Goal: Task Accomplishment & Management: Manage account settings

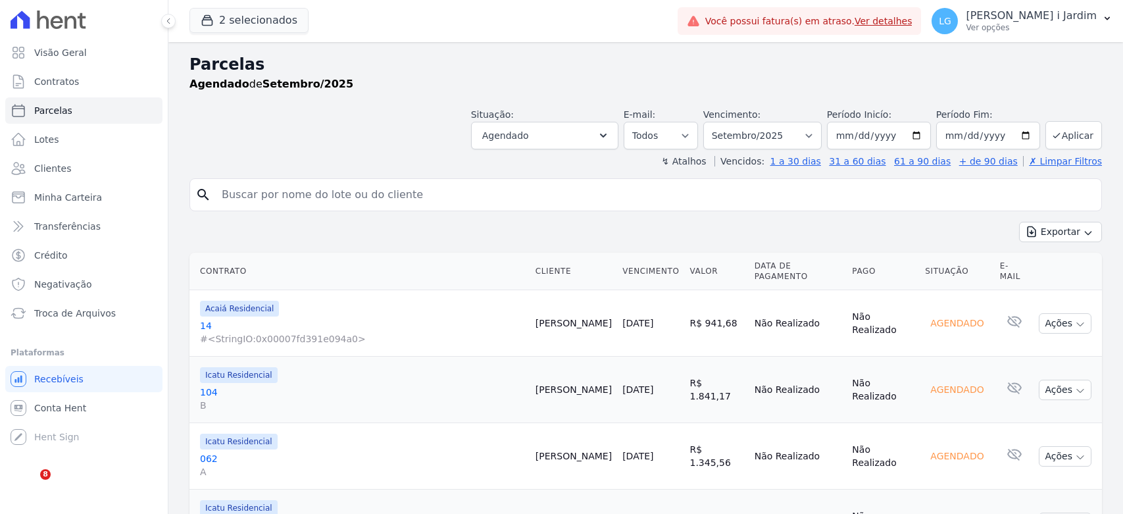
select select
click at [237, 24] on button "2 selecionados" at bounding box center [249, 20] width 119 height 25
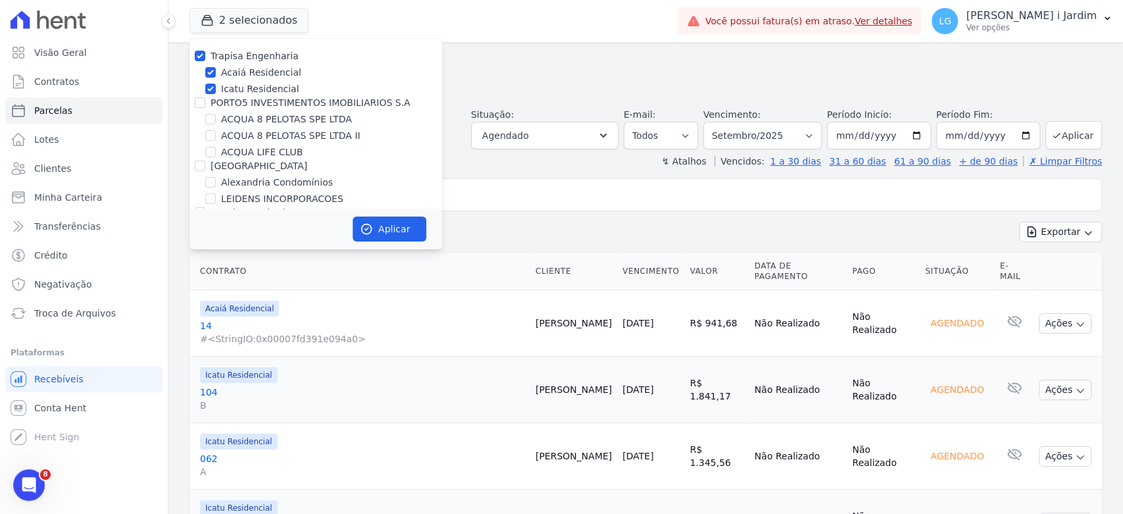
click at [223, 57] on label "Trapisa Engenharia" at bounding box center [255, 56] width 88 height 11
click at [205, 57] on input "Trapisa Engenharia" at bounding box center [200, 56] width 11 height 11
checkbox input "false"
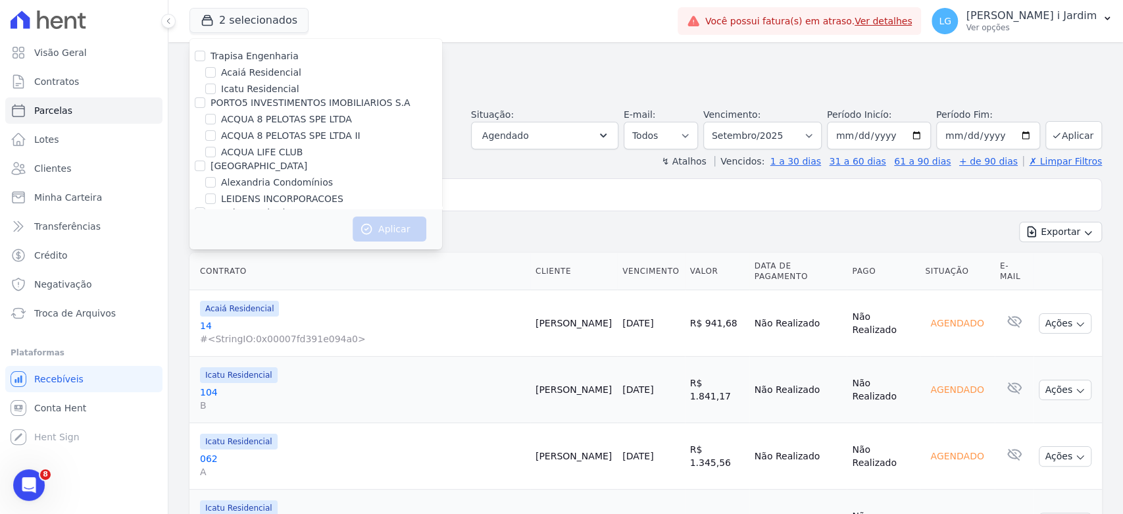
scroll to position [3040, 0]
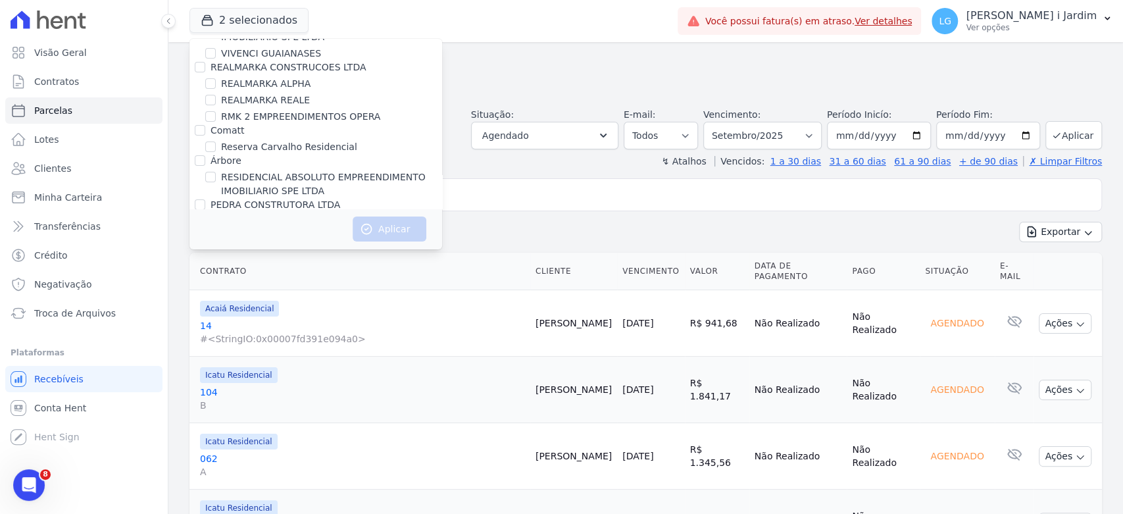
click at [244, 260] on label "[PERSON_NAME]" at bounding box center [249, 265] width 76 height 11
click at [205, 260] on input "[PERSON_NAME]" at bounding box center [200, 265] width 11 height 11
checkbox input "true"
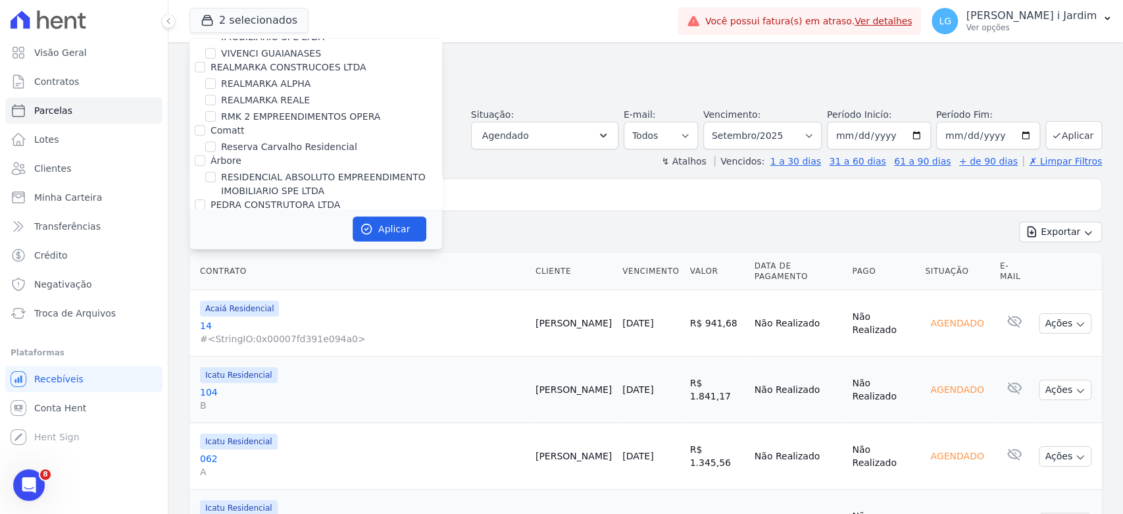
click at [249, 245] on label "RESIDENCIAL MS [PERSON_NAME]" at bounding box center [291, 252] width 141 height 14
click at [216, 246] on input "RESIDENCIAL MS [PERSON_NAME]" at bounding box center [210, 251] width 11 height 11
checkbox input "true"
click at [251, 260] on label "[PERSON_NAME]" at bounding box center [249, 265] width 76 height 11
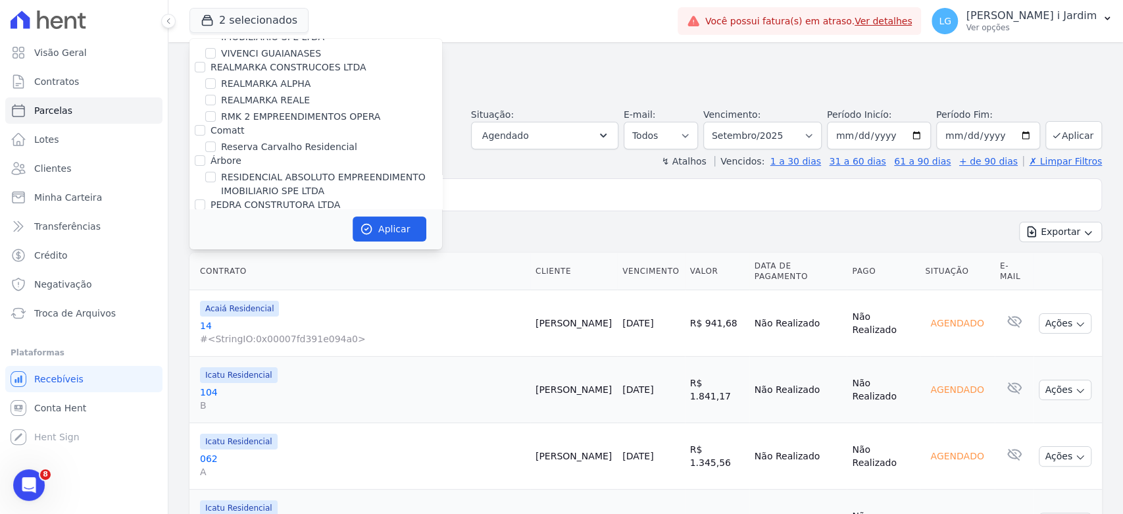
click at [205, 260] on input "[PERSON_NAME]" at bounding box center [200, 265] width 11 height 11
checkbox input "false"
click at [390, 226] on button "Aplicar" at bounding box center [390, 229] width 74 height 25
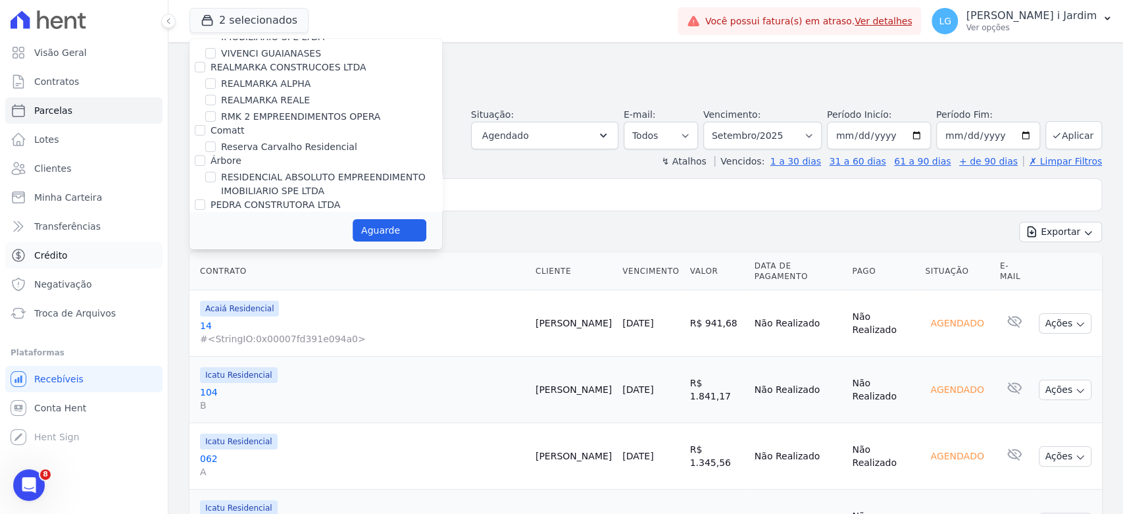
select select
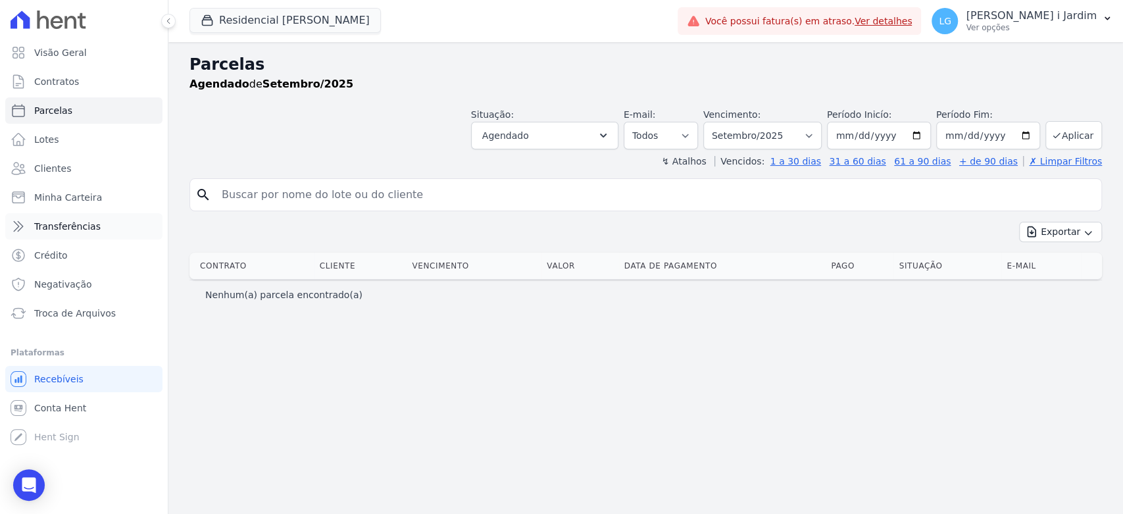
click at [69, 239] on link "Transferências" at bounding box center [83, 226] width 157 height 26
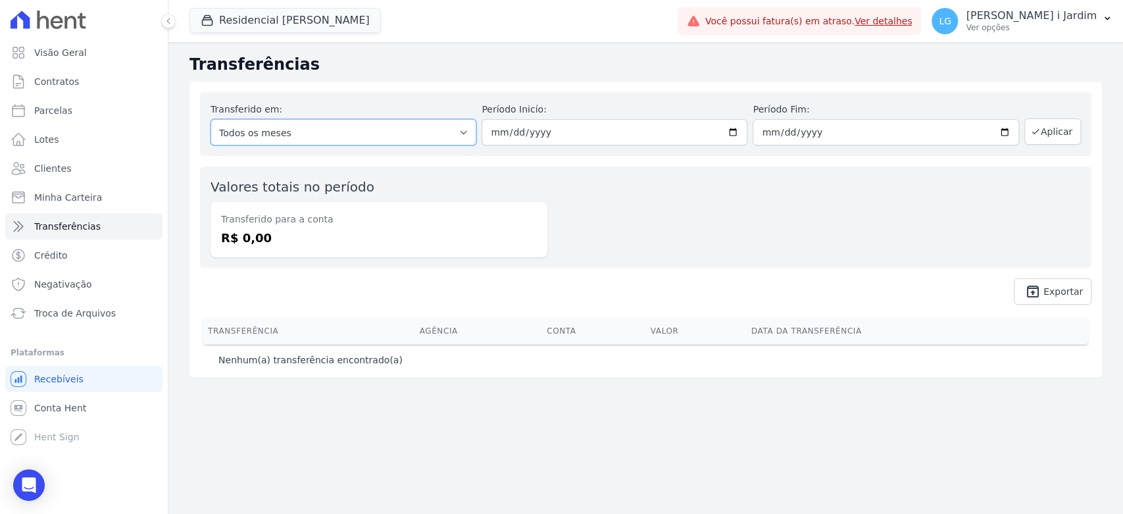
click at [421, 143] on select "Todos os meses" at bounding box center [344, 132] width 266 height 26
drag, startPoint x: 554, startPoint y: 207, endPoint x: 456, endPoint y: 251, distance: 107.8
click at [554, 207] on div "Valores totais no período Transferido para a conta R$ 0,00" at bounding box center [646, 217] width 892 height 101
click at [42, 405] on span "Conta Hent" at bounding box center [60, 407] width 52 height 13
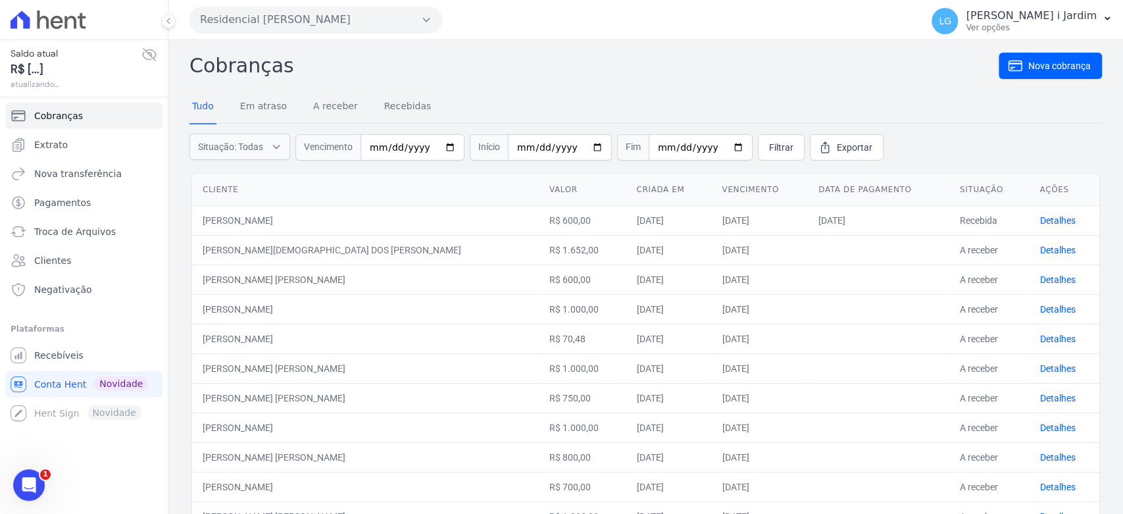
click at [152, 58] on icon at bounding box center [150, 55] width 16 height 16
click at [114, 142] on link "Extrato" at bounding box center [83, 145] width 157 height 26
click at [795, 61] on h2 "Cobranças" at bounding box center [595, 66] width 810 height 30
click at [122, 143] on link "Extrato" at bounding box center [83, 145] width 157 height 26
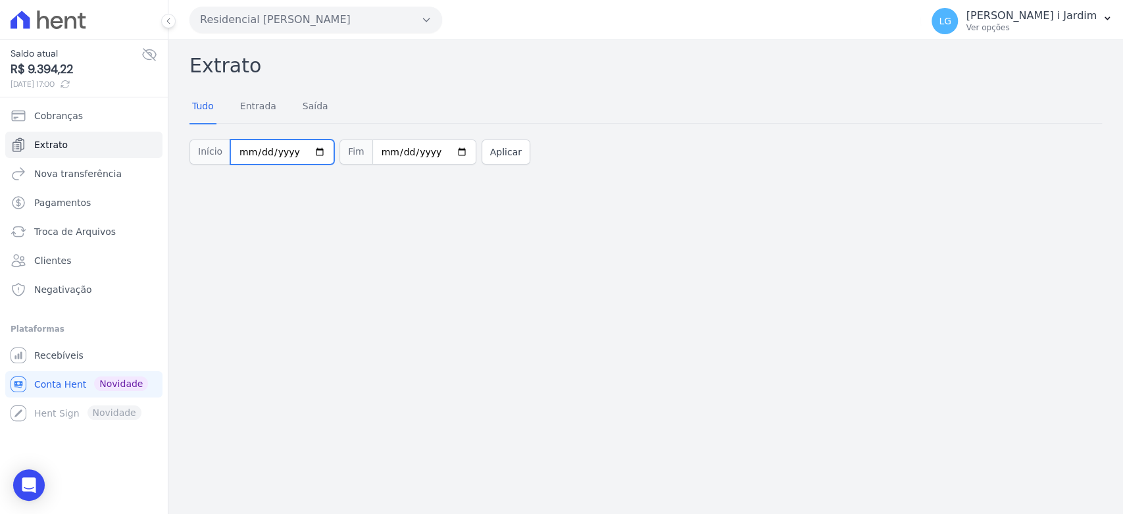
click at [311, 151] on input "2025-10-01" at bounding box center [282, 152] width 104 height 25
type input "2025-09-29"
click at [482, 153] on button "Aplicar" at bounding box center [506, 152] width 49 height 25
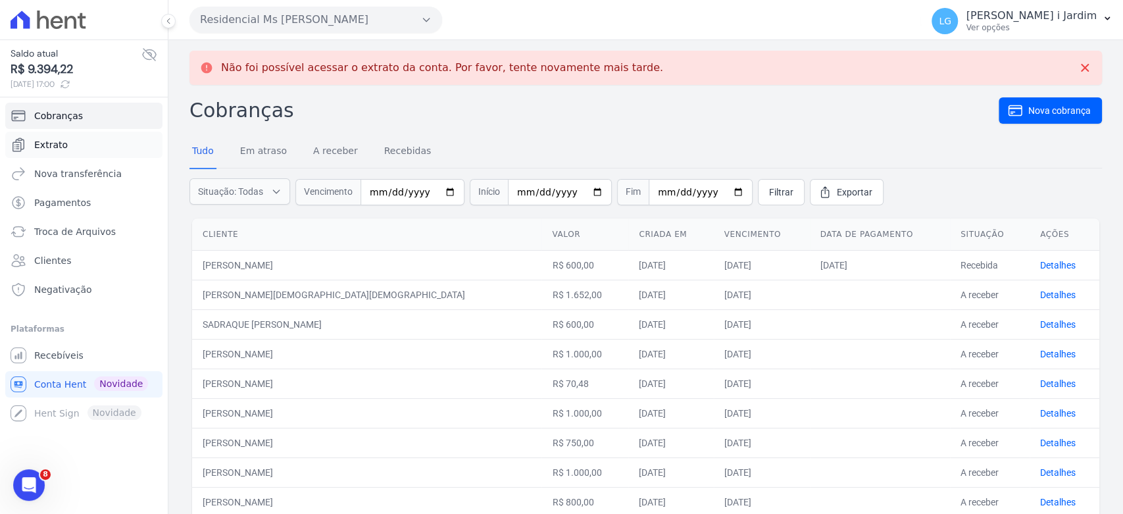
click at [56, 140] on span "Extrato" at bounding box center [51, 144] width 34 height 13
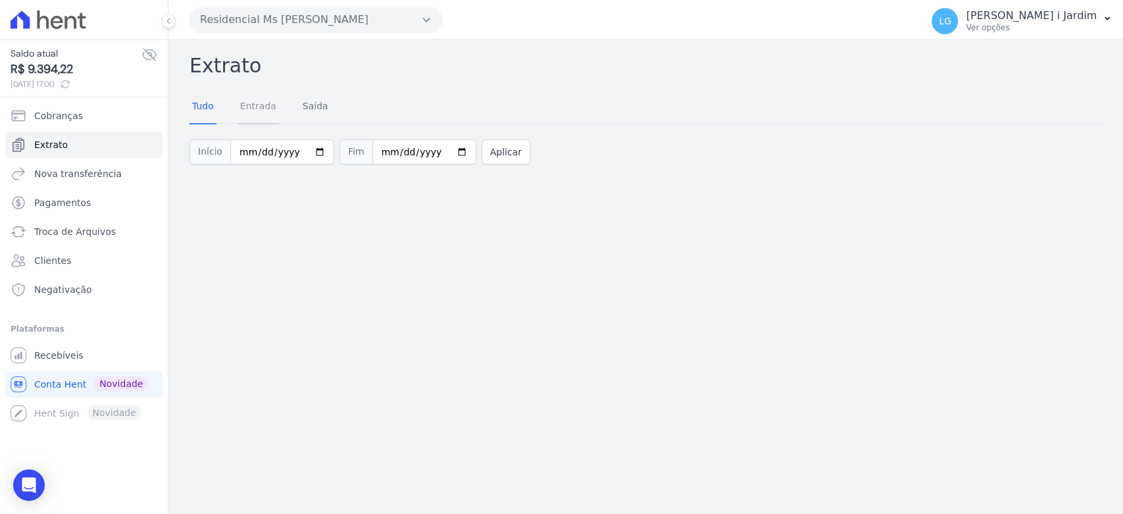
click at [264, 102] on link "Entrada" at bounding box center [258, 107] width 41 height 34
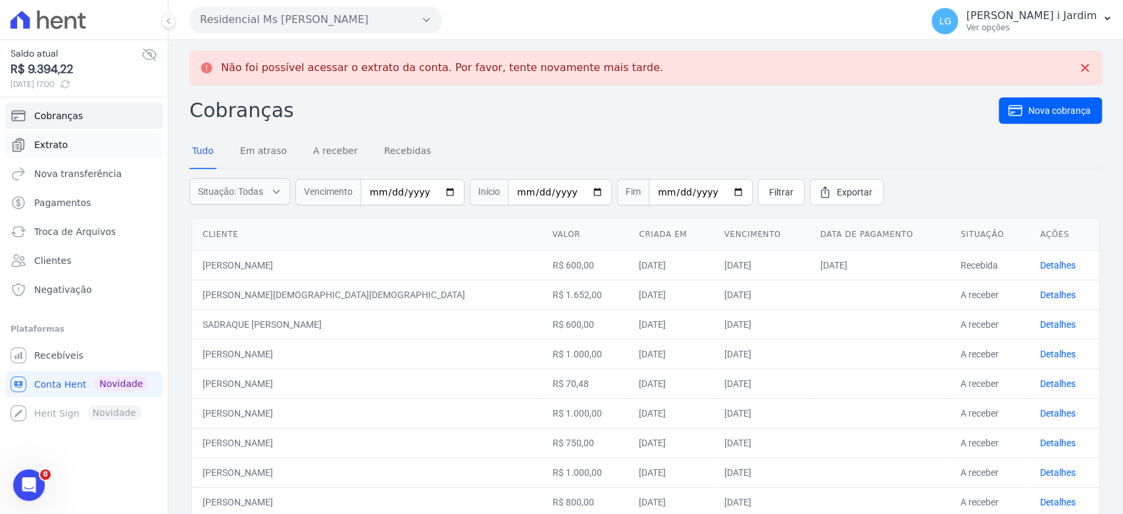
click at [90, 149] on link "Extrato" at bounding box center [83, 145] width 157 height 26
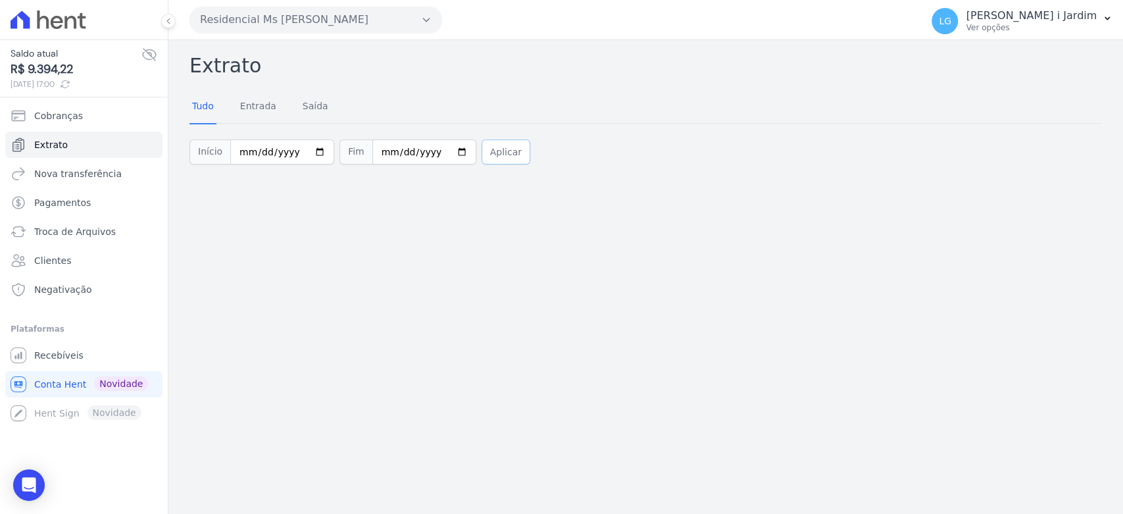
click at [500, 147] on button "Aplicar" at bounding box center [506, 152] width 49 height 25
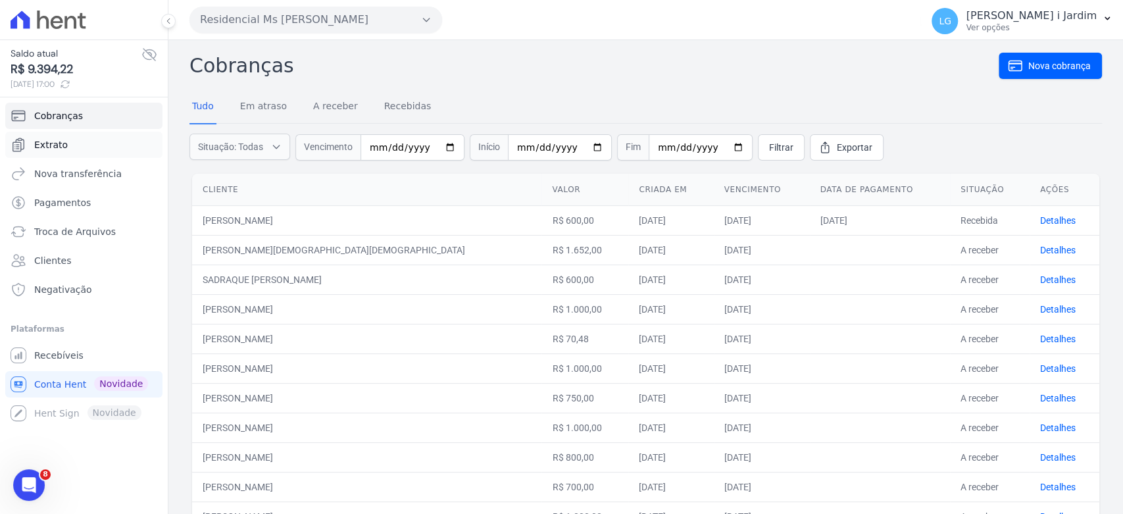
click at [90, 153] on link "Extrato" at bounding box center [83, 145] width 157 height 26
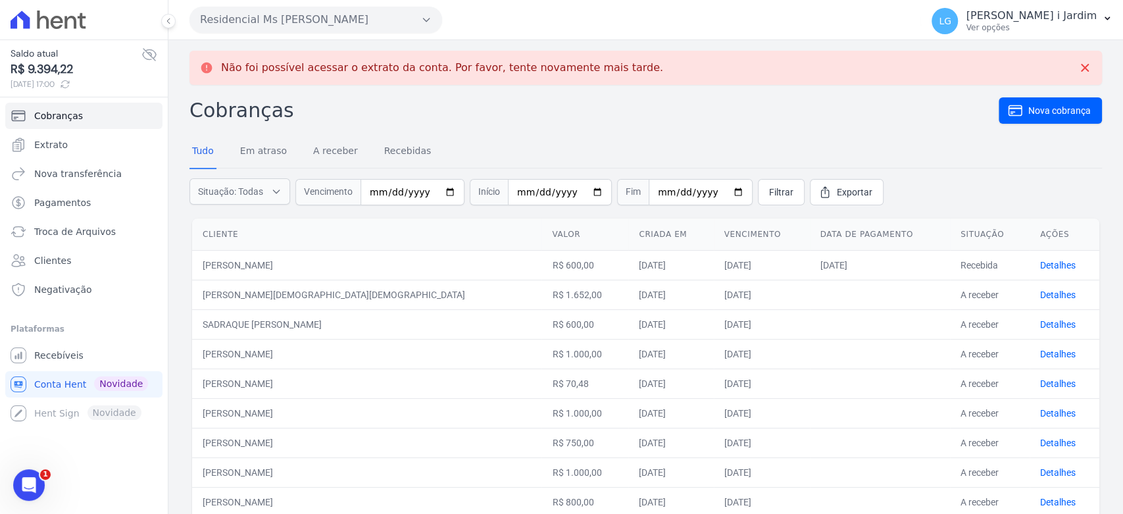
click at [610, 164] on nav "Tudo Em atraso A receber Recebidas" at bounding box center [646, 152] width 913 height 33
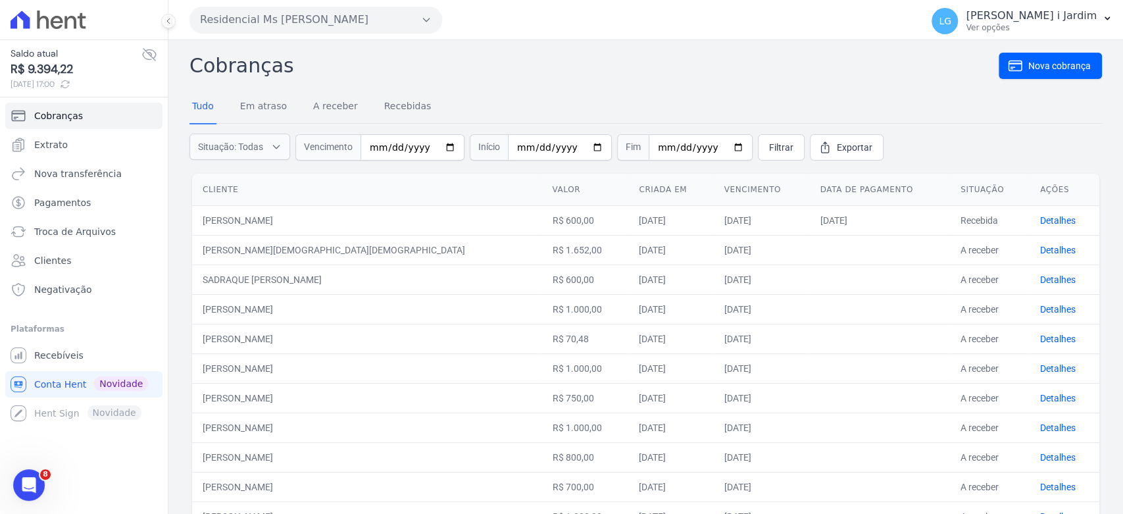
click at [689, 67] on h2 "Cobranças" at bounding box center [595, 66] width 810 height 30
click at [529, 89] on div "Cobranças Nova cobrança Tudo Em atraso A receber Recebidas Situação: Todas Em a…" at bounding box center [646, 523] width 913 height 945
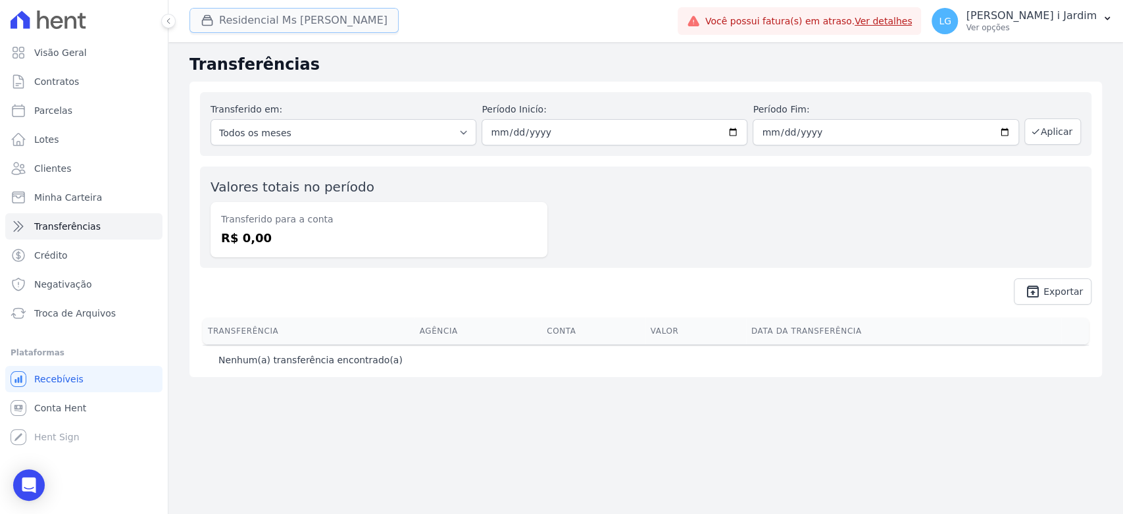
click at [292, 21] on button "Residencial Ms [PERSON_NAME]" at bounding box center [294, 20] width 209 height 25
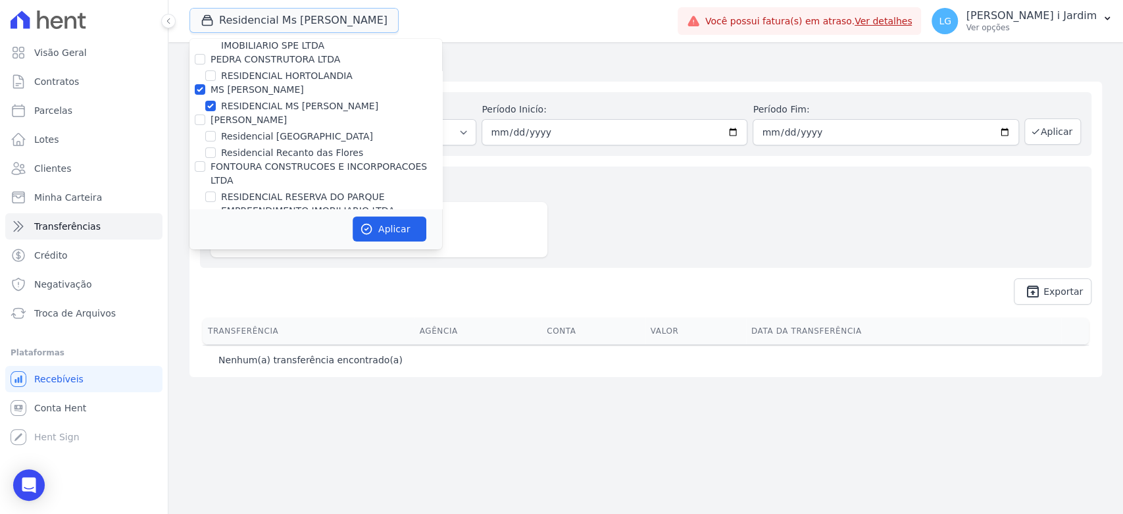
scroll to position [3071, 0]
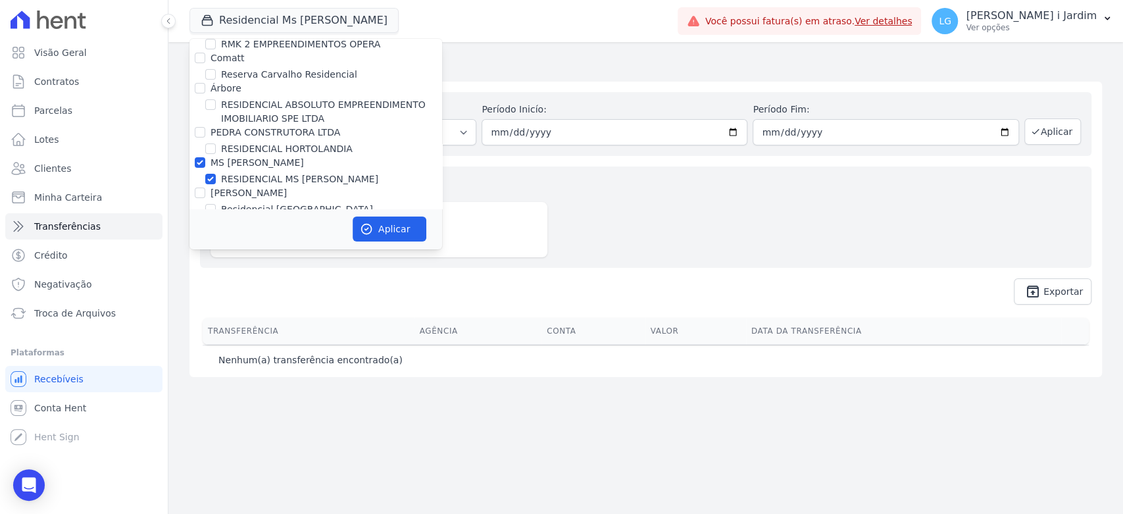
click at [237, 157] on label "MS [PERSON_NAME]" at bounding box center [257, 162] width 93 height 11
click at [205, 157] on input "MS [PERSON_NAME]" at bounding box center [200, 162] width 11 height 11
checkbox input "false"
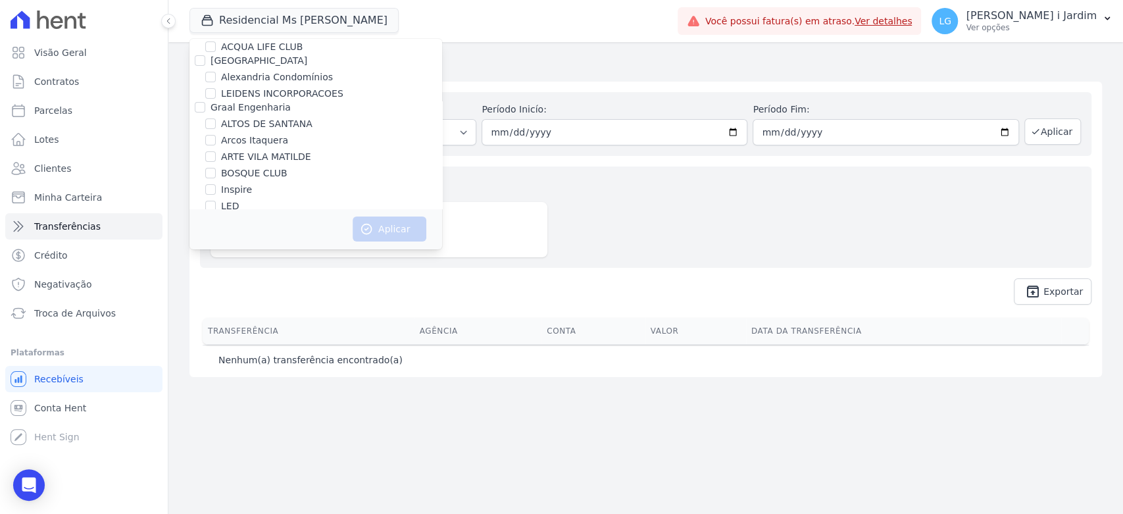
scroll to position [627, 0]
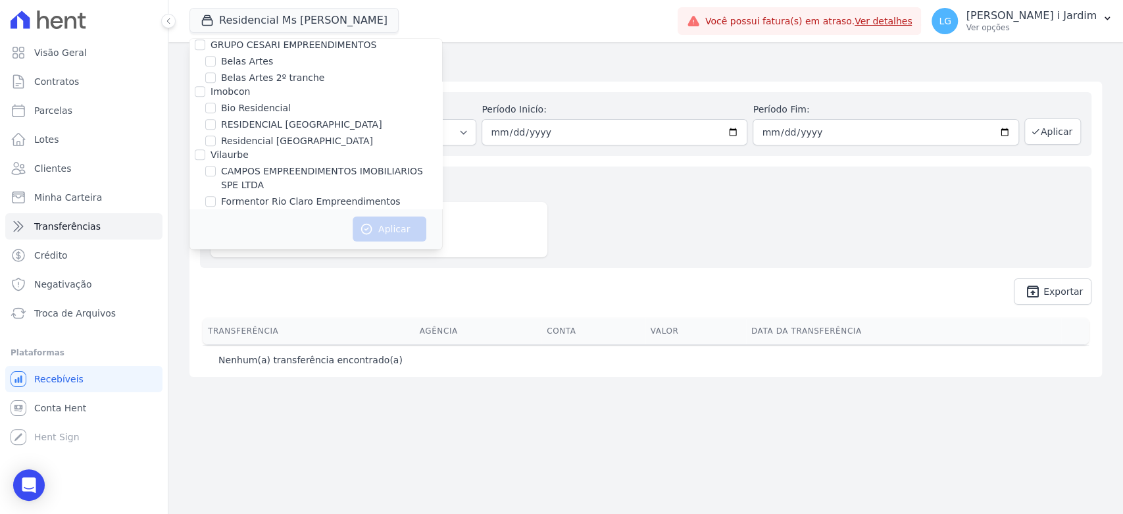
click at [286, 125] on label "RESIDENCIAL [GEOGRAPHIC_DATA]" at bounding box center [301, 125] width 161 height 14
click at [216, 125] on input "RESIDENCIAL [GEOGRAPHIC_DATA]" at bounding box center [210, 124] width 11 height 11
checkbox input "true"
click at [378, 224] on button "Aplicar" at bounding box center [390, 229] width 74 height 25
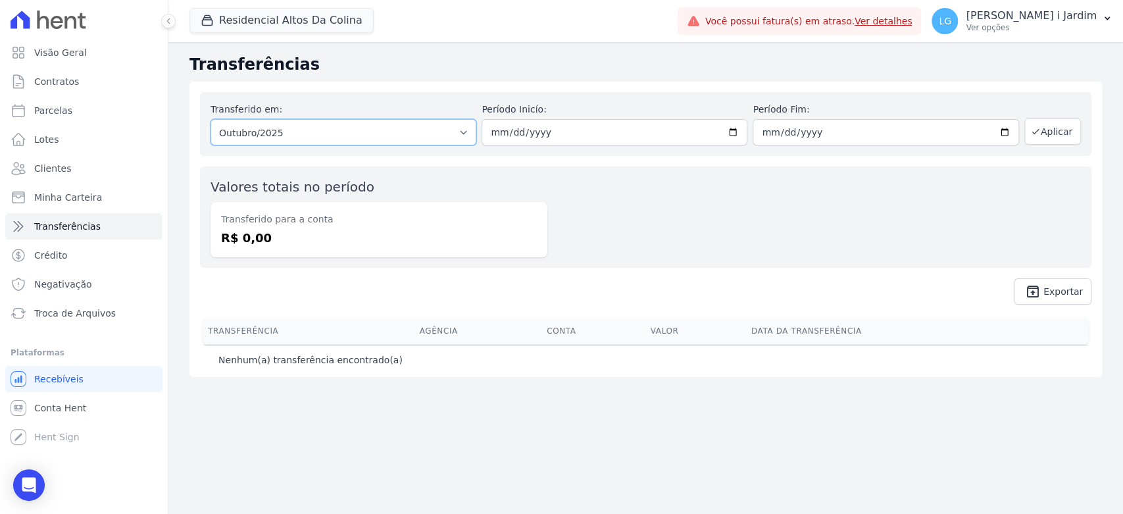
click at [428, 124] on select "Todos os meses Julho/2025 Agosto/2025 Setembro/2025 Outubro/2025" at bounding box center [344, 132] width 266 height 26
select select "09/2025"
click at [211, 119] on select "Todos os meses Julho/2025 Agosto/2025 Setembro/2025 Outubro/2025" at bounding box center [344, 132] width 266 height 26
click at [1048, 136] on button "Aplicar" at bounding box center [1053, 131] width 57 height 26
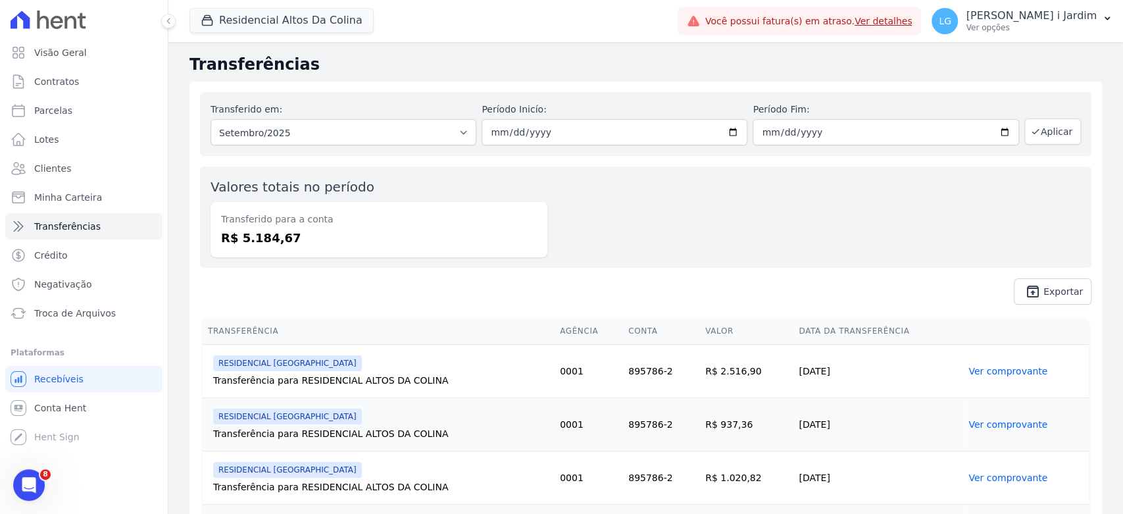
drag, startPoint x: 286, startPoint y: 247, endPoint x: 240, endPoint y: 253, distance: 47.0
click at [240, 253] on div "Transferido para a conta R$ 5.184,67" at bounding box center [379, 229] width 337 height 55
copy dd "5.184,67"
click at [723, 282] on span "unarchive Exportar" at bounding box center [646, 291] width 892 height 26
click at [815, 246] on div "Valores totais no período Transferido para a conta R$ 5.184,67" at bounding box center [646, 217] width 892 height 101
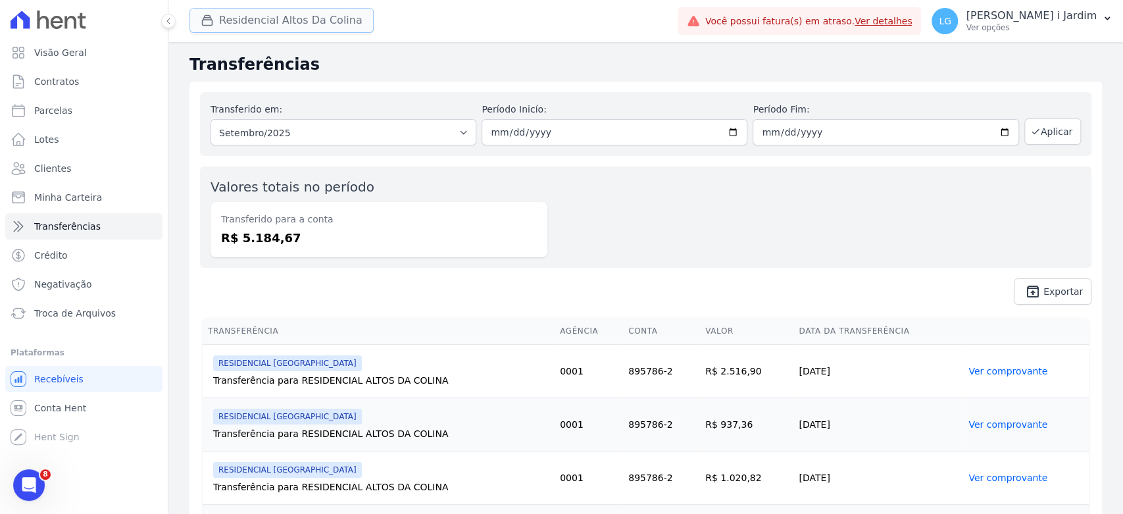
click at [330, 24] on button "Residencial Altos Da Colina" at bounding box center [282, 20] width 184 height 25
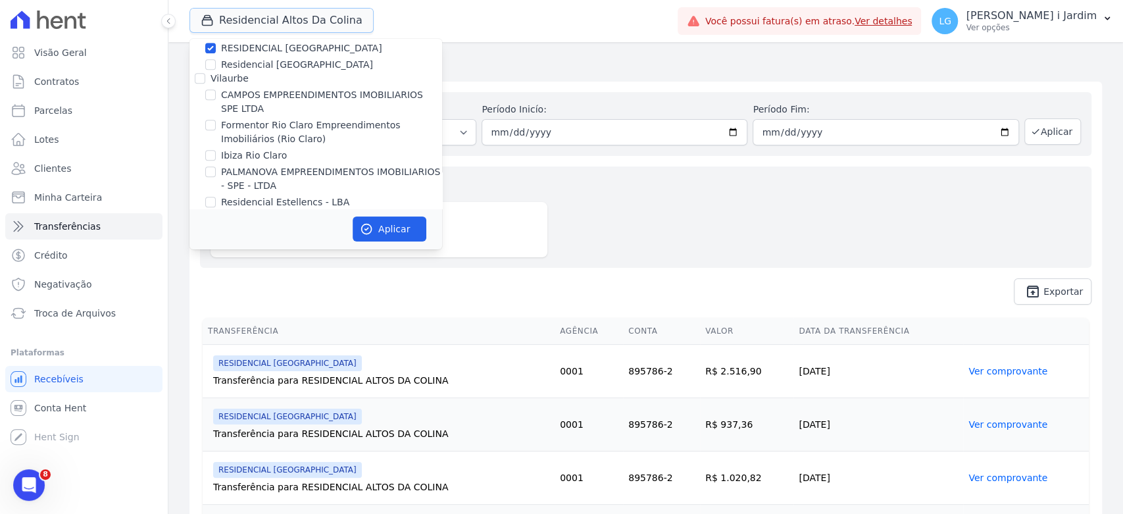
scroll to position [584, 0]
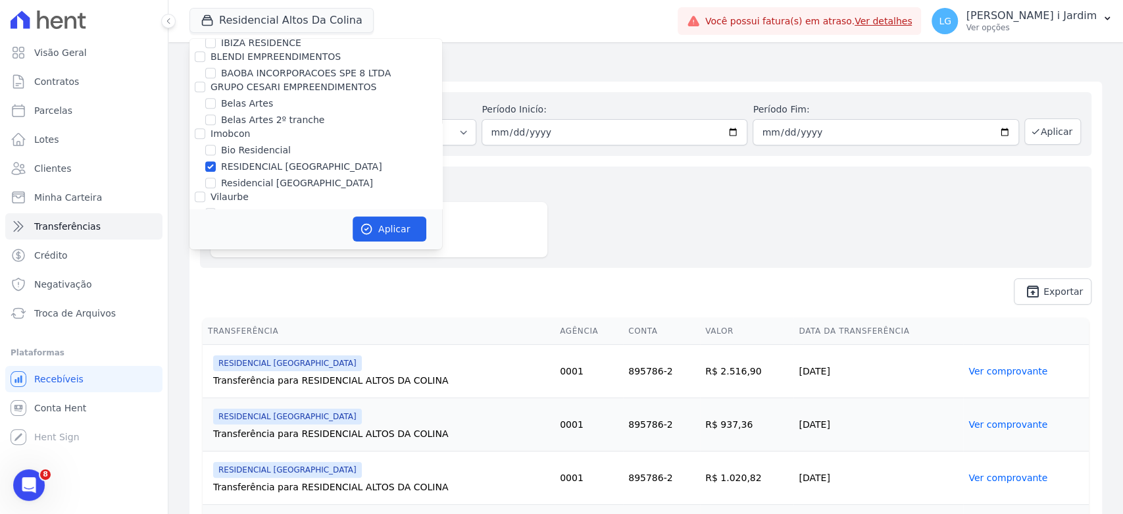
click at [274, 157] on label "Bio Residencial" at bounding box center [256, 150] width 70 height 14
click at [216, 155] on input "Bio Residencial" at bounding box center [210, 150] width 11 height 11
checkbox input "true"
click at [276, 167] on label "RESIDENCIAL [GEOGRAPHIC_DATA]" at bounding box center [301, 167] width 161 height 14
click at [216, 167] on input "RESIDENCIAL [GEOGRAPHIC_DATA]" at bounding box center [210, 166] width 11 height 11
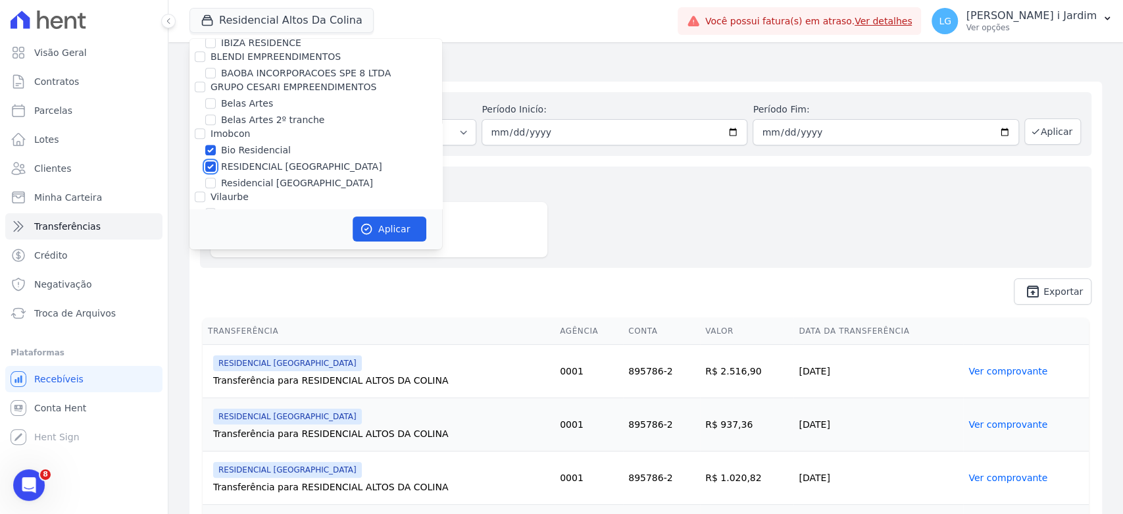
checkbox input "false"
click at [279, 154] on label "Bio Residencial" at bounding box center [256, 150] width 70 height 14
click at [216, 154] on input "Bio Residencial" at bounding box center [210, 150] width 11 height 11
checkbox input "false"
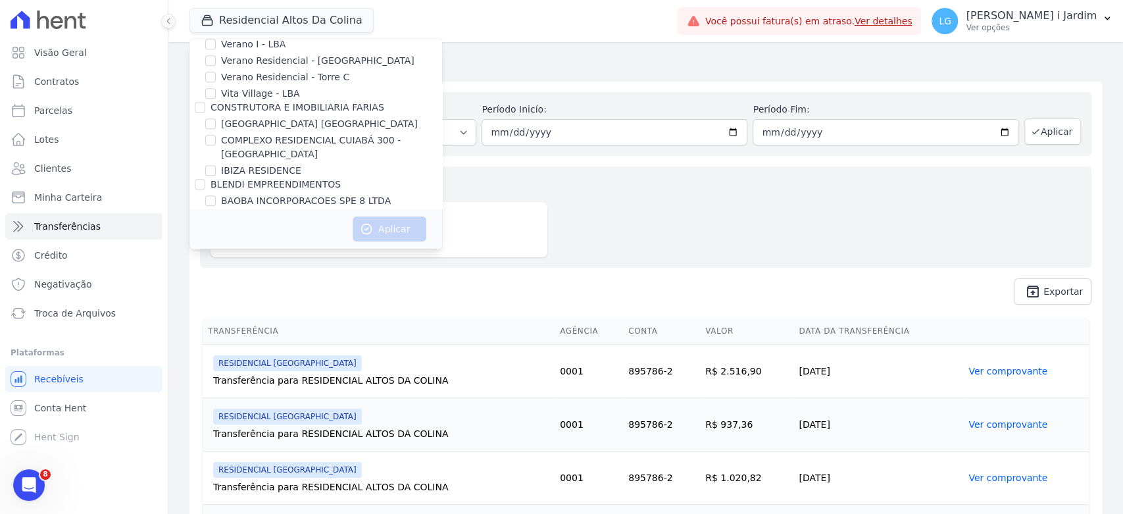
click at [286, 126] on label "[GEOGRAPHIC_DATA] [GEOGRAPHIC_DATA]" at bounding box center [319, 124] width 197 height 14
click at [216, 126] on input "[GEOGRAPHIC_DATA] [GEOGRAPHIC_DATA]" at bounding box center [210, 123] width 11 height 11
checkbox input "true"
click at [375, 234] on button "Aplicar" at bounding box center [390, 229] width 74 height 25
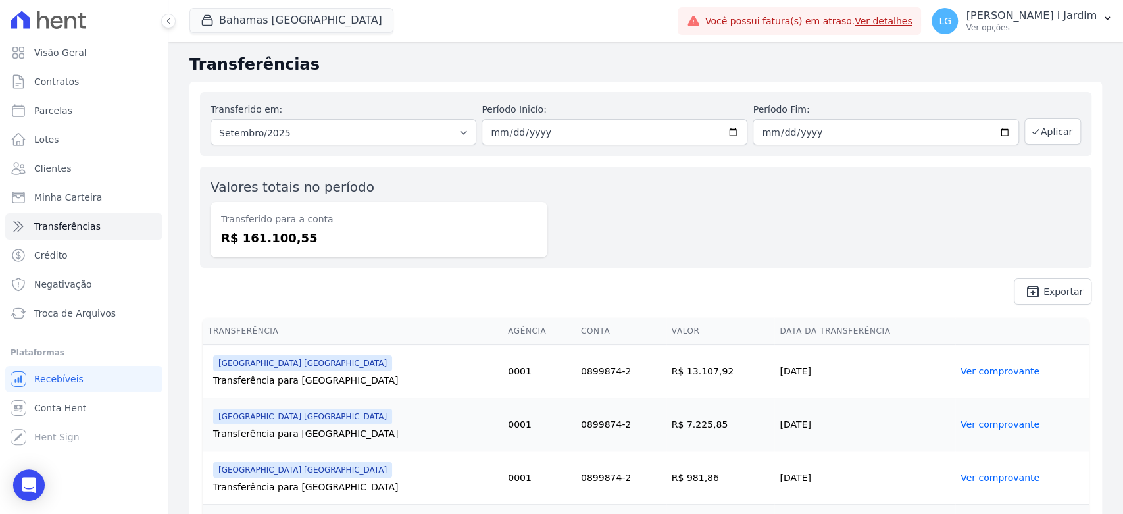
click at [284, 241] on dd "R$ 161.100,55" at bounding box center [379, 238] width 316 height 18
copy dd "161.100,55"
click at [248, 27] on button "Bahamas East Village" at bounding box center [292, 20] width 204 height 25
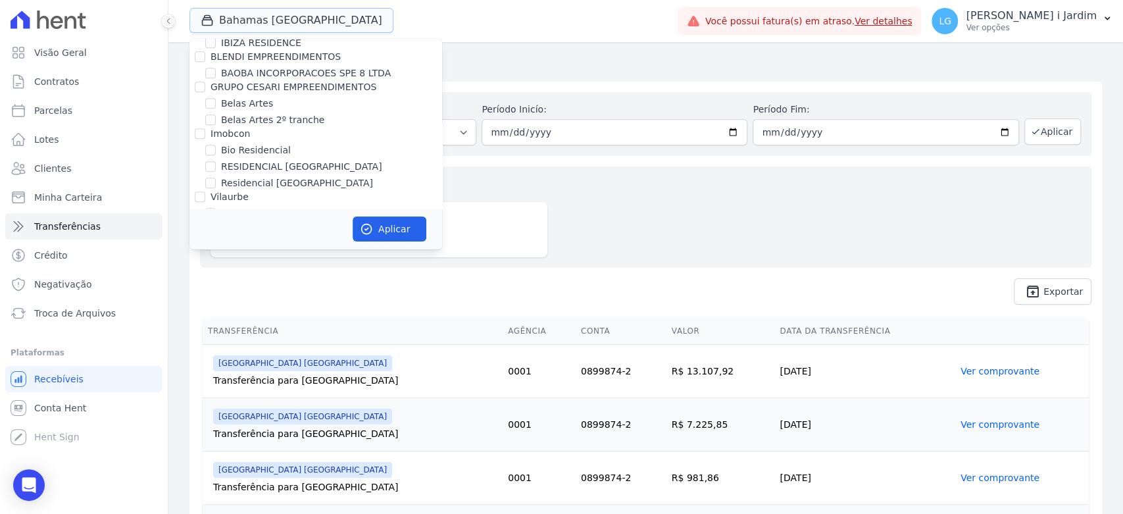
scroll to position [438, 0]
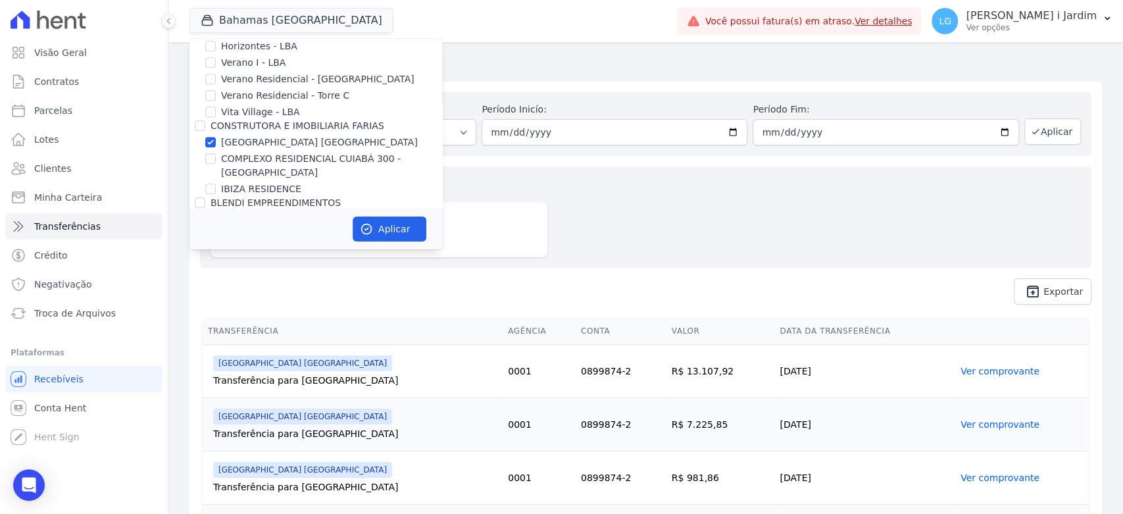
click at [261, 138] on label "[GEOGRAPHIC_DATA] [GEOGRAPHIC_DATA]" at bounding box center [319, 143] width 197 height 14
click at [216, 138] on input "[GEOGRAPHIC_DATA] [GEOGRAPHIC_DATA]" at bounding box center [210, 142] width 11 height 11
checkbox input "false"
click at [258, 152] on label "COMPLEXO RESIDENCIAL CUIABÁ 300 - [GEOGRAPHIC_DATA]" at bounding box center [331, 166] width 221 height 28
click at [216, 153] on input "COMPLEXO RESIDENCIAL CUIABÁ 300 - [GEOGRAPHIC_DATA]" at bounding box center [210, 158] width 11 height 11
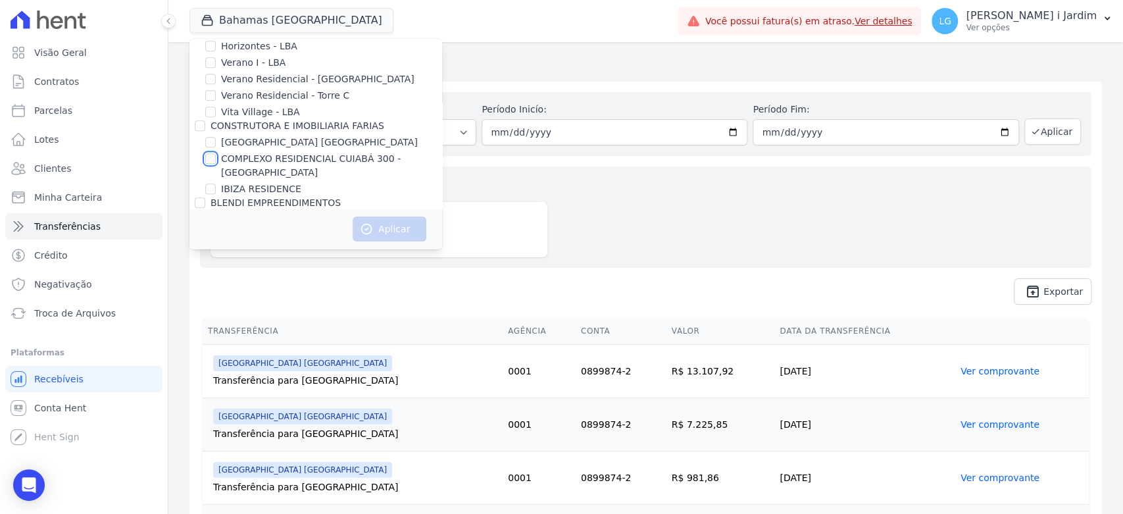
checkbox input "true"
click at [373, 221] on button "Aplicar" at bounding box center [390, 229] width 74 height 25
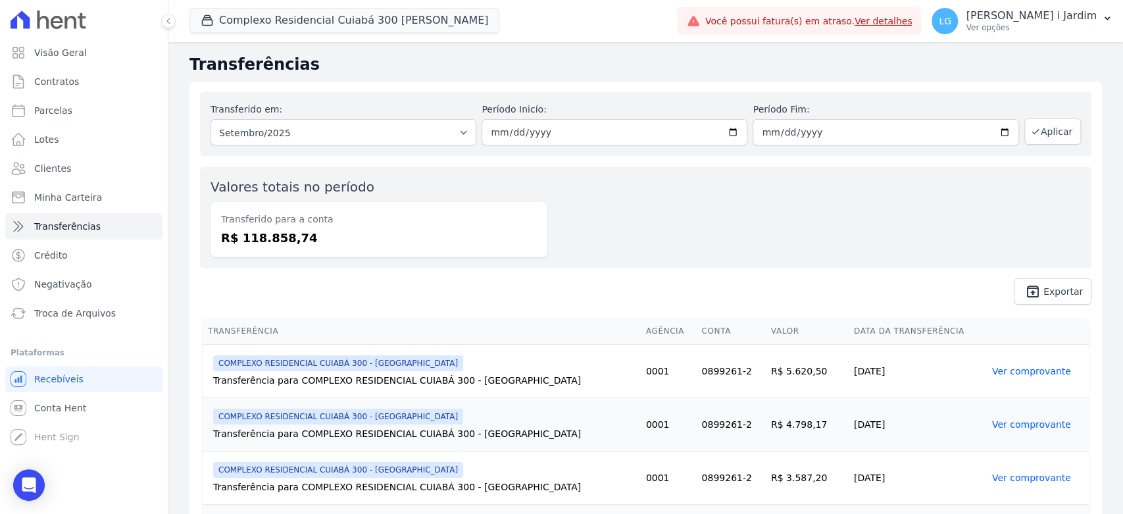
click at [284, 226] on dt "Transferido para a conta" at bounding box center [379, 220] width 316 height 14
click at [286, 239] on dd "R$ 118.858,74" at bounding box center [379, 238] width 316 height 18
copy dd "118.858,74"
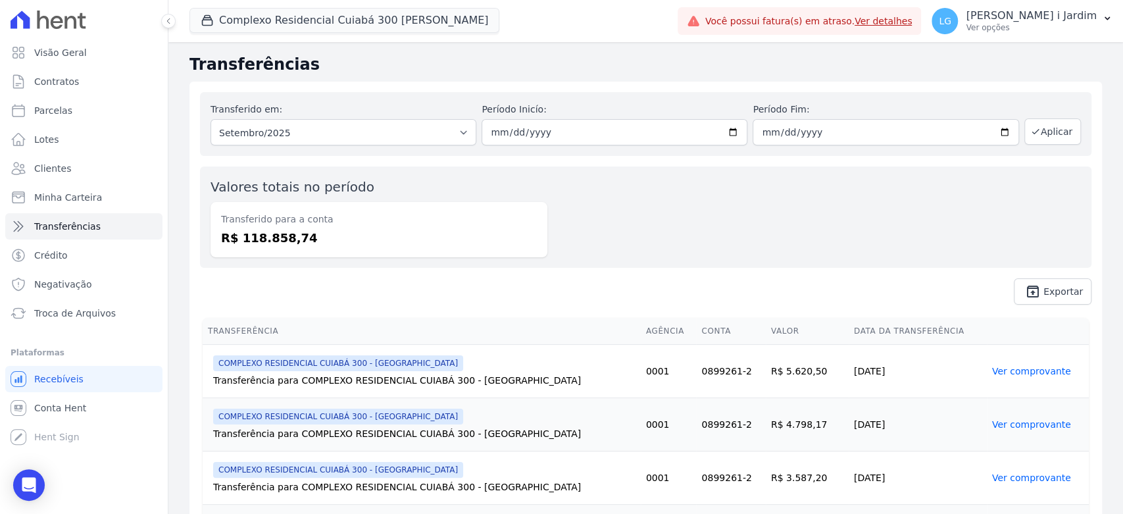
click at [786, 190] on div "Valores totais no período Transferido para a conta R$ 118.858,74" at bounding box center [646, 217] width 892 height 101
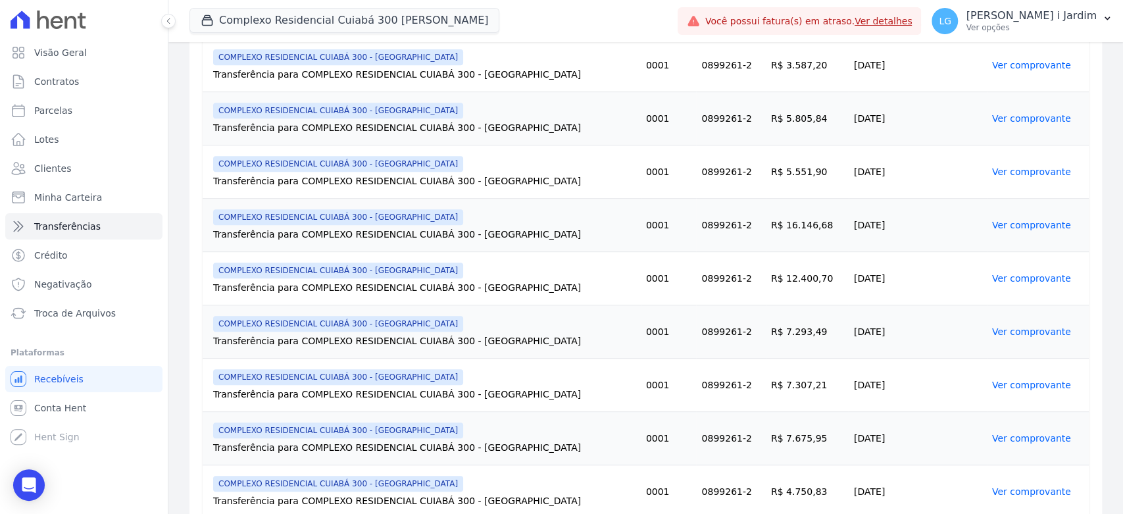
scroll to position [0, 0]
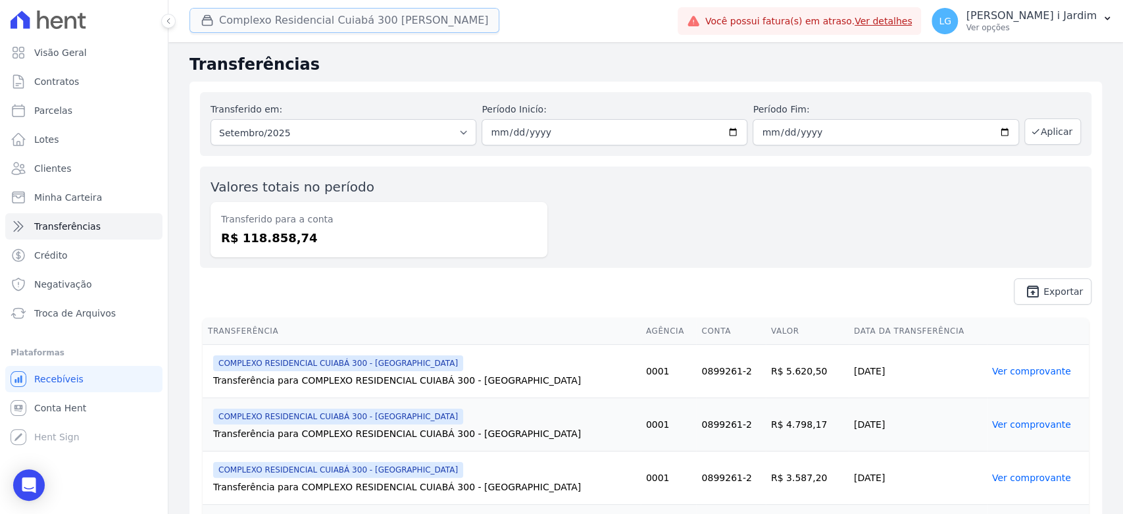
click at [272, 18] on button "Complexo Residencial Cuiabá 300 João De Barro" at bounding box center [345, 20] width 310 height 25
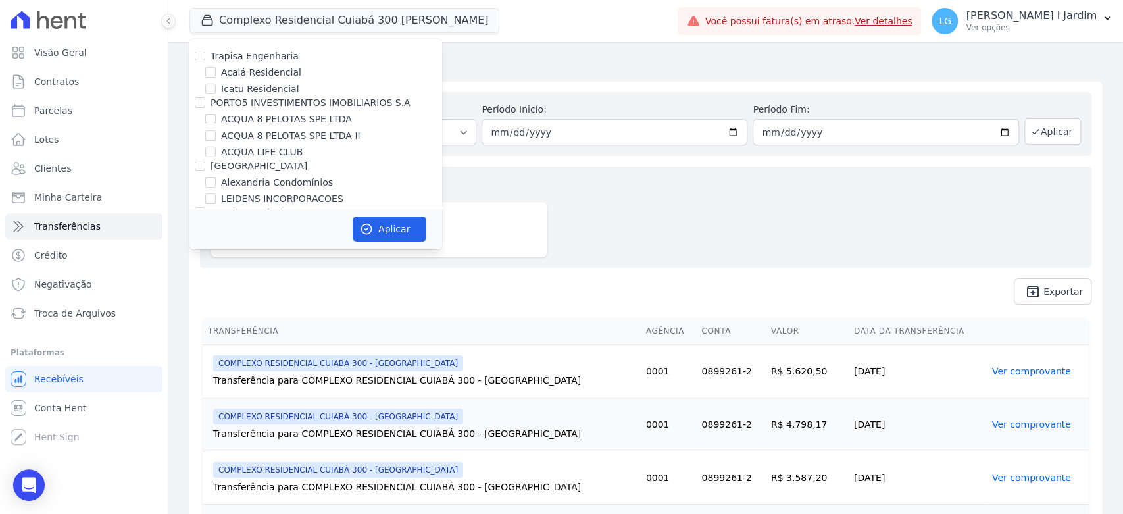
click at [268, 148] on label "ACQUA LIFE CLUB" at bounding box center [262, 152] width 82 height 14
click at [216, 148] on input "ACQUA LIFE CLUB" at bounding box center [210, 152] width 11 height 11
checkbox input "true"
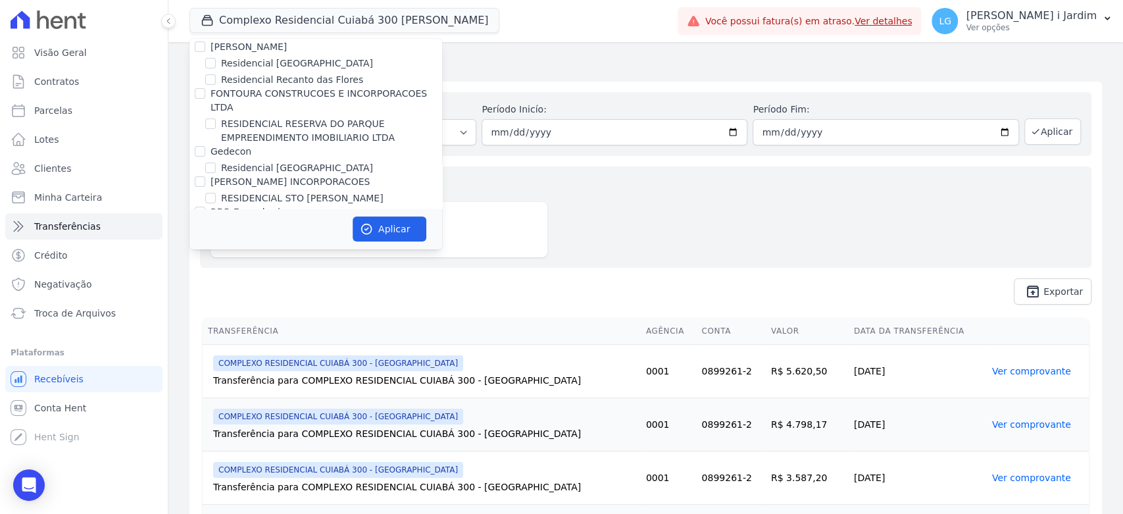
scroll to position [3576, 0]
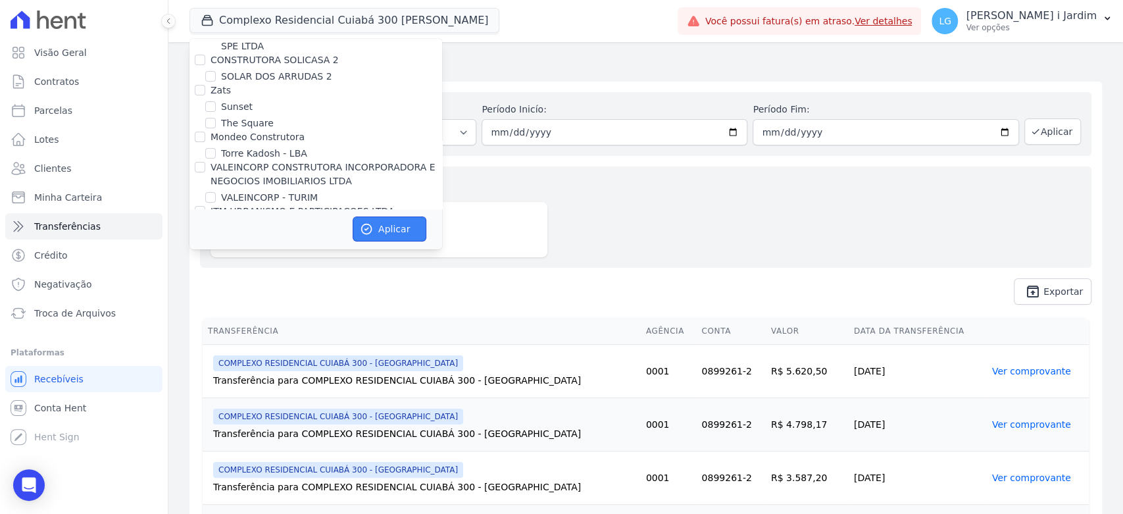
click at [411, 234] on button "Aplicar" at bounding box center [390, 229] width 74 height 25
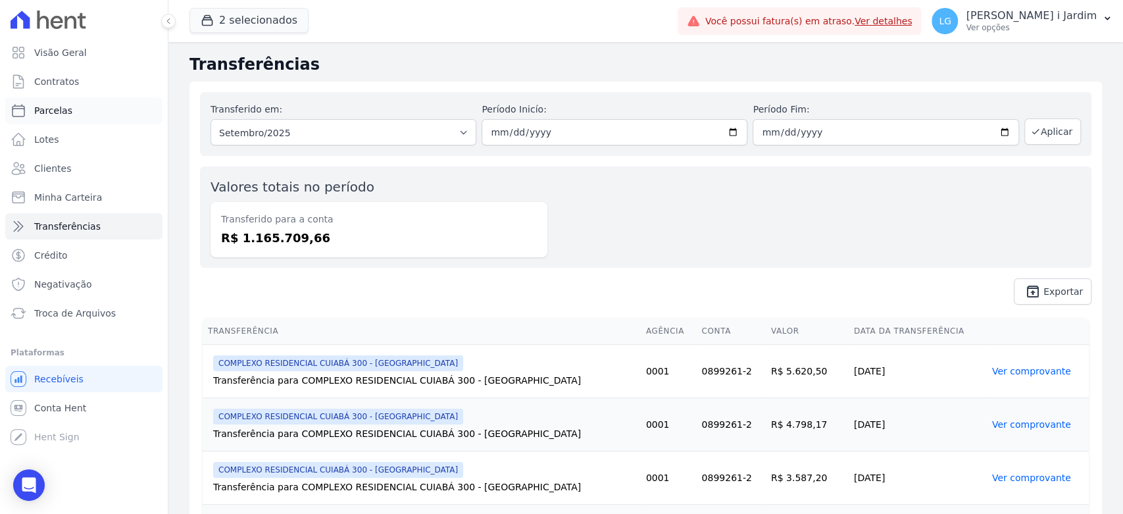
click at [93, 109] on link "Parcelas" at bounding box center [83, 110] width 157 height 26
click at [263, 22] on button "2 selecionados" at bounding box center [249, 20] width 119 height 25
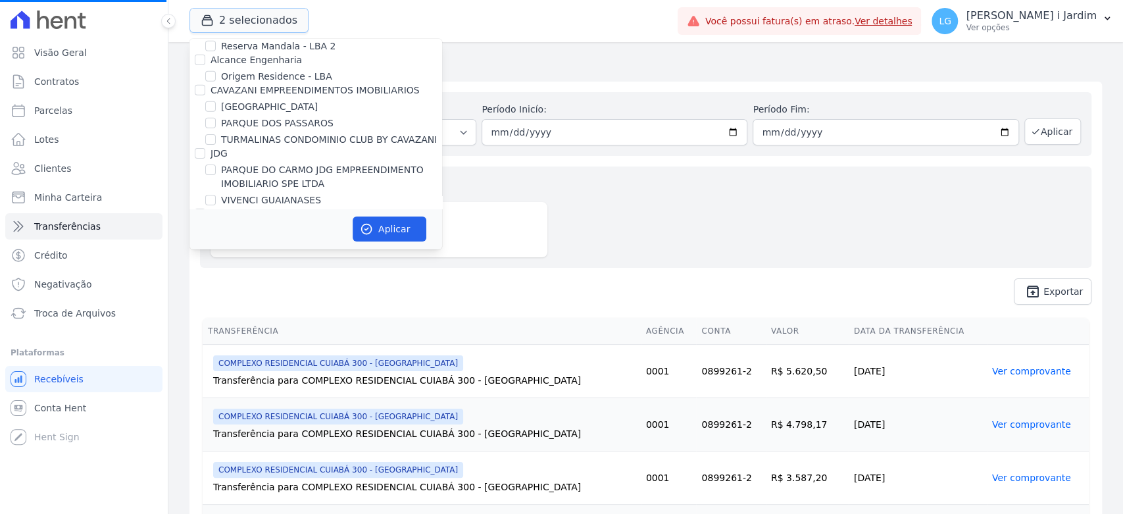
scroll to position [3576, 0]
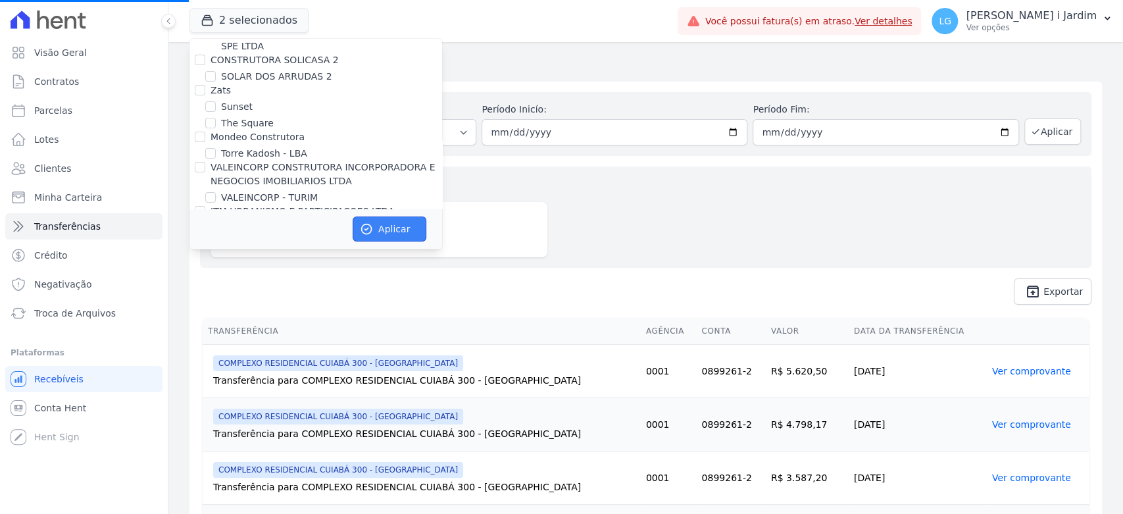
click at [379, 230] on button "Aplicar" at bounding box center [390, 229] width 74 height 25
click at [736, 247] on div "Valores totais no período Transferido para a conta R$ 1.165.709,66" at bounding box center [646, 217] width 892 height 101
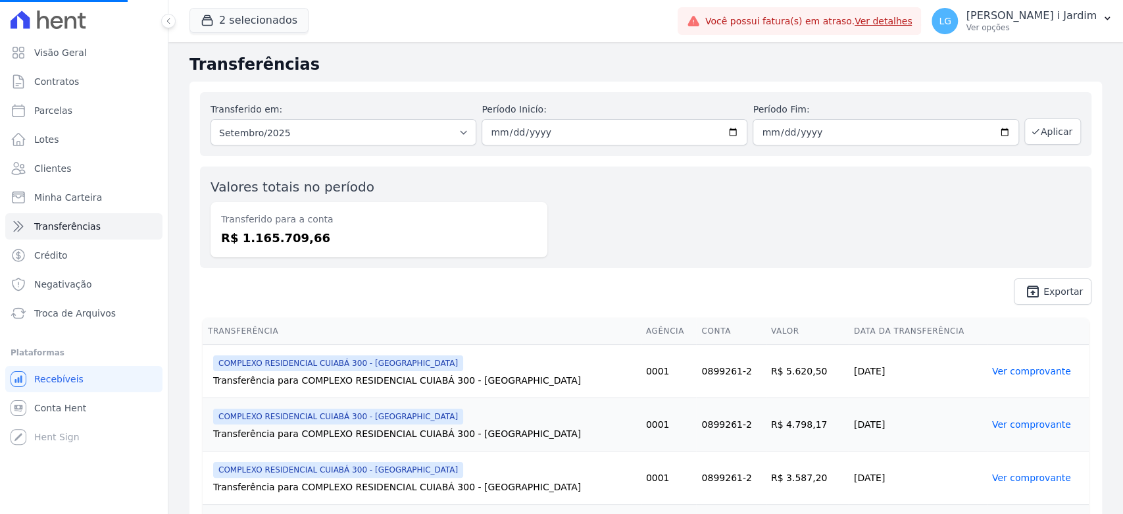
select select
click at [103, 106] on link "Parcelas" at bounding box center [83, 110] width 157 height 26
select select
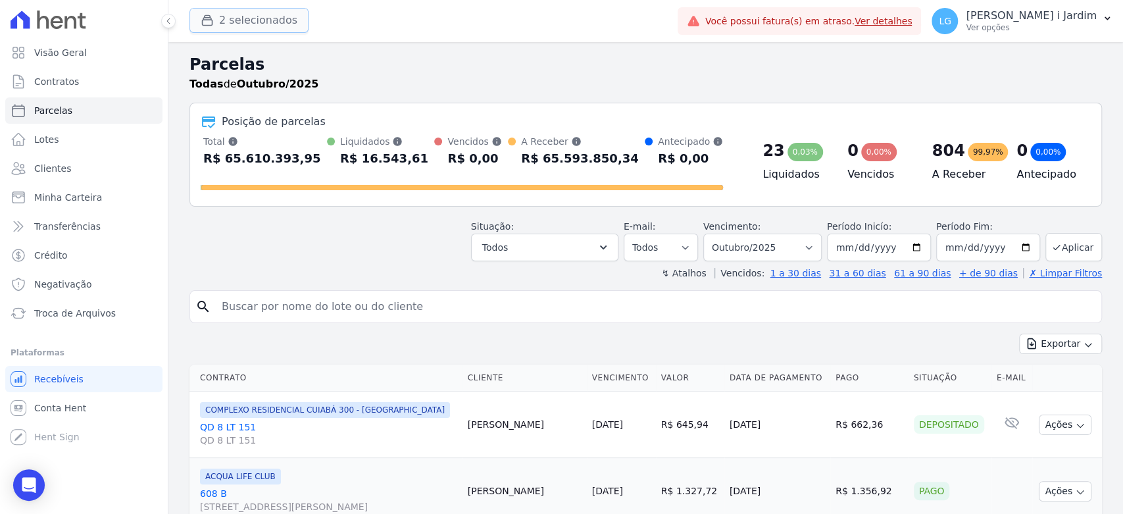
click at [255, 16] on button "2 selecionados" at bounding box center [249, 20] width 119 height 25
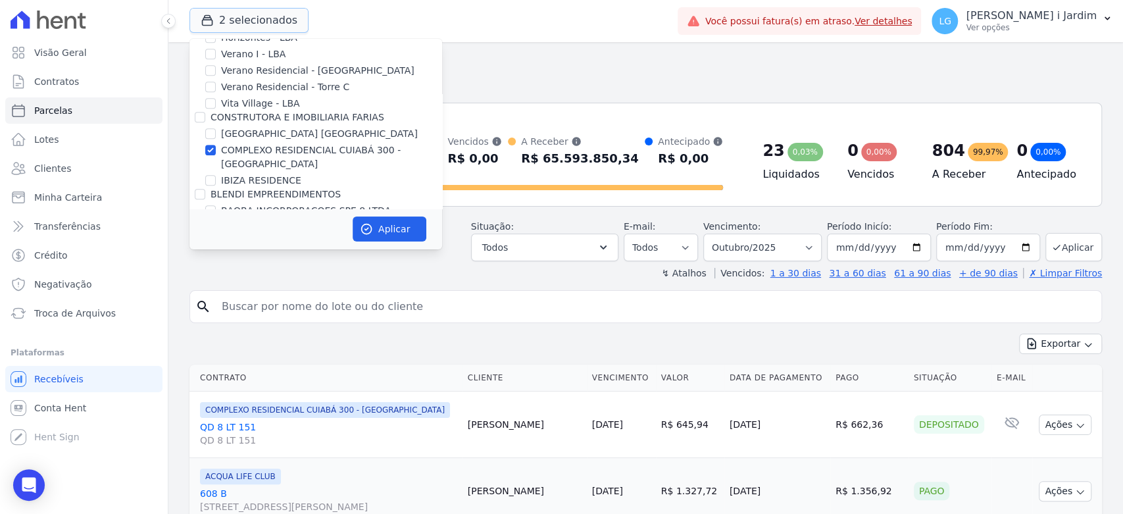
scroll to position [457, 0]
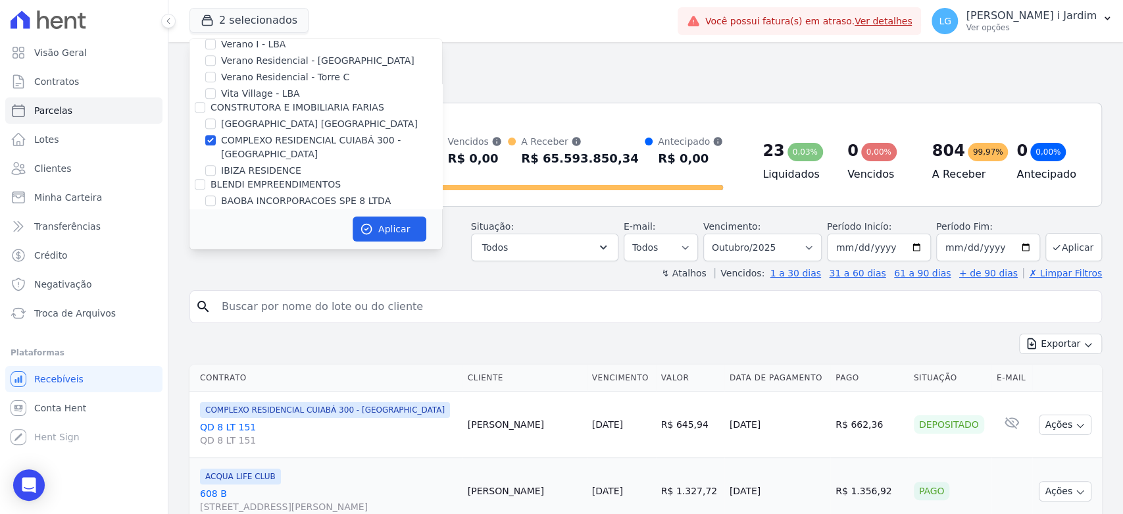
click at [258, 147] on label "COMPLEXO RESIDENCIAL CUIABÁ 300 - [PERSON_NAME]" at bounding box center [331, 148] width 221 height 28
click at [216, 145] on input "COMPLEXO RESIDENCIAL CUIABÁ 300 - [PERSON_NAME]" at bounding box center [210, 140] width 11 height 11
checkbox input "false"
click at [380, 217] on button "Aplicar" at bounding box center [390, 229] width 74 height 25
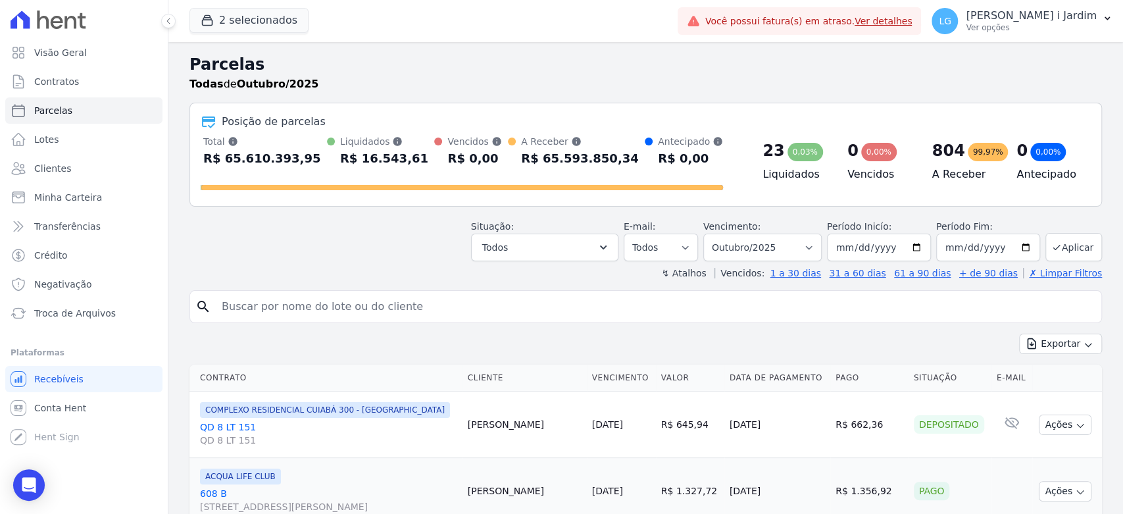
select select
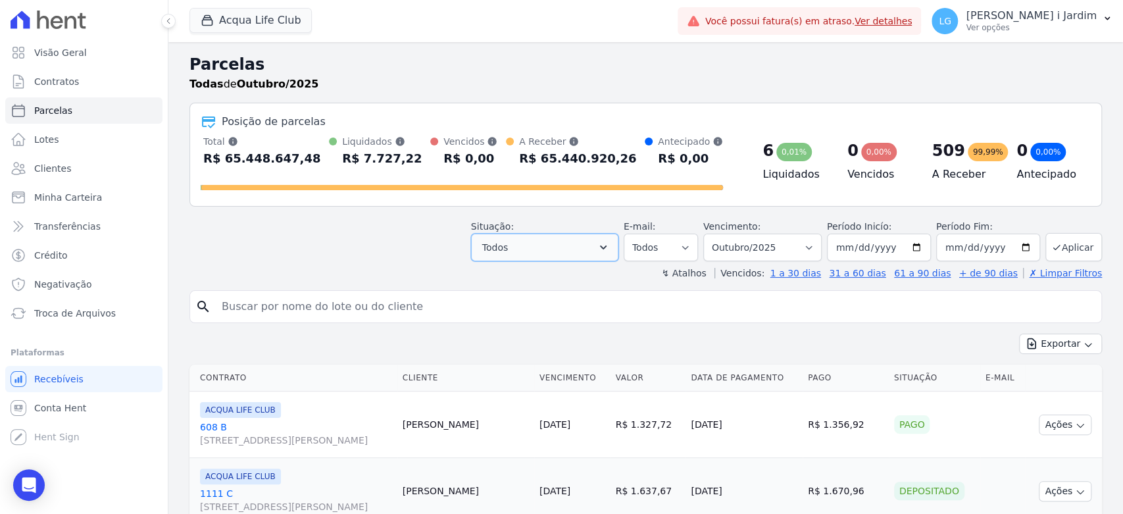
click at [531, 245] on button "Todos" at bounding box center [544, 248] width 147 height 28
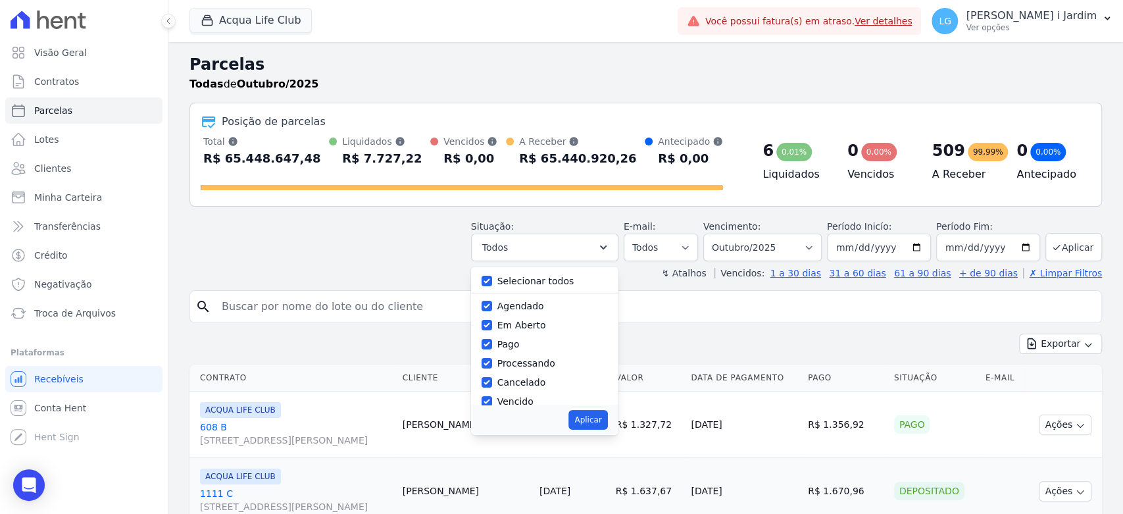
click at [538, 281] on label "Selecionar todos" at bounding box center [536, 281] width 77 height 11
click at [492, 281] on input "Selecionar todos" at bounding box center [487, 281] width 11 height 11
checkbox input "false"
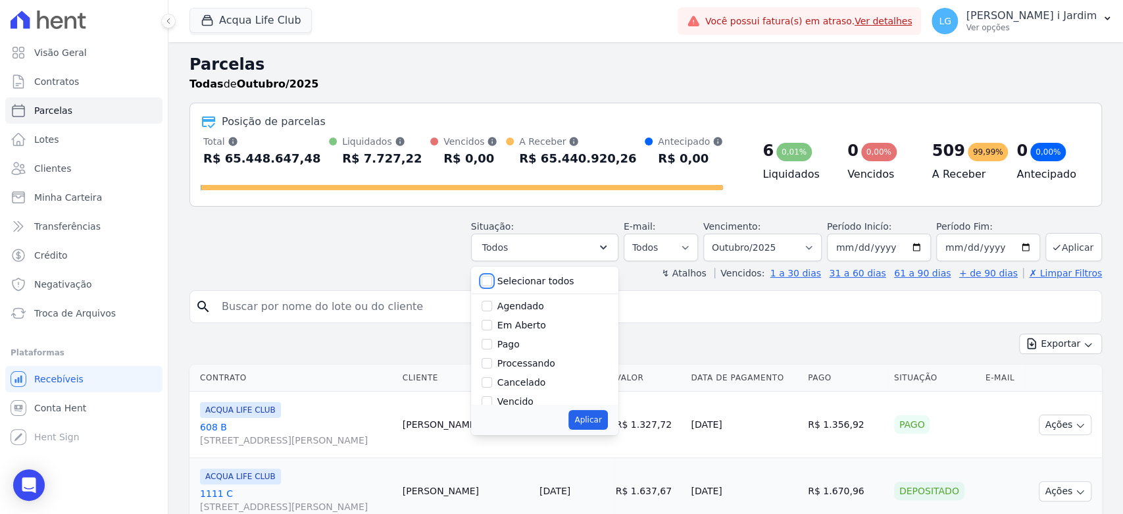
checkbox input "false"
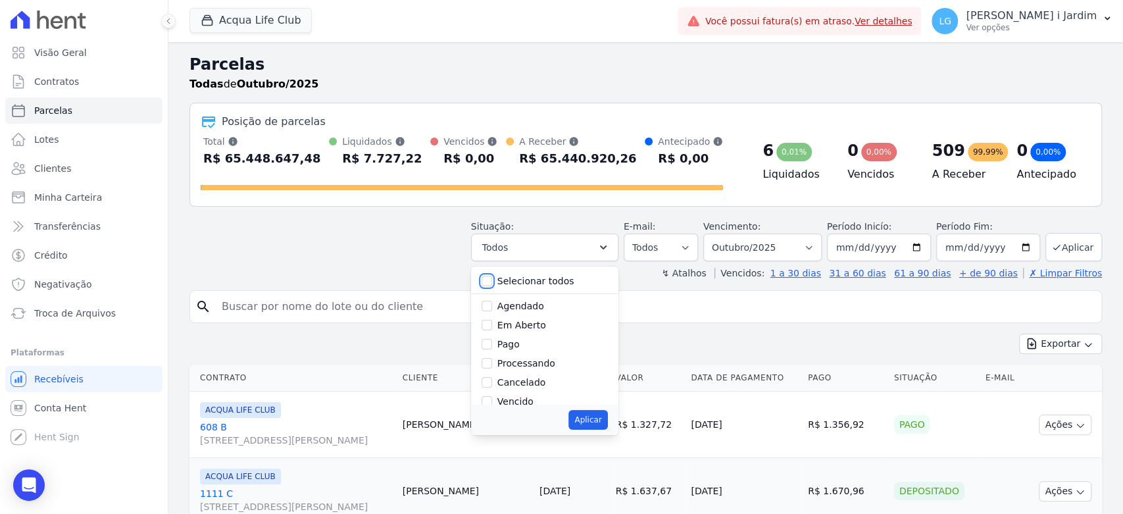
checkbox input "false"
click at [550, 374] on label "Pago por fora" at bounding box center [529, 371] width 62 height 11
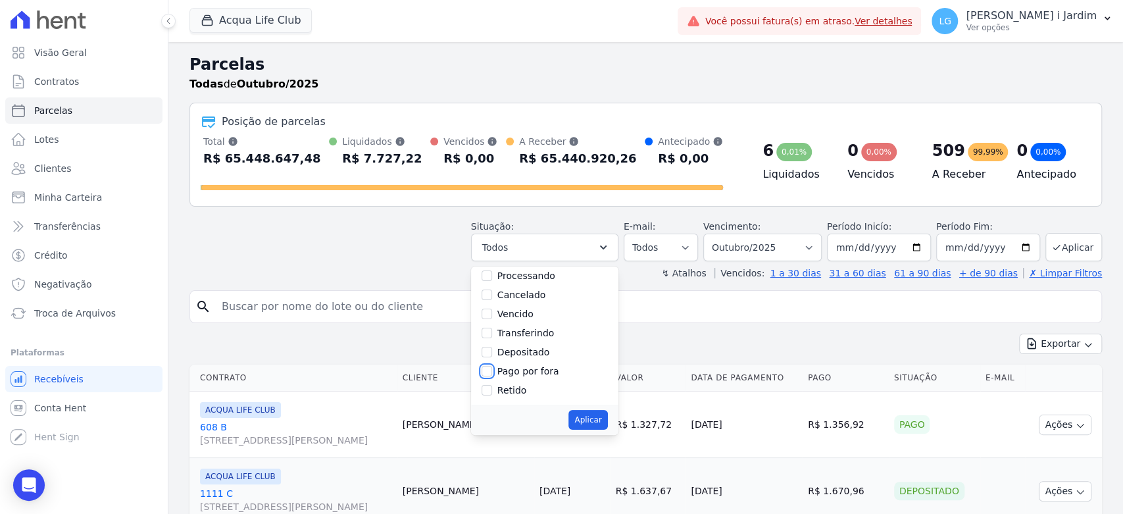
click at [492, 374] on input "Pago por fora" at bounding box center [487, 371] width 11 height 11
checkbox input "true"
click at [598, 422] on button "Aplicar" at bounding box center [588, 420] width 39 height 20
select select "paid_externally"
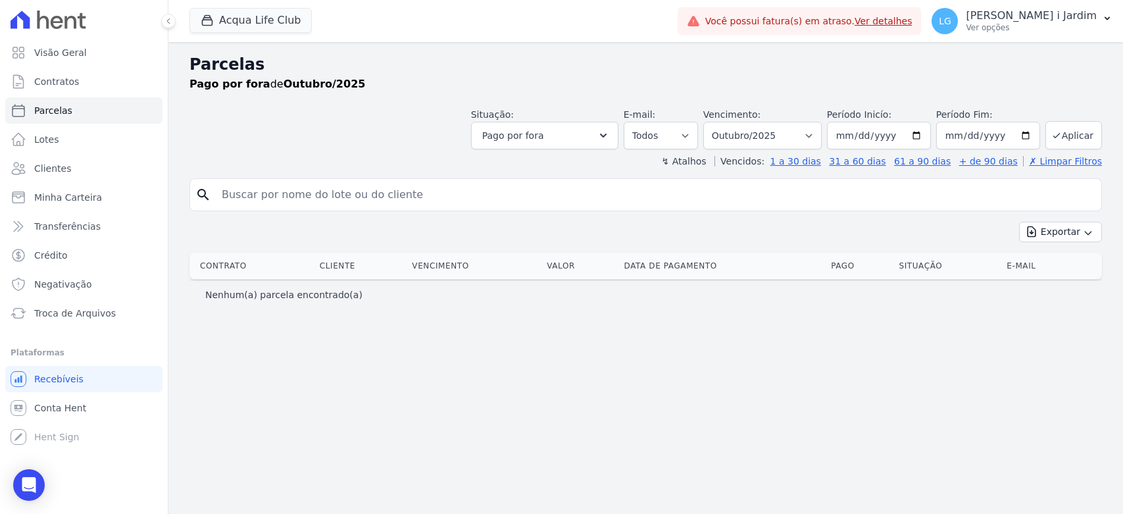
select select
click at [742, 138] on select "[GEOGRAPHIC_DATA] por período ──────── Todos os meses Janeiro/2022 Fevereiro/20…" at bounding box center [763, 136] width 118 height 28
select select "09/2025"
click at [723, 122] on select "[GEOGRAPHIC_DATA] por período ──────── Todos os meses Janeiro/2022 Fevereiro/20…" at bounding box center [763, 136] width 118 height 28
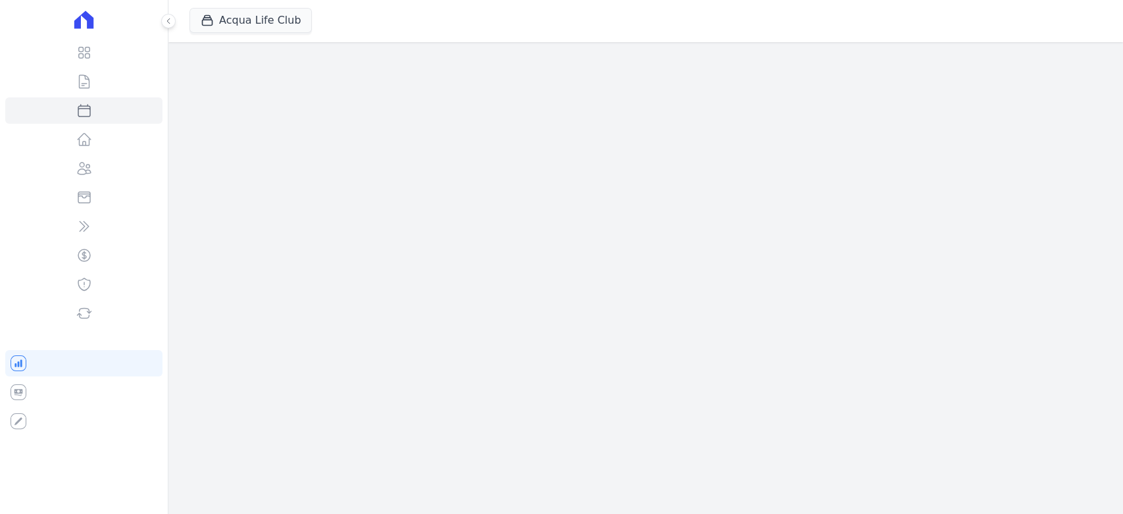
select select
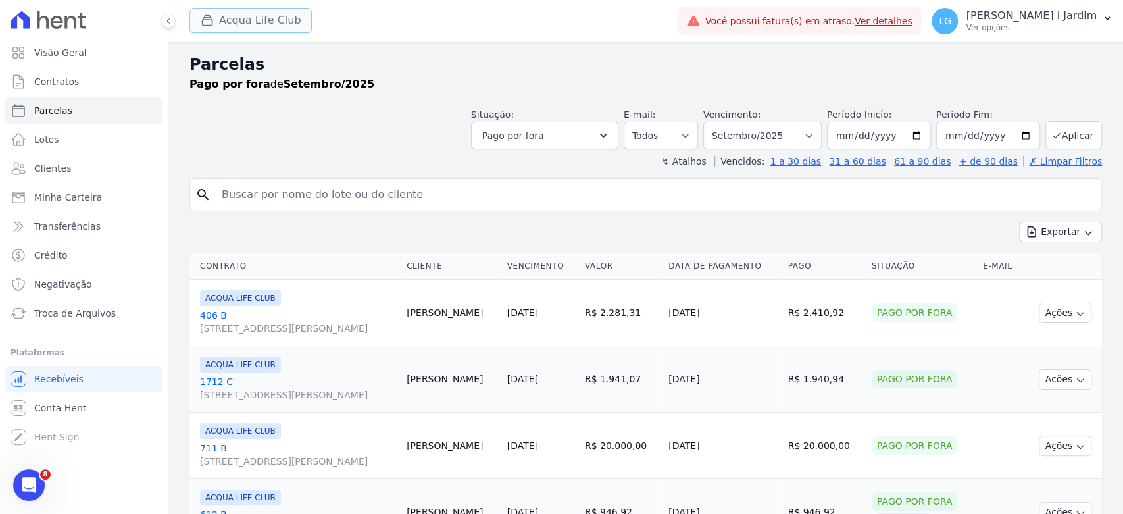
click at [280, 28] on button "Acqua Life Club" at bounding box center [251, 20] width 122 height 25
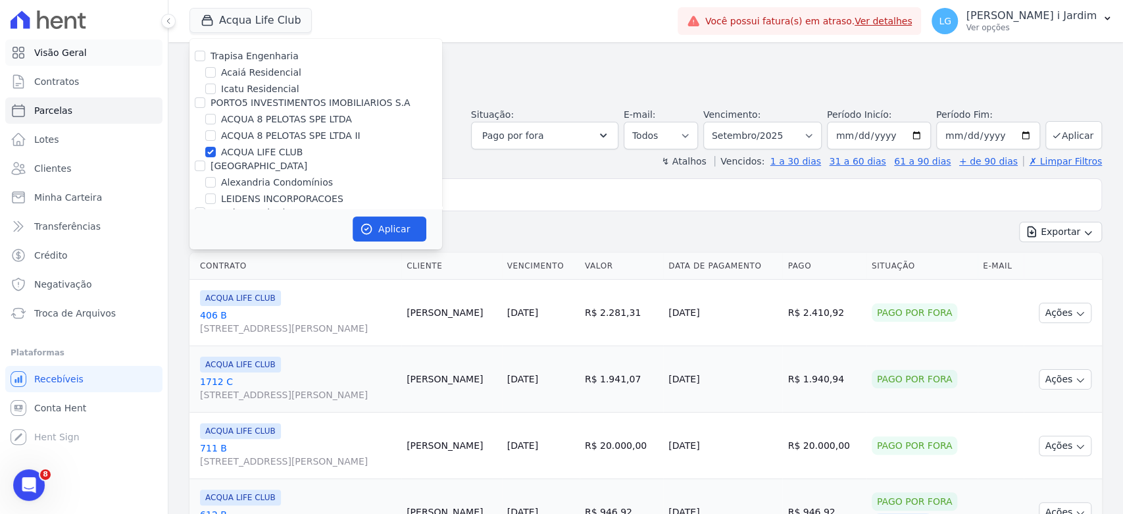
click at [135, 58] on link "Visão Geral" at bounding box center [83, 52] width 157 height 26
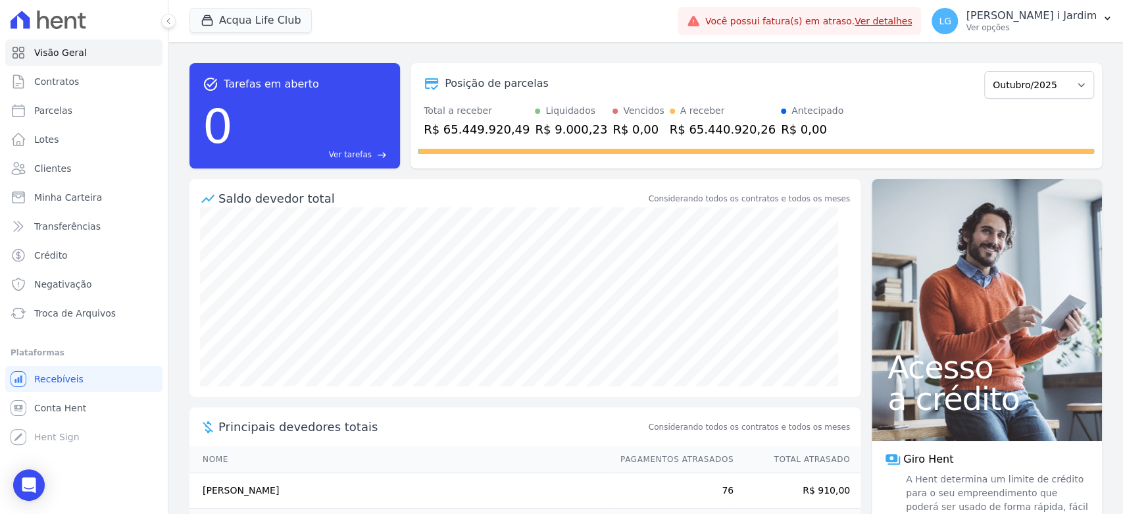
click at [478, 160] on div "Posição de parcelas [GEOGRAPHIC_DATA]/2022 Fevereiro/2022 Março/2022 Abril/2022…" at bounding box center [757, 115] width 692 height 105
click at [1000, 84] on select "[GEOGRAPHIC_DATA]/2022 Fevereiro/2022 Março/2022 Abril/2022 Maio/2022 Junho/202…" at bounding box center [1040, 85] width 110 height 28
select select "09/2025"
click at [985, 71] on select "[GEOGRAPHIC_DATA]/2022 Fevereiro/2022 Março/2022 Abril/2022 Maio/2022 Junho/202…" at bounding box center [1040, 85] width 110 height 28
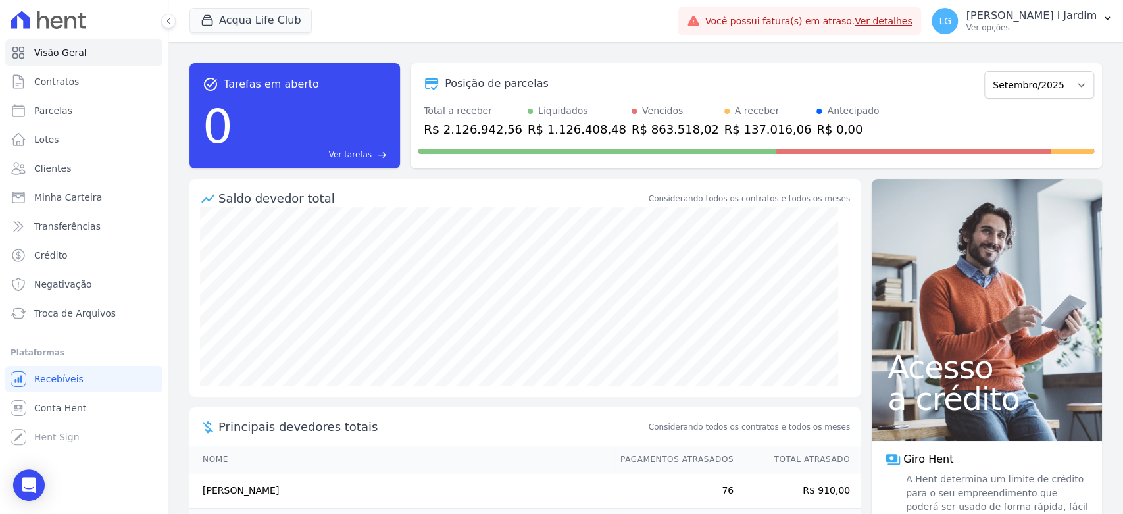
click at [634, 128] on div "R$ 863.518,02" at bounding box center [676, 129] width 88 height 18
click at [632, 76] on div "Posição de parcelas" at bounding box center [699, 84] width 561 height 16
click at [651, 125] on div "R$ 863.518,02" at bounding box center [676, 129] width 88 height 18
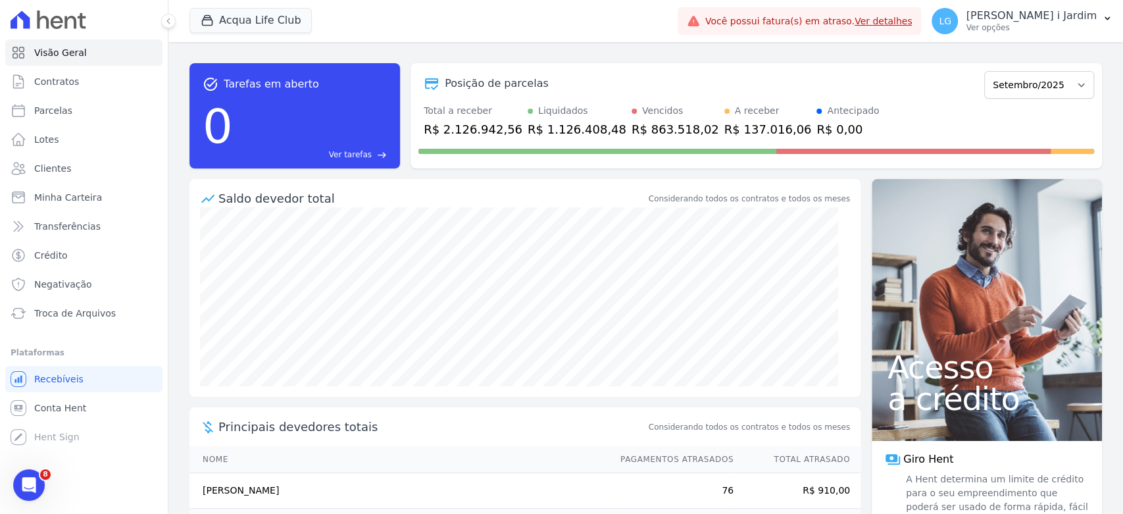
click at [629, 83] on div "Posição de parcelas" at bounding box center [699, 84] width 561 height 16
click at [647, 124] on div "R$ 863.518,02" at bounding box center [676, 129] width 88 height 18
click at [625, 72] on div "Posição de parcelas Janeiro/2022 Fevereiro/2022 Março/2022 Abril/2022 Maio/2022…" at bounding box center [757, 83] width 676 height 30
click at [634, 130] on div "R$ 863.518,02" at bounding box center [676, 129] width 88 height 18
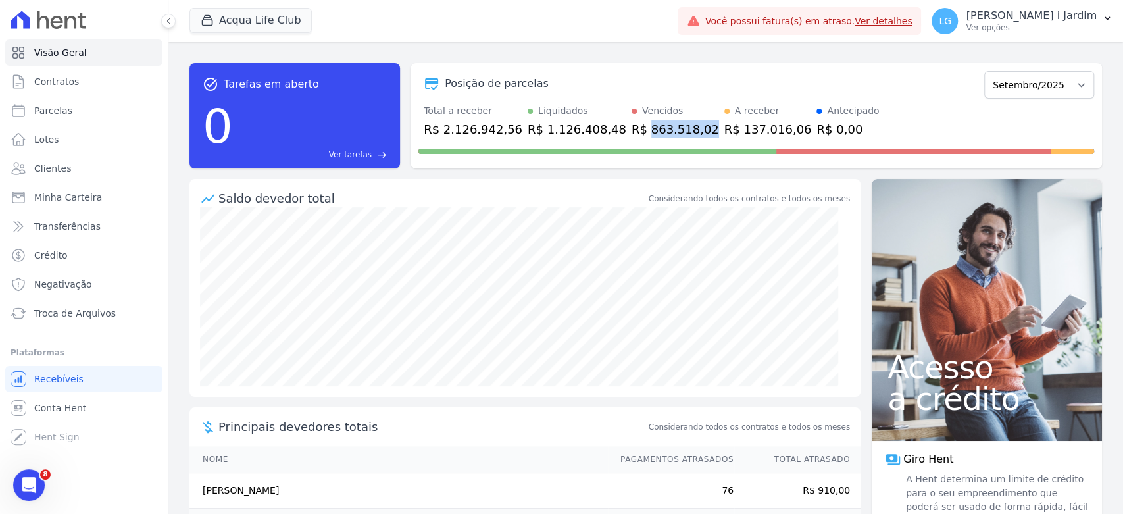
click at [634, 130] on div "R$ 863.518,02" at bounding box center [676, 129] width 88 height 18
click at [632, 170] on div "task_alt Tarefas em aberto 0 Ver tarefas east Posição de parcelas Janeiro/2022 …" at bounding box center [646, 116] width 913 height 126
drag, startPoint x: 611, startPoint y: 134, endPoint x: 669, endPoint y: 125, distance: 58.6
click at [669, 125] on div "R$ 863.518,02" at bounding box center [676, 129] width 88 height 18
click at [1065, 84] on select "Janeiro/2022 Fevereiro/2022 Março/2022 Abril/2022 Maio/2022 Junho/2022 Julho/20…" at bounding box center [1040, 85] width 110 height 28
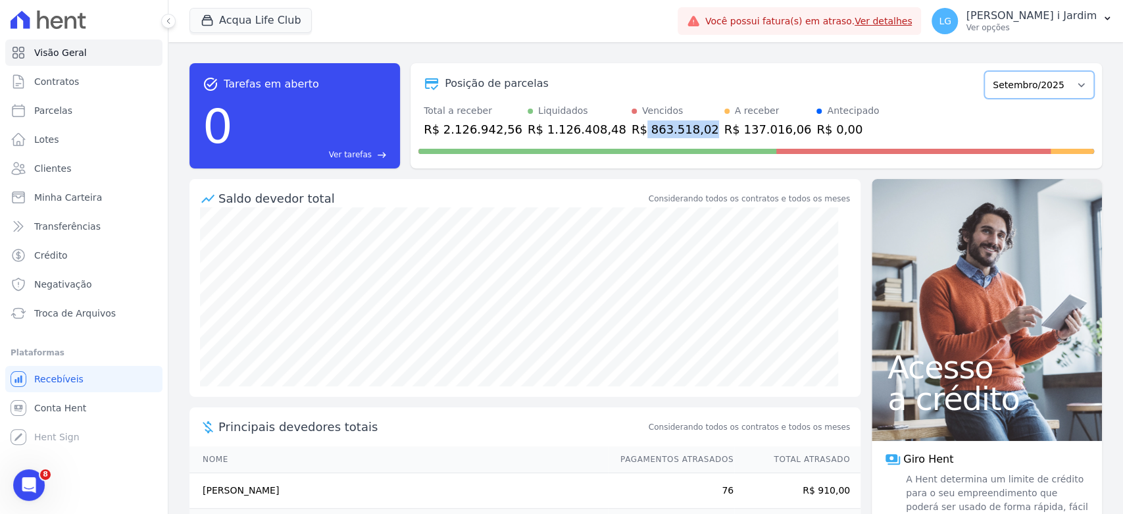
click at [985, 71] on select "Janeiro/2022 Fevereiro/2022 Março/2022 Abril/2022 Maio/2022 Junho/2022 Julho/20…" at bounding box center [1040, 85] width 110 height 28
click at [745, 82] on div "Posição de parcelas" at bounding box center [699, 84] width 561 height 16
click at [736, 132] on div "R$ 137.016,06" at bounding box center [769, 129] width 88 height 18
click at [719, 79] on div "Posição de parcelas" at bounding box center [699, 84] width 561 height 16
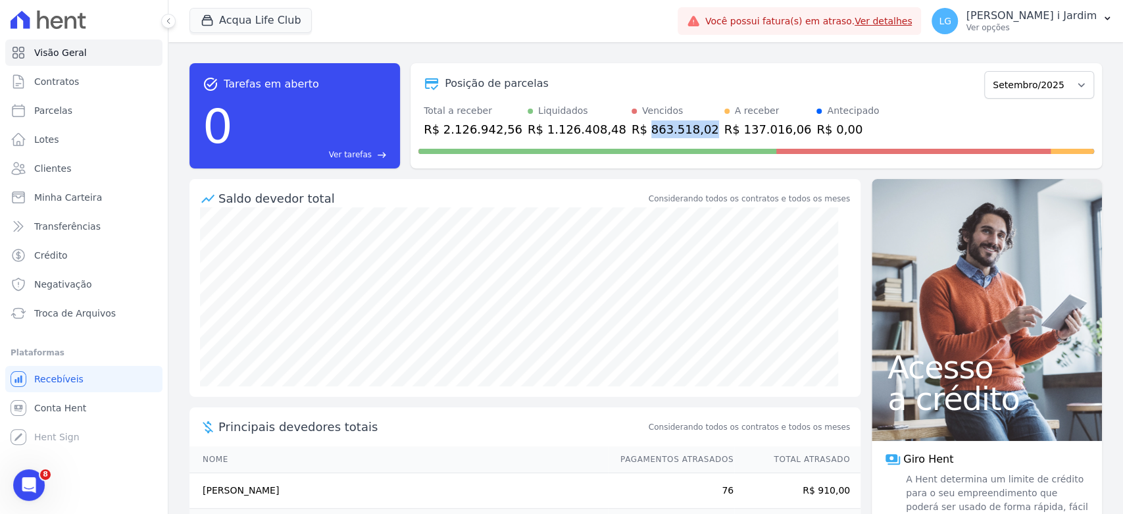
drag, startPoint x: 669, startPoint y: 127, endPoint x: 615, endPoint y: 132, distance: 54.9
click at [632, 132] on div "R$ 863.518,02" at bounding box center [676, 129] width 88 height 18
click at [599, 63] on div "Posição de parcelas Janeiro/2022 Fevereiro/2022 Março/2022 Abril/2022 Maio/2022…" at bounding box center [757, 115] width 692 height 105
click at [632, 127] on div "R$ 863.518,02" at bounding box center [676, 129] width 88 height 18
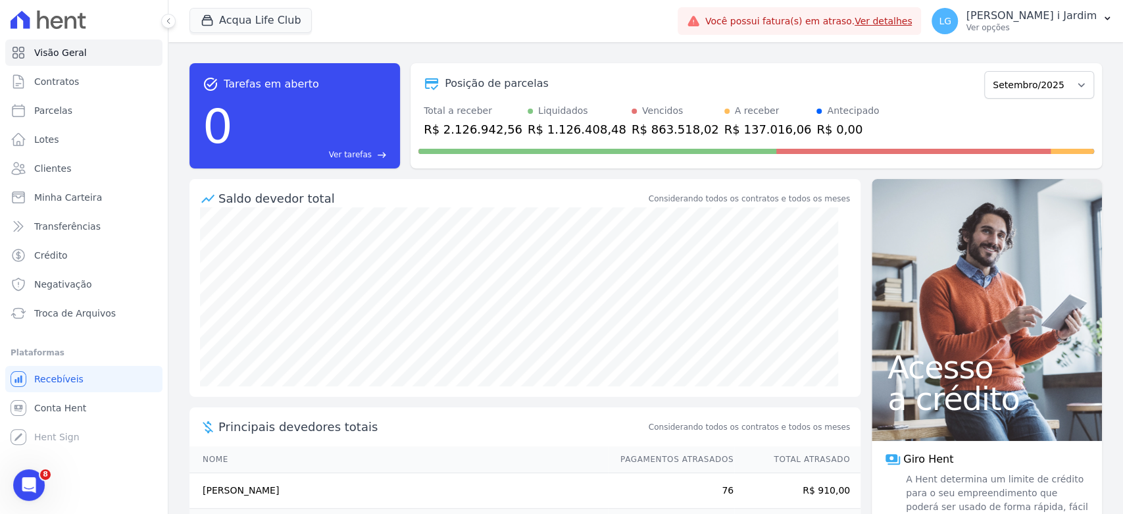
click at [615, 82] on div "Posição de parcelas" at bounding box center [699, 84] width 561 height 16
drag, startPoint x: 615, startPoint y: 125, endPoint x: 669, endPoint y: 123, distance: 54.7
click at [669, 123] on div "R$ 863.518,02" at bounding box center [676, 129] width 88 height 18
click at [642, 105] on div "Vencidos" at bounding box center [662, 111] width 41 height 14
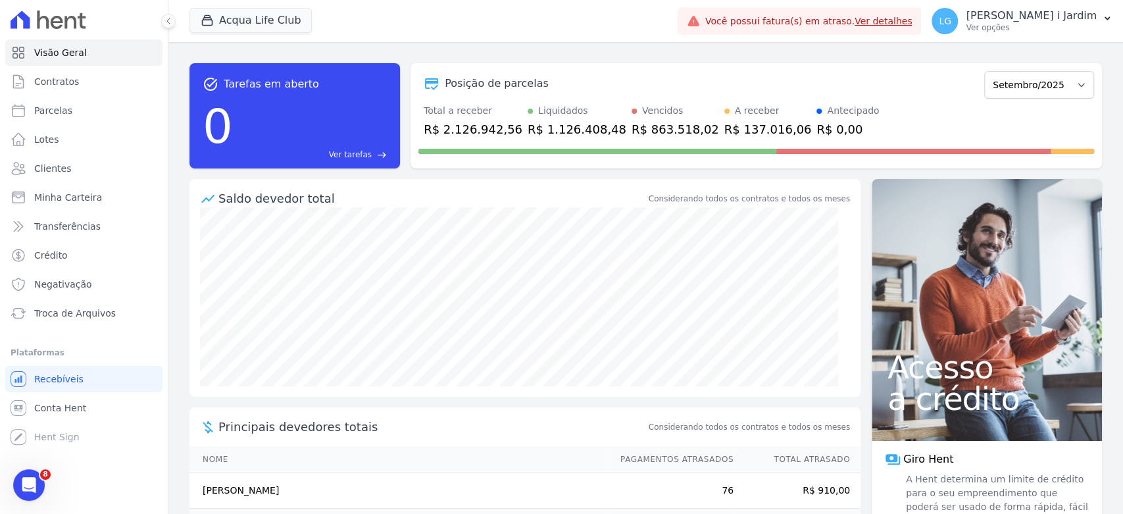
drag, startPoint x: 632, startPoint y: 72, endPoint x: 641, endPoint y: 119, distance: 47.6
click at [632, 74] on div "Posição de parcelas Janeiro/2022 Fevereiro/2022 Março/2022 Abril/2022 Maio/2022…" at bounding box center [757, 83] width 676 height 30
click at [642, 128] on div "R$ 863.518,02" at bounding box center [676, 129] width 88 height 18
click at [627, 82] on div "Posição de parcelas" at bounding box center [699, 84] width 561 height 16
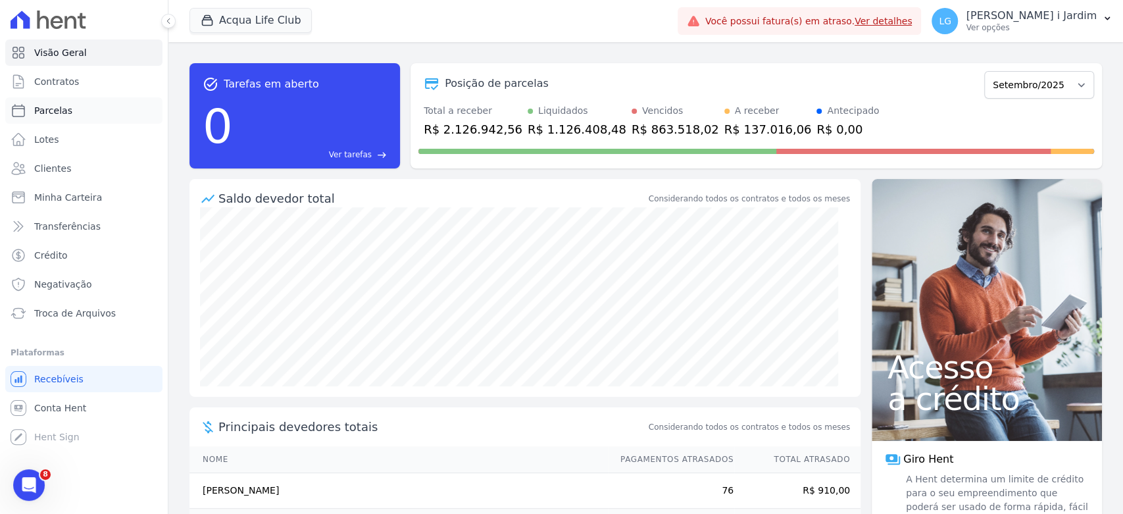
click at [89, 113] on link "Parcelas" at bounding box center [83, 110] width 157 height 26
select select
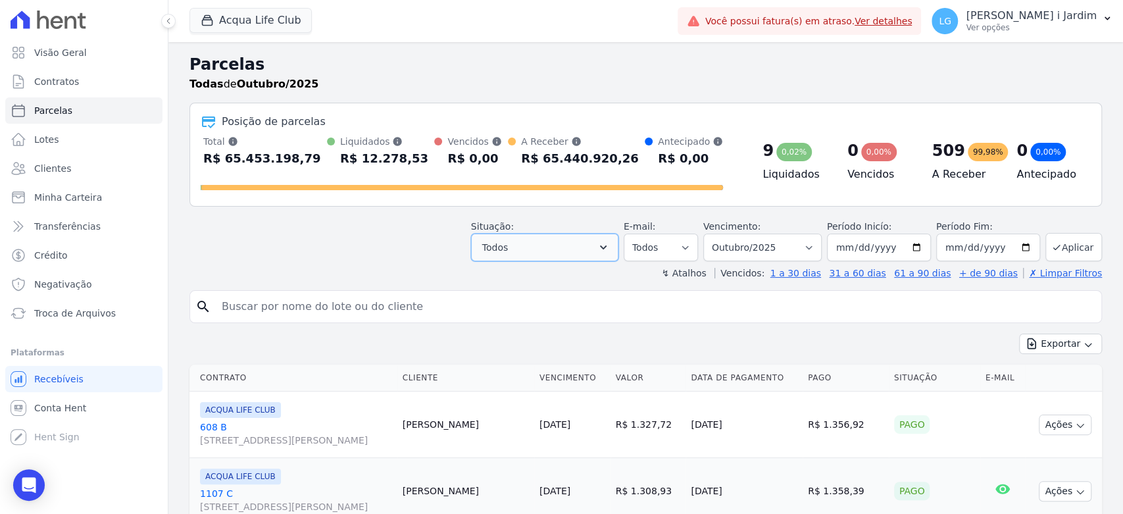
click at [555, 251] on button "Todos" at bounding box center [544, 248] width 147 height 28
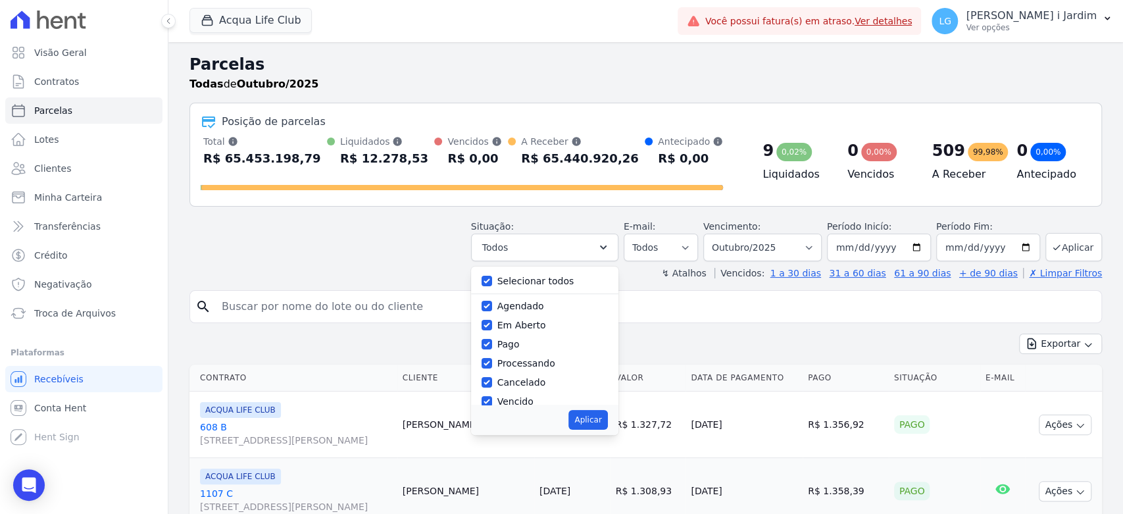
click at [546, 277] on label "Selecionar todos" at bounding box center [536, 281] width 77 height 11
click at [492, 277] on input "Selecionar todos" at bounding box center [487, 281] width 11 height 11
checkbox input "false"
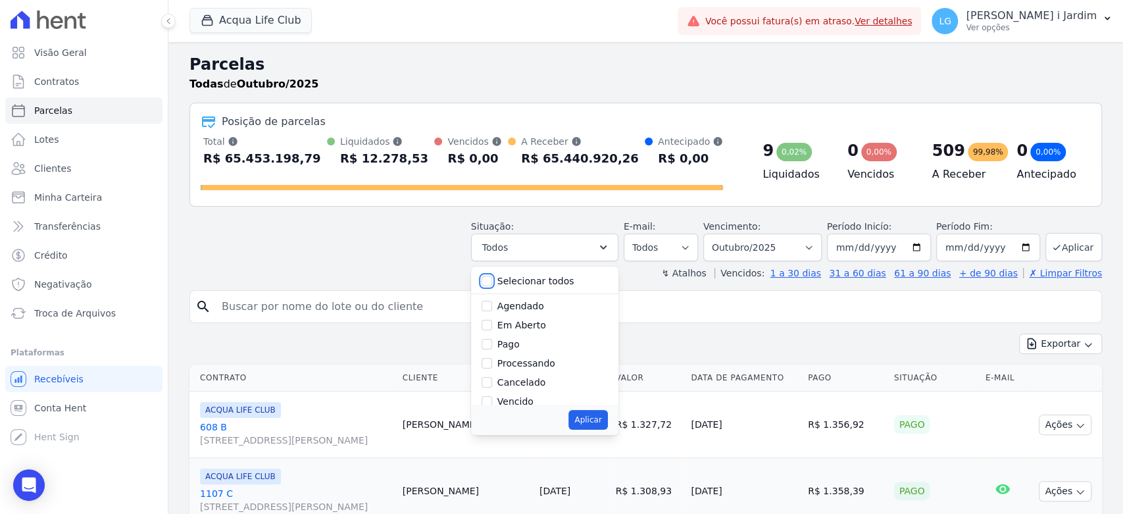
checkbox input "false"
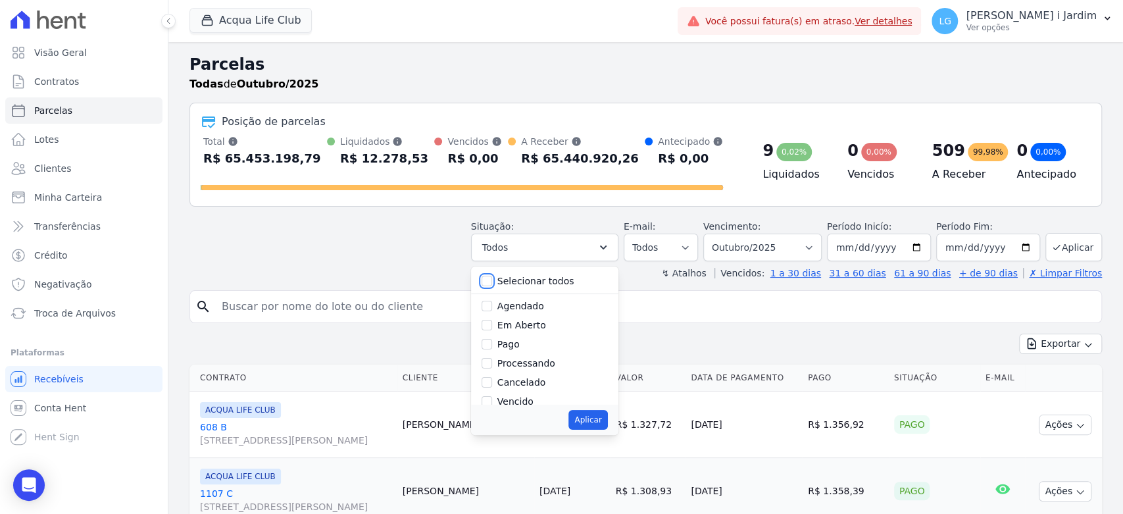
checkbox input "false"
click at [540, 400] on div "Vencido" at bounding box center [545, 401] width 126 height 19
click at [519, 402] on label "Vencido" at bounding box center [516, 401] width 36 height 11
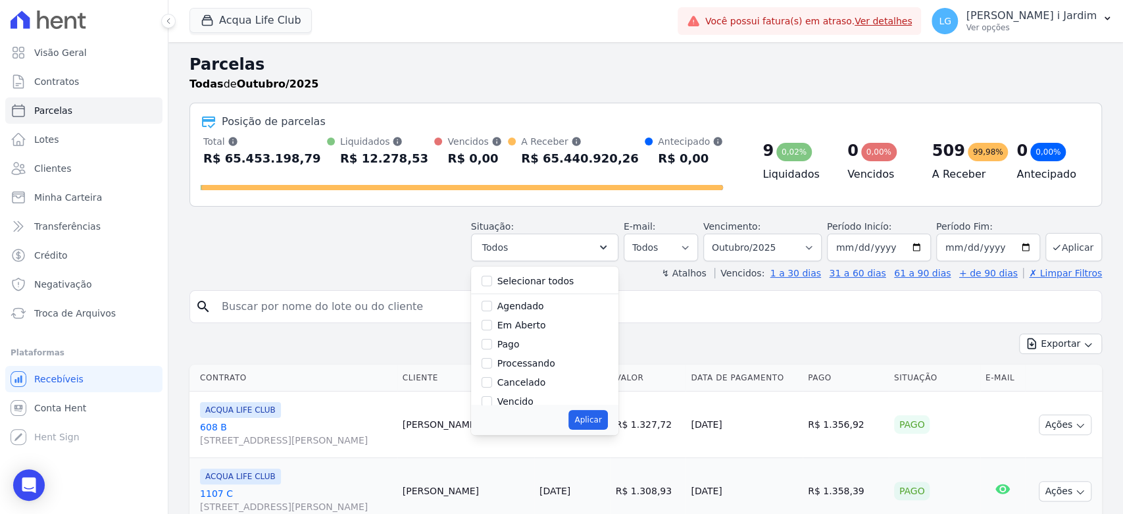
click at [492, 402] on input "Vencido" at bounding box center [487, 401] width 11 height 11
checkbox input "true"
click at [602, 424] on button "Aplicar" at bounding box center [588, 420] width 39 height 20
select select "overdue"
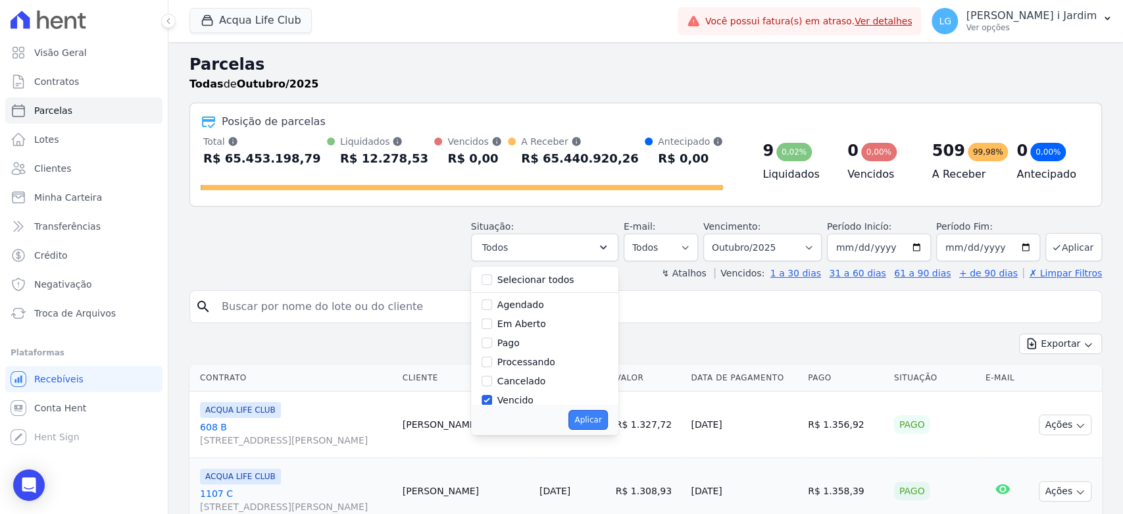
scroll to position [24, 0]
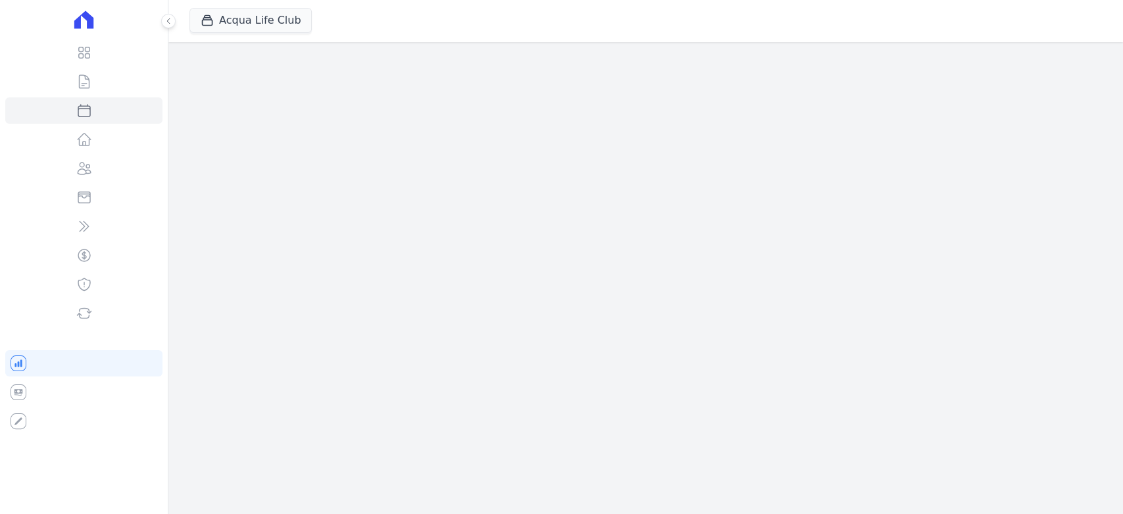
select select
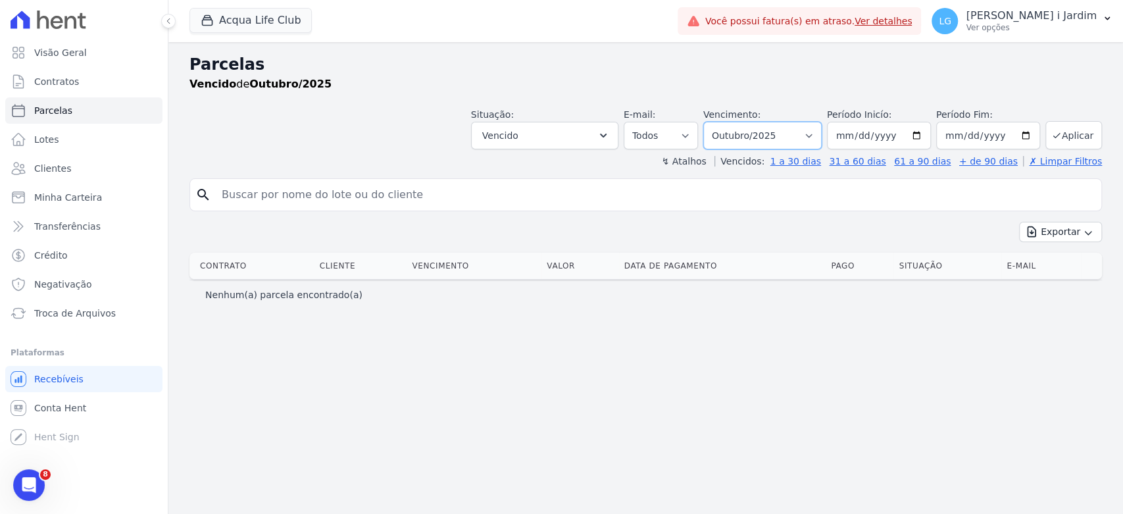
click at [740, 131] on select "[GEOGRAPHIC_DATA] por período ──────── Todos os meses Janeiro/2022 Fevereiro/20…" at bounding box center [763, 136] width 118 height 28
select select "09/2025"
click at [723, 122] on select "[GEOGRAPHIC_DATA] por período ──────── Todos os meses Janeiro/2022 Fevereiro/20…" at bounding box center [763, 136] width 118 height 28
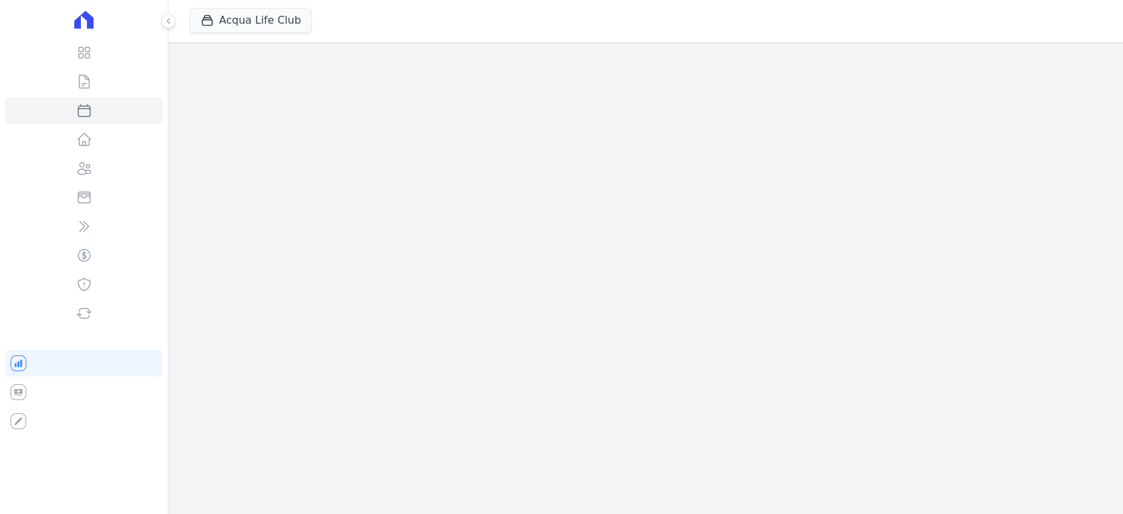
select select
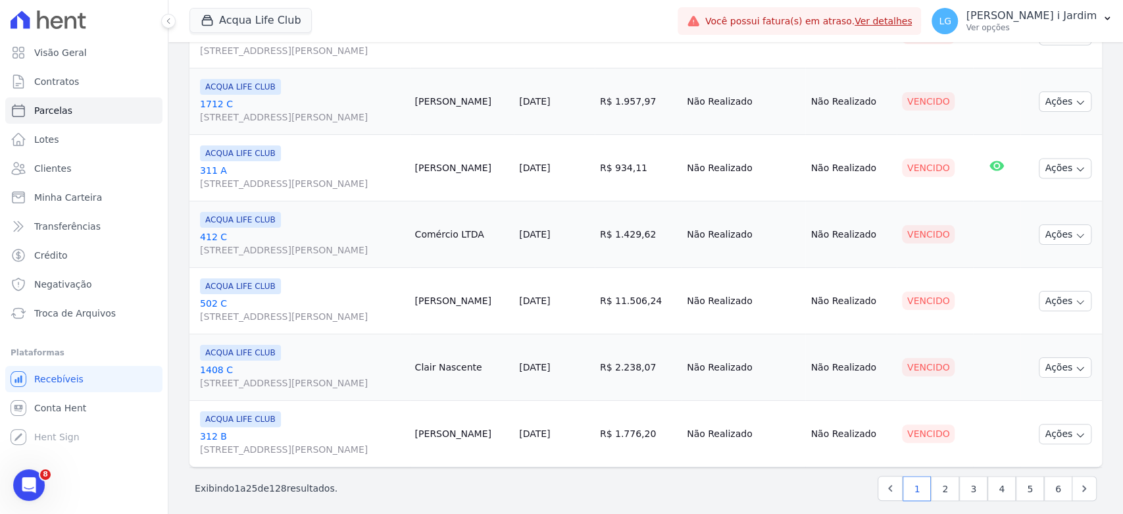
scroll to position [1482, 0]
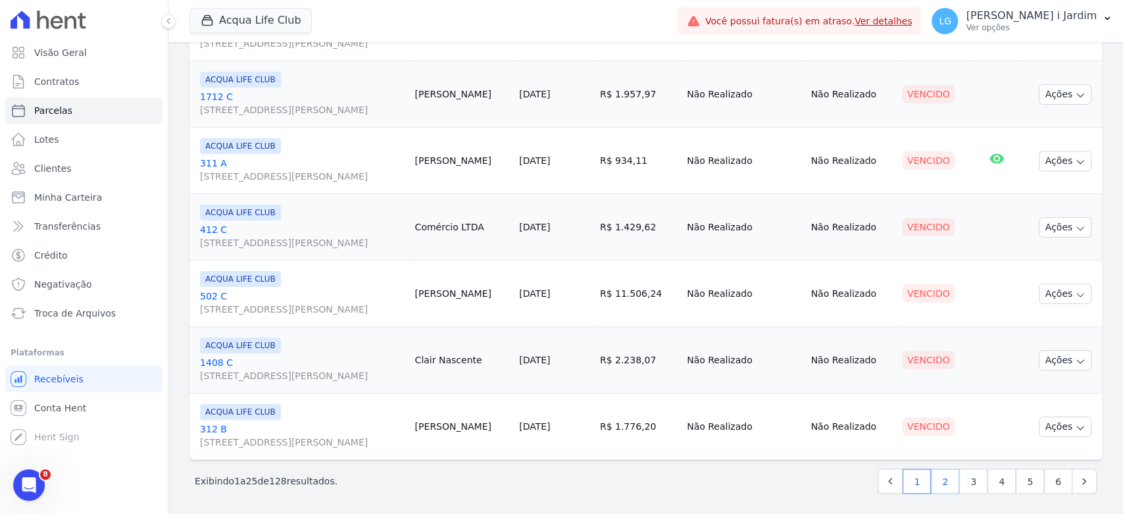
click at [937, 472] on link "2" at bounding box center [945, 481] width 28 height 25
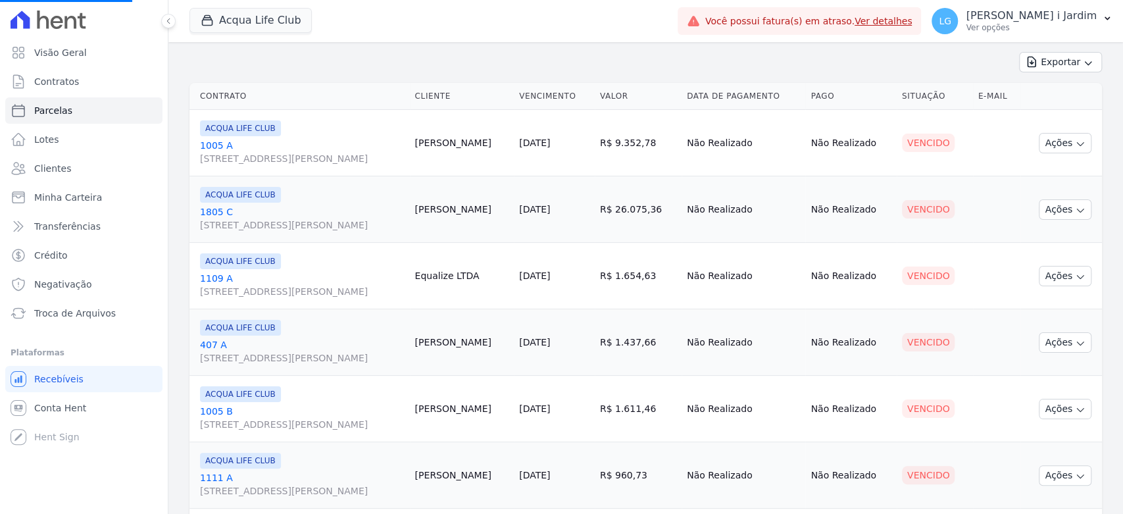
scroll to position [0, 0]
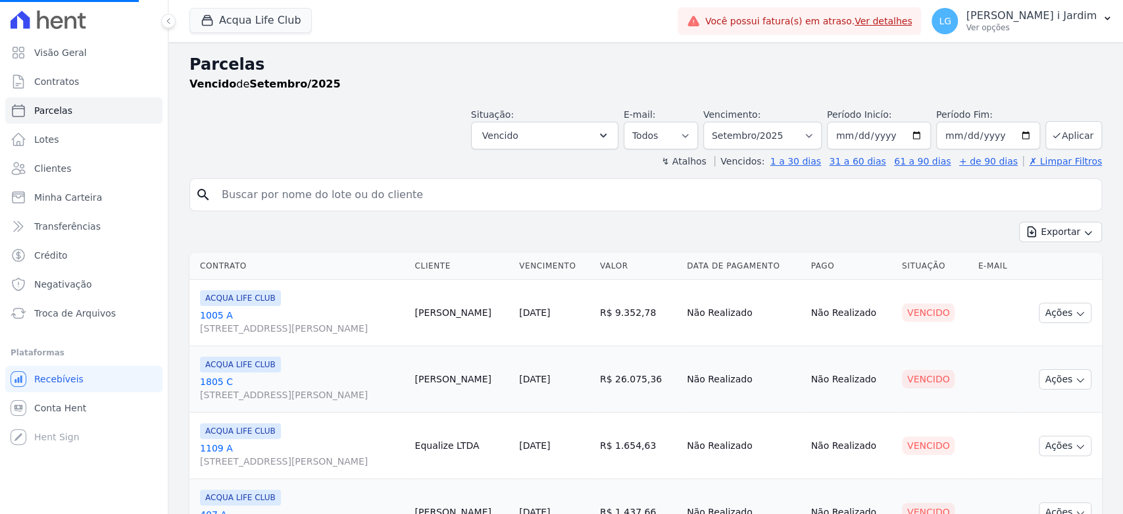
select select
drag, startPoint x: 606, startPoint y: 138, endPoint x: 544, endPoint y: 212, distance: 95.8
click at [605, 138] on button "Vencido" at bounding box center [544, 136] width 147 height 28
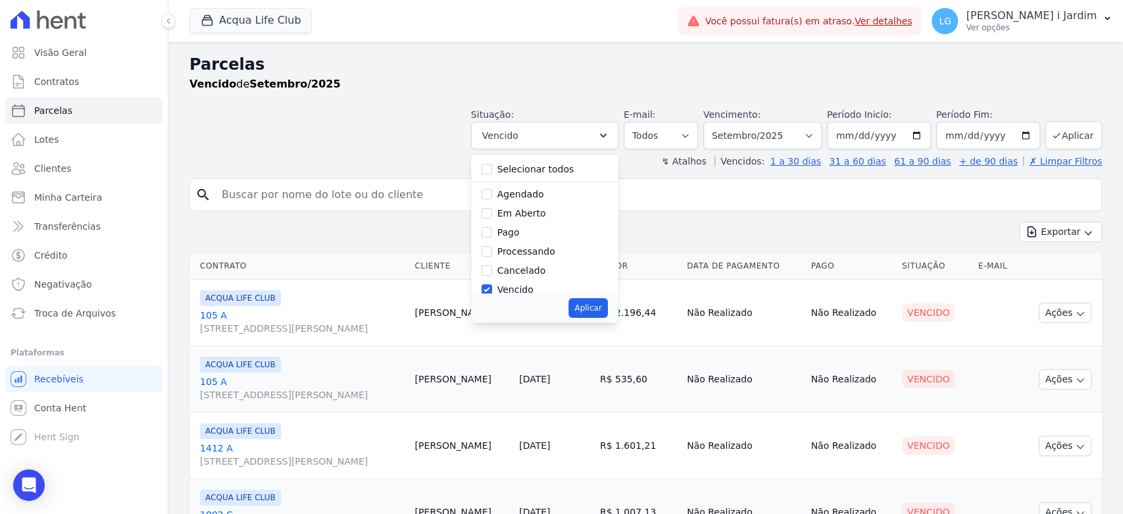
click at [527, 290] on label "Vencido" at bounding box center [516, 289] width 36 height 11
click at [492, 290] on input "Vencido" at bounding box center [487, 289] width 11 height 11
checkbox input "false"
click at [542, 272] on label "Pago por fora" at bounding box center [529, 272] width 62 height 11
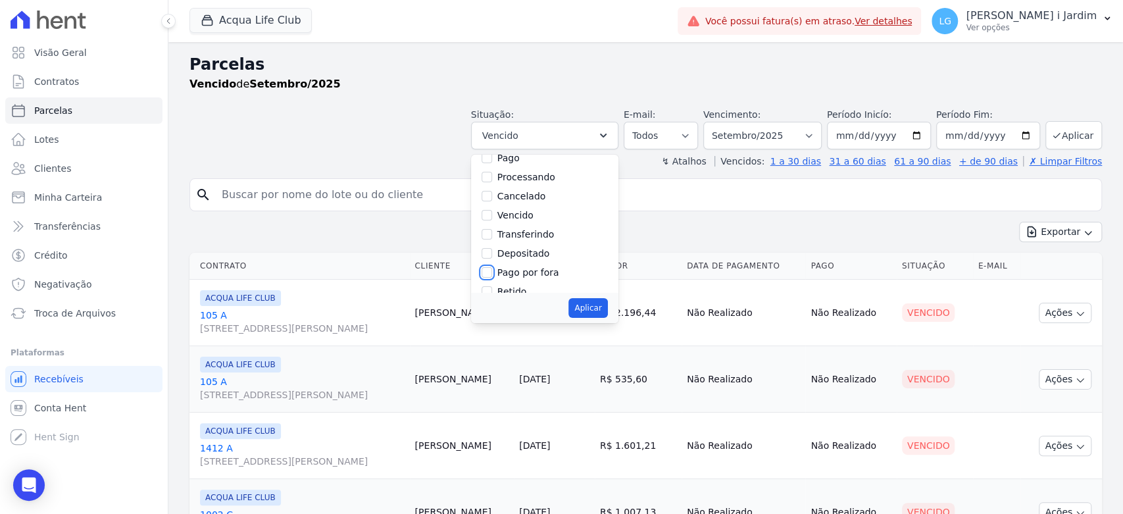
click at [492, 272] on input "Pago por fora" at bounding box center [487, 272] width 11 height 11
checkbox input "true"
click at [596, 308] on button "Aplicar" at bounding box center [588, 308] width 39 height 20
select select "paid_externally"
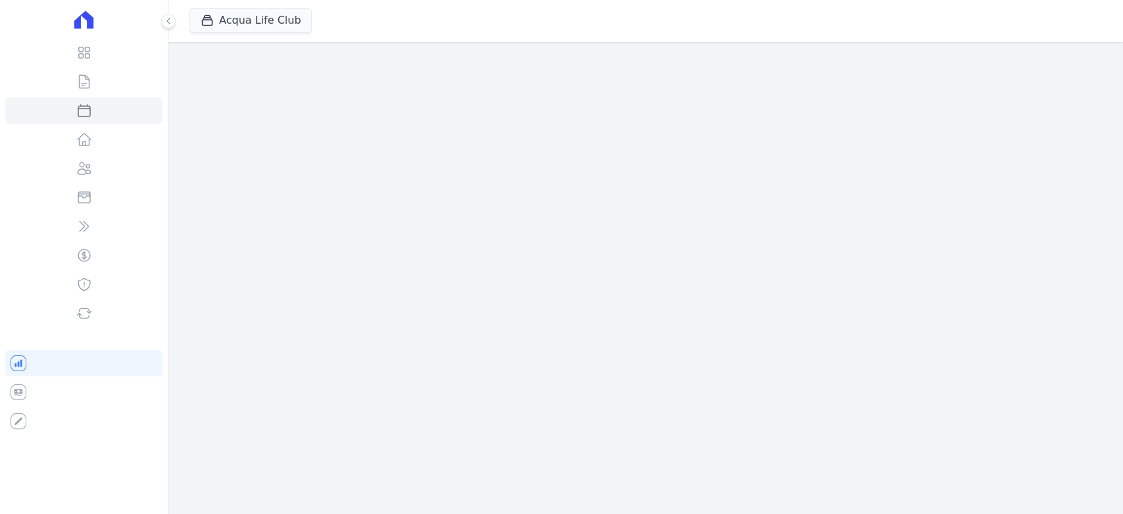
select select
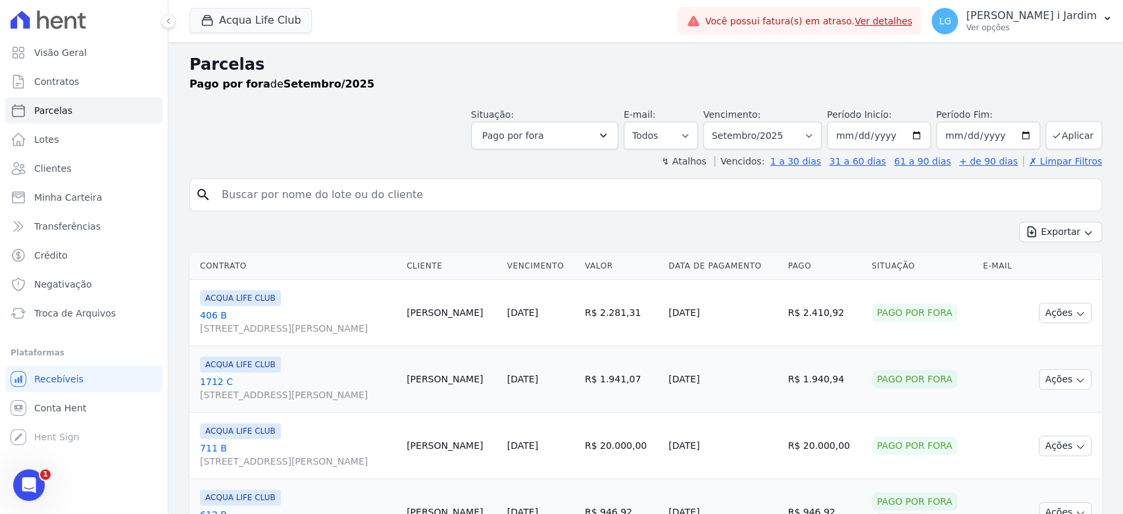
scroll to position [137, 0]
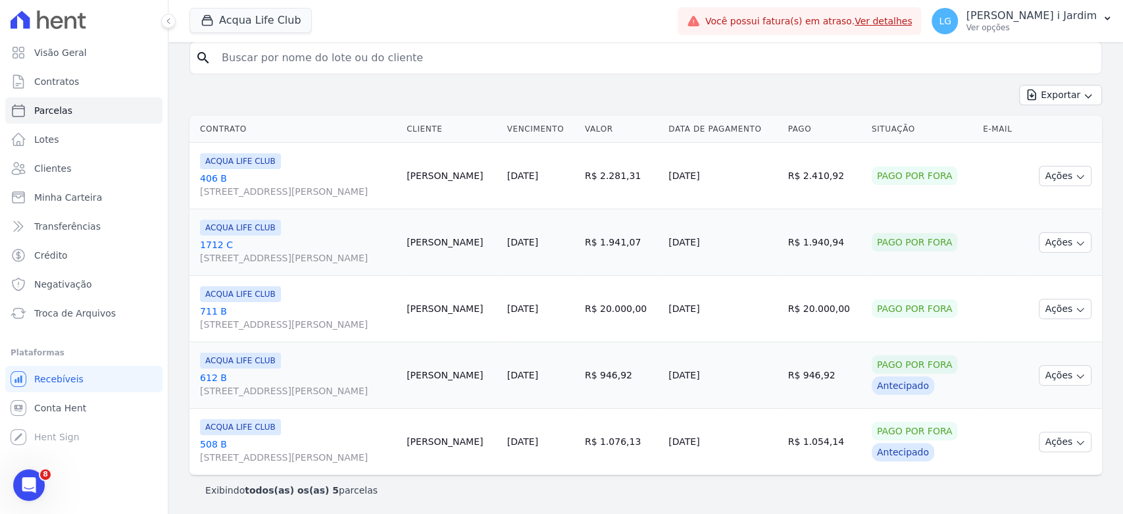
drag, startPoint x: 833, startPoint y: 304, endPoint x: 786, endPoint y: 326, distance: 51.8
click at [783, 303] on td "R$ 20.000,00" at bounding box center [825, 309] width 84 height 66
click at [795, 351] on td "R$ 946,92" at bounding box center [825, 375] width 84 height 66
drag, startPoint x: 842, startPoint y: 313, endPoint x: 808, endPoint y: 312, distance: 34.9
click at [808, 312] on td "R$ 20.000,00" at bounding box center [825, 309] width 84 height 66
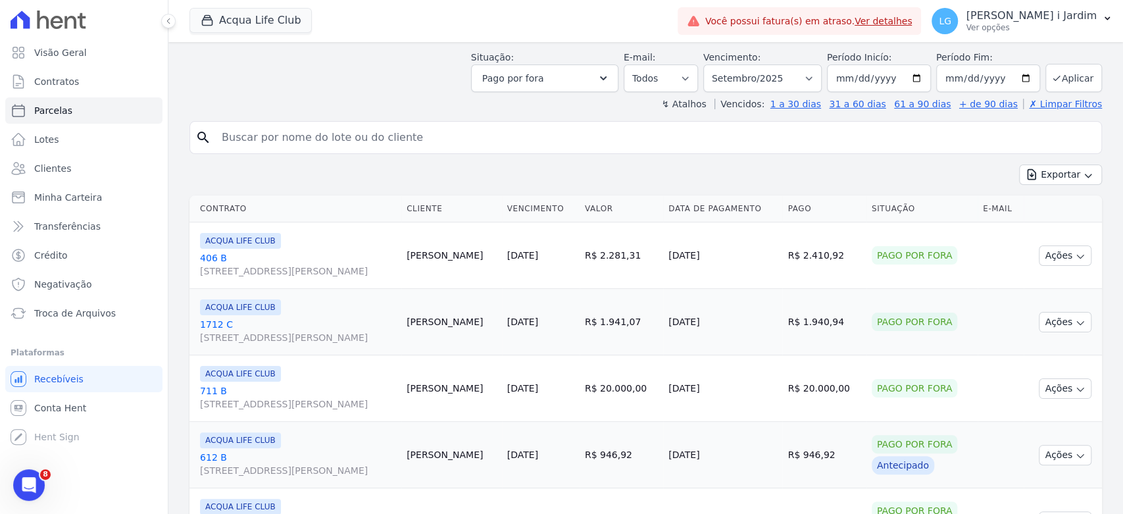
scroll to position [0, 0]
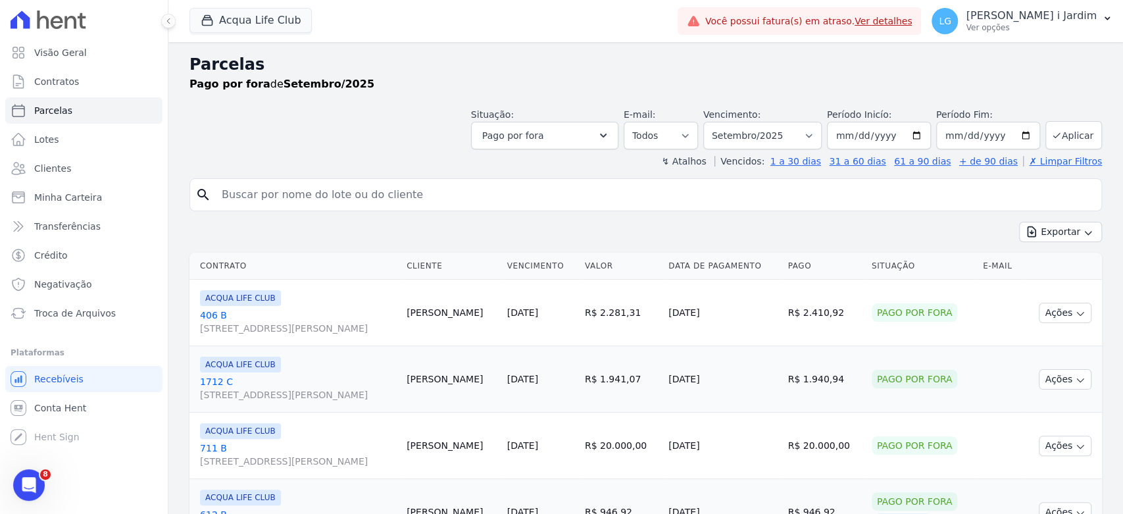
click at [763, 197] on input "search" at bounding box center [655, 195] width 883 height 26
click at [573, 136] on button "Pago por fora" at bounding box center [544, 136] width 147 height 28
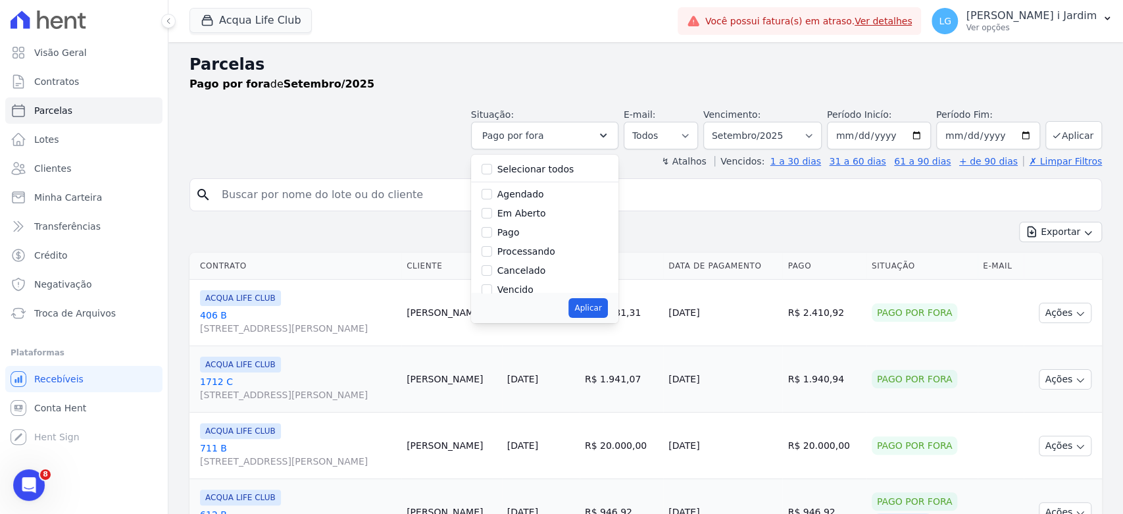
click at [527, 284] on label "Vencido" at bounding box center [516, 289] width 36 height 11
click at [492, 284] on input "Vencido" at bounding box center [487, 289] width 11 height 11
checkbox input "true"
click at [532, 257] on label "Pago por fora" at bounding box center [529, 259] width 62 height 11
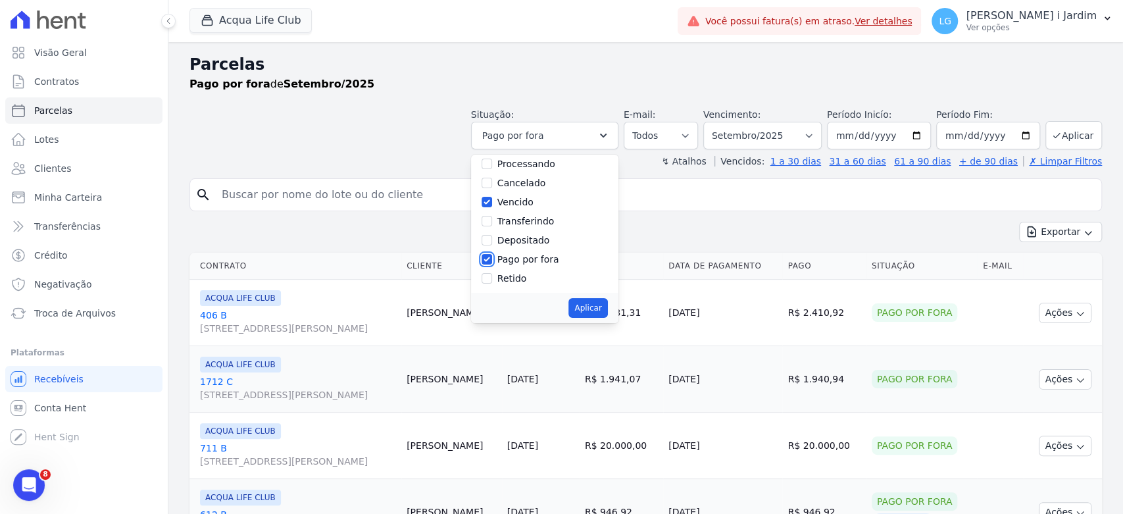
click at [492, 257] on input "Pago por fora" at bounding box center [487, 259] width 11 height 11
checkbox input "false"
click at [599, 304] on button "Aplicar" at bounding box center [588, 308] width 39 height 20
select select "overdue"
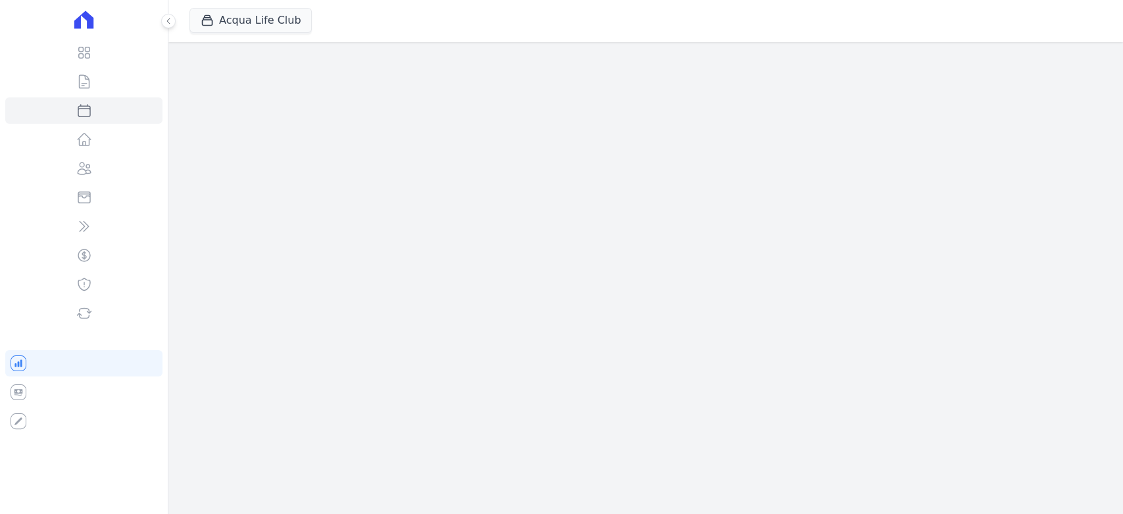
select select
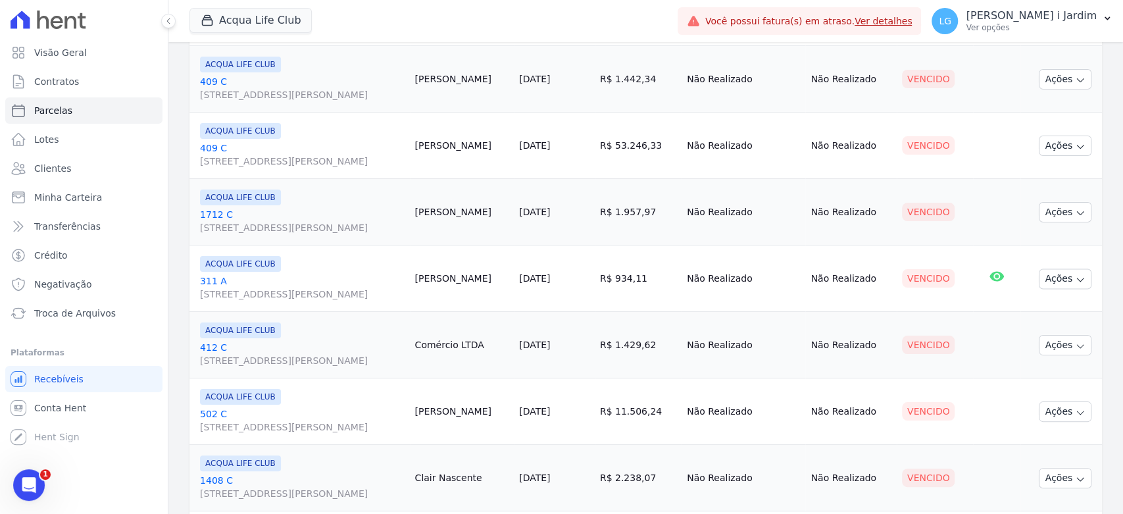
scroll to position [1482, 0]
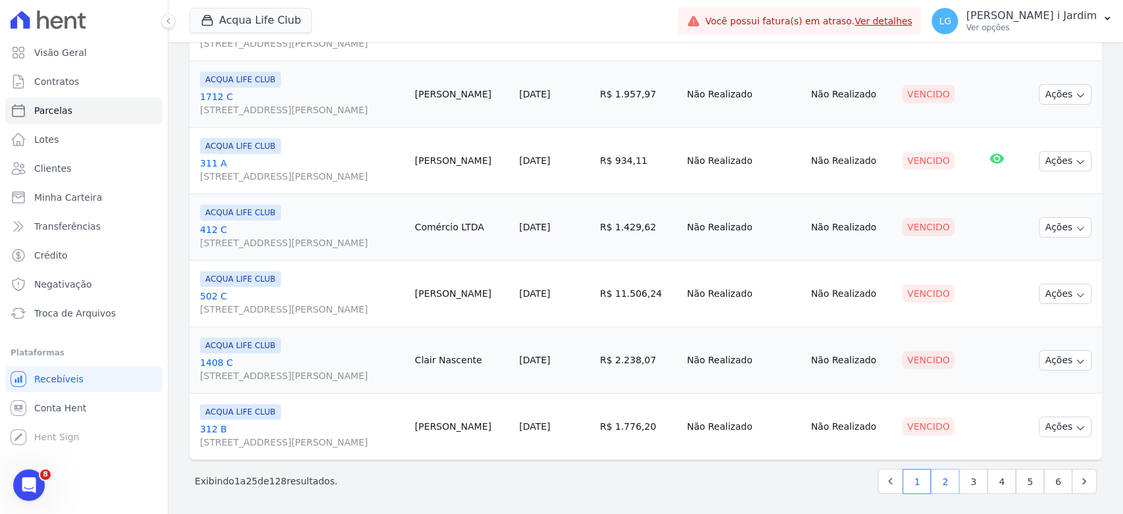
click at [942, 483] on link "2" at bounding box center [945, 481] width 28 height 25
select select
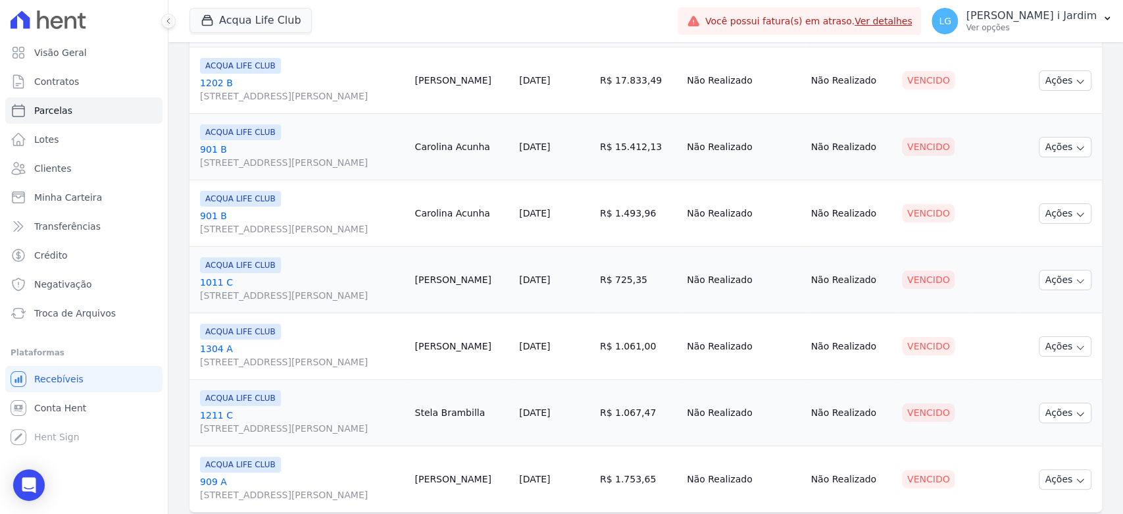
scroll to position [1482, 0]
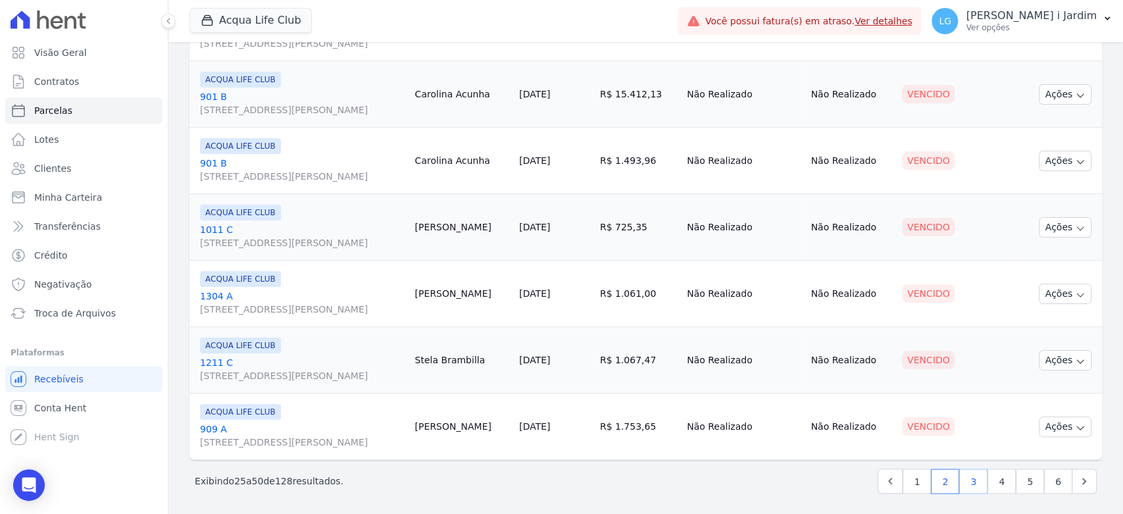
click at [969, 482] on link "3" at bounding box center [974, 481] width 28 height 25
select select
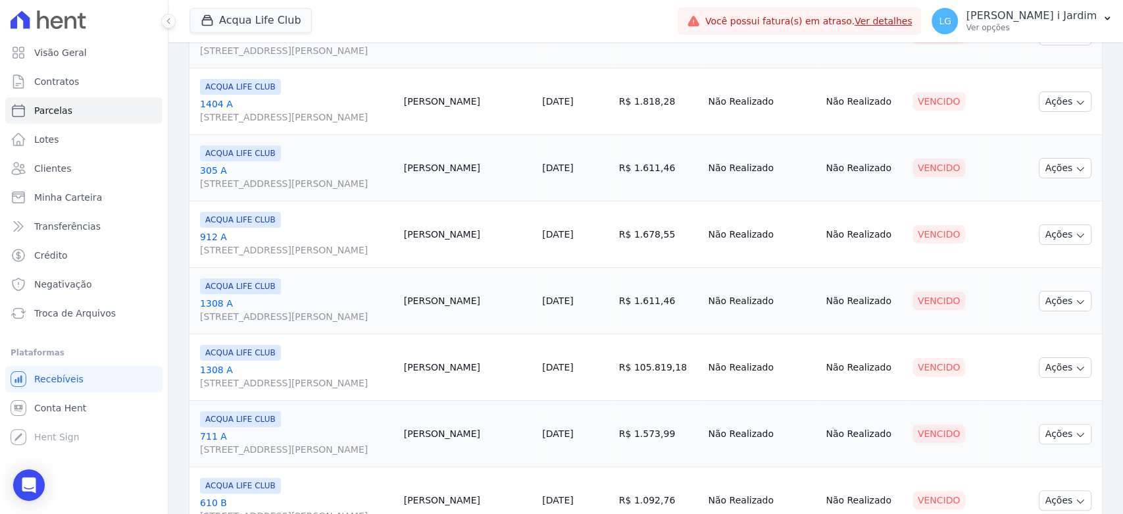
scroll to position [1482, 0]
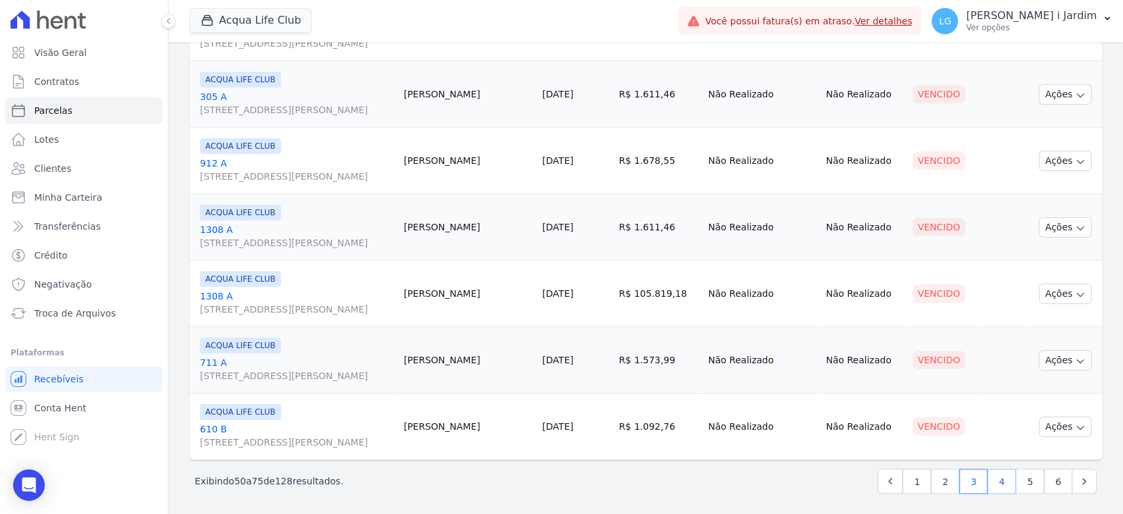
click at [990, 481] on link "4" at bounding box center [1002, 481] width 28 height 25
select select
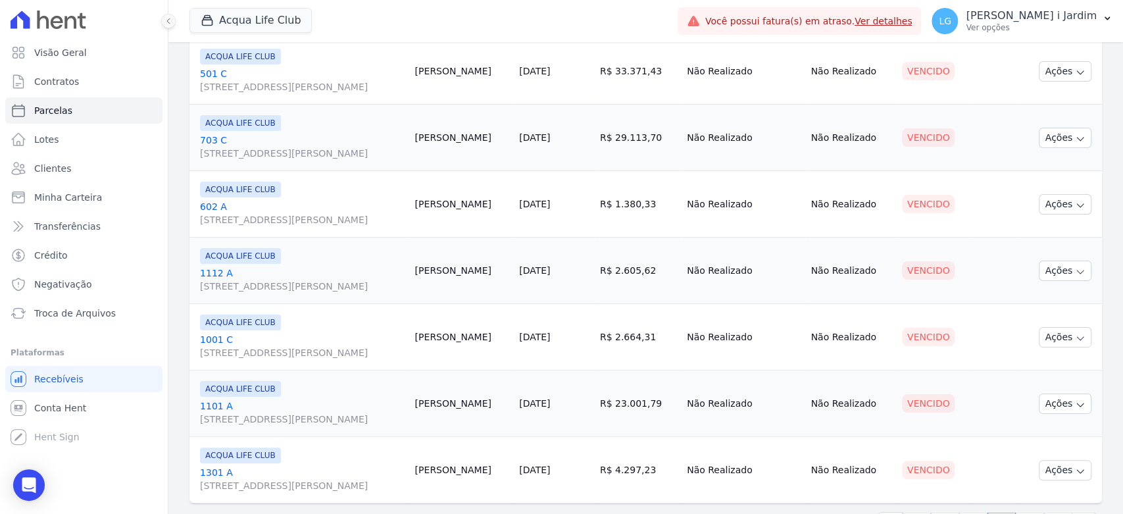
scroll to position [1482, 0]
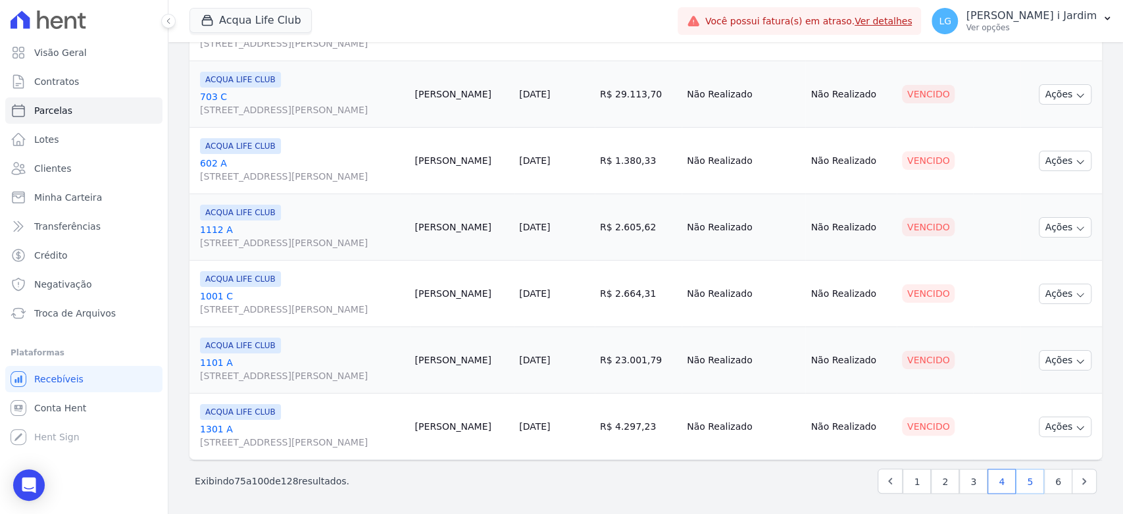
click at [1016, 469] on link "5" at bounding box center [1030, 481] width 28 height 25
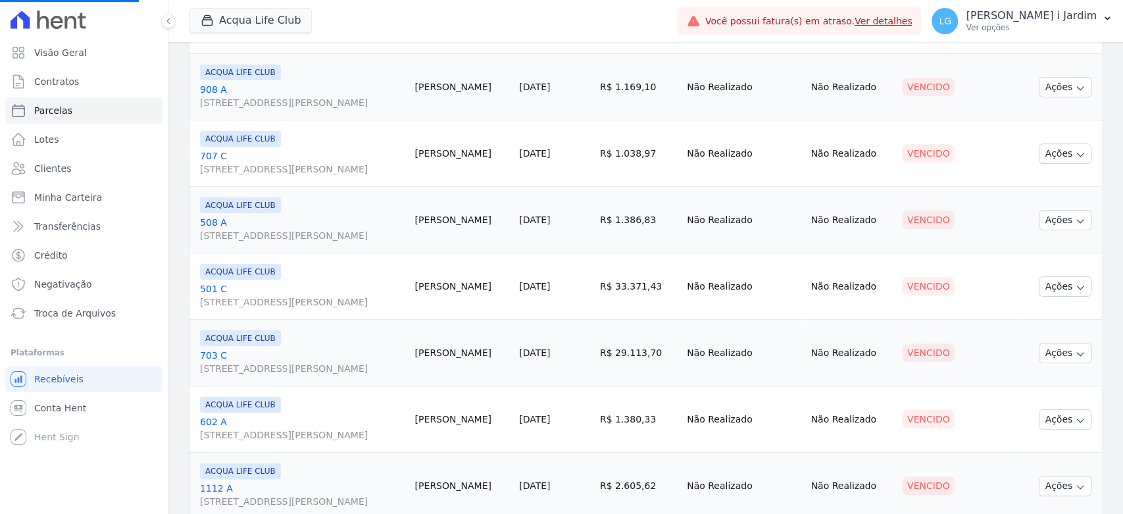
scroll to position [1043, 0]
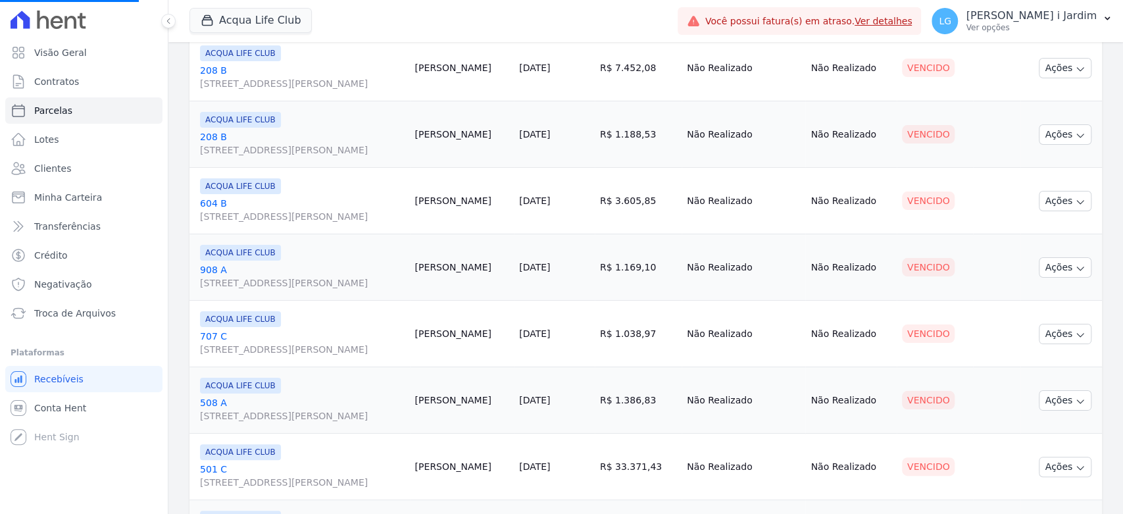
select select
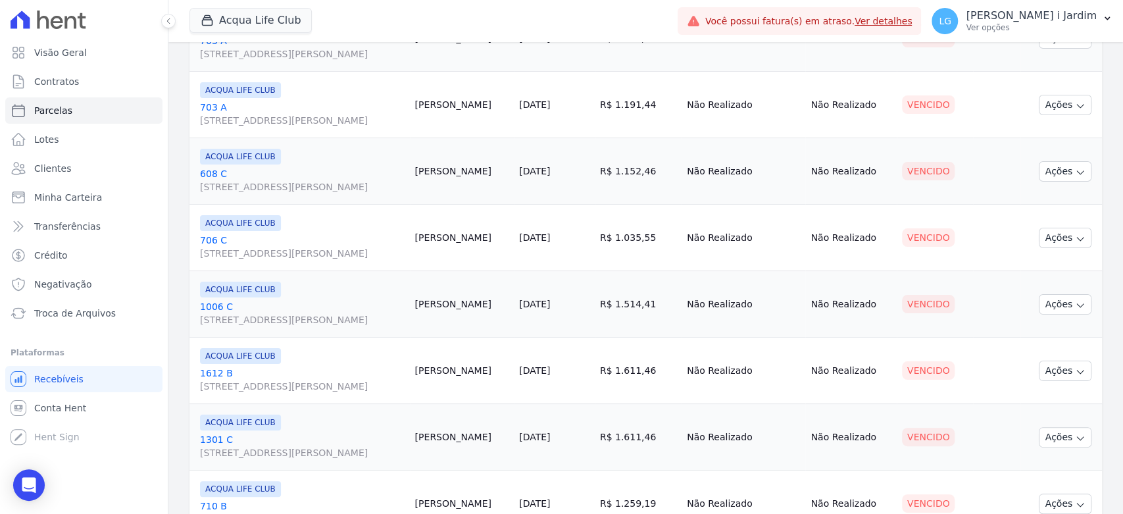
scroll to position [1482, 0]
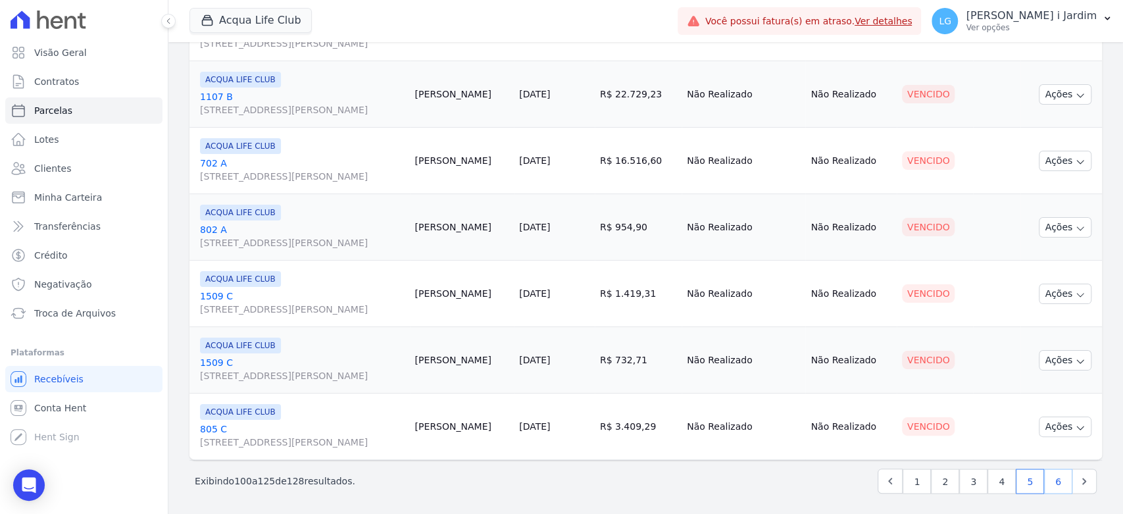
click at [1048, 480] on link "6" at bounding box center [1058, 481] width 28 height 25
select select
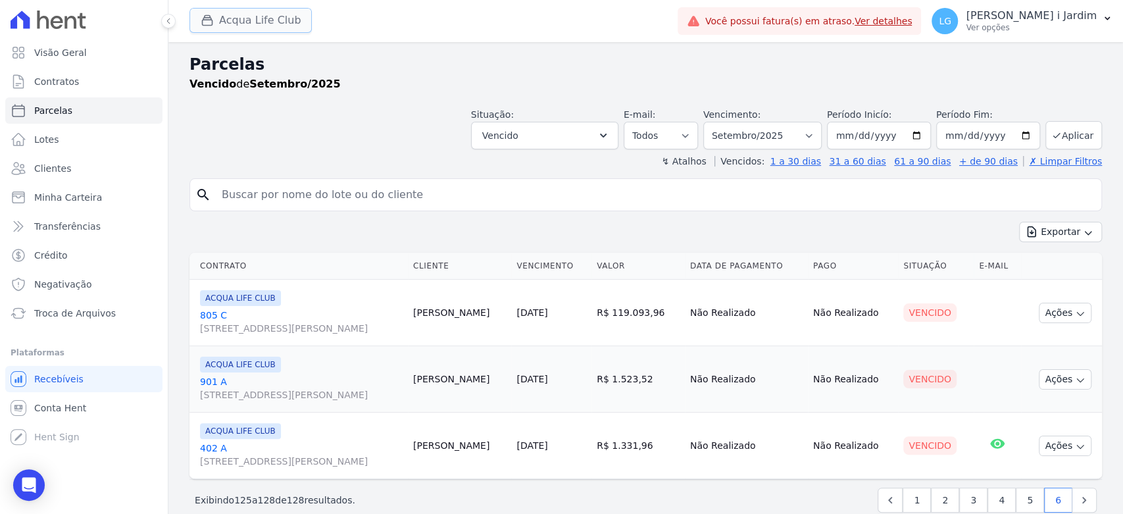
click at [219, 24] on button "Acqua Life Club" at bounding box center [251, 20] width 122 height 25
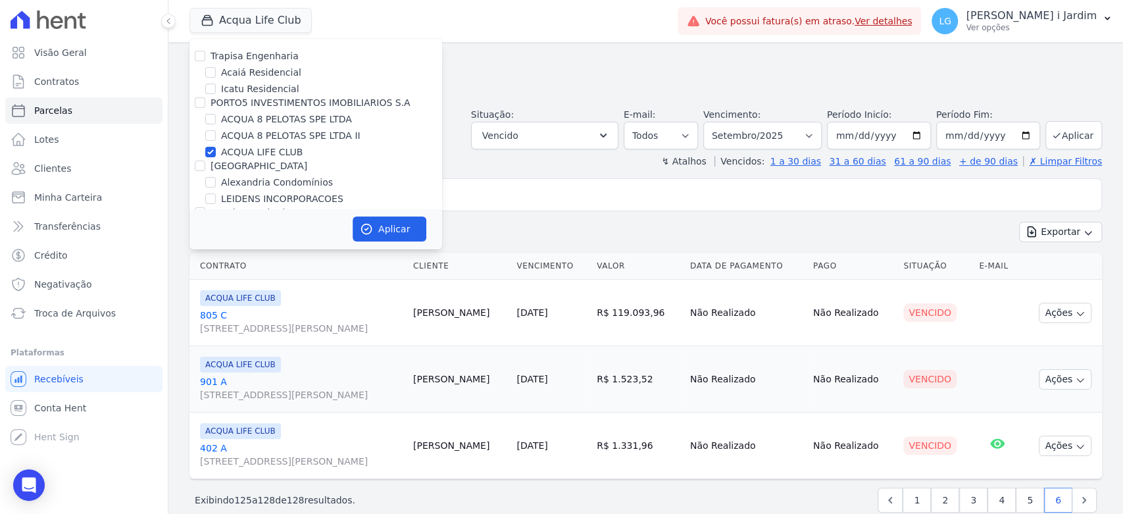
click at [263, 151] on label "ACQUA LIFE CLUB" at bounding box center [262, 152] width 82 height 14
click at [216, 151] on input "ACQUA LIFE CLUB" at bounding box center [210, 152] width 11 height 11
checkbox input "false"
click at [265, 135] on label "ACQUA 8 PELOTAS SPE LTDA II" at bounding box center [291, 136] width 140 height 14
click at [216, 135] on input "ACQUA 8 PELOTAS SPE LTDA II" at bounding box center [210, 135] width 11 height 11
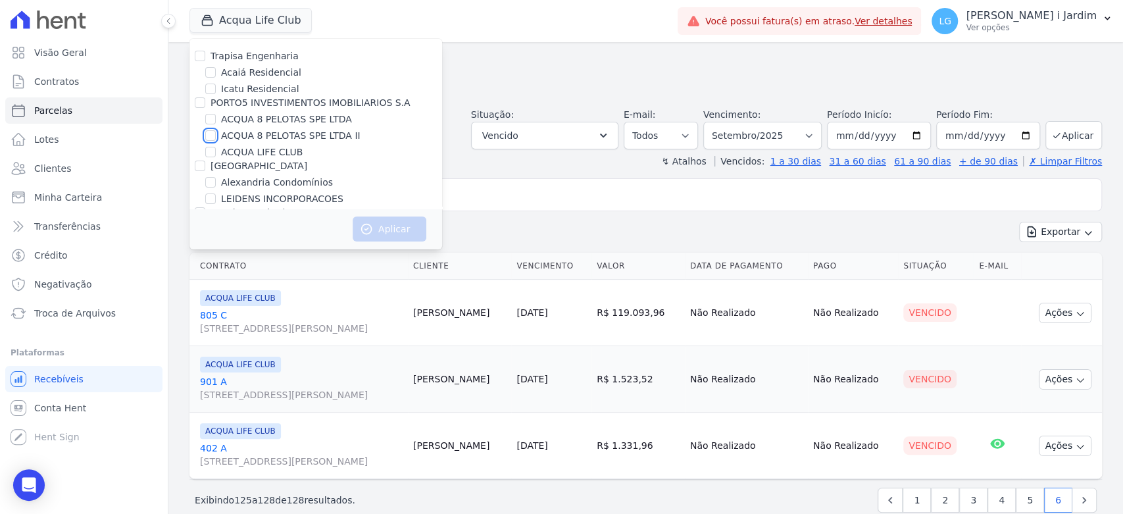
checkbox input "true"
click at [271, 122] on label "ACQUA 8 PELOTAS SPE LTDA" at bounding box center [286, 120] width 131 height 14
click at [216, 122] on input "ACQUA 8 PELOTAS SPE LTDA" at bounding box center [210, 119] width 11 height 11
checkbox input "true"
click at [398, 235] on button "Aplicar" at bounding box center [390, 229] width 74 height 25
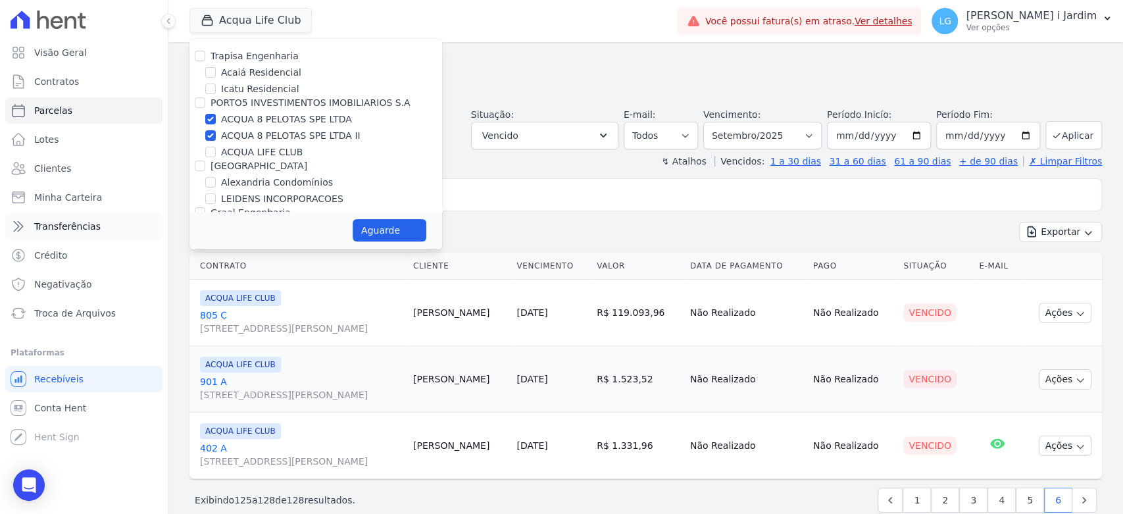
select select
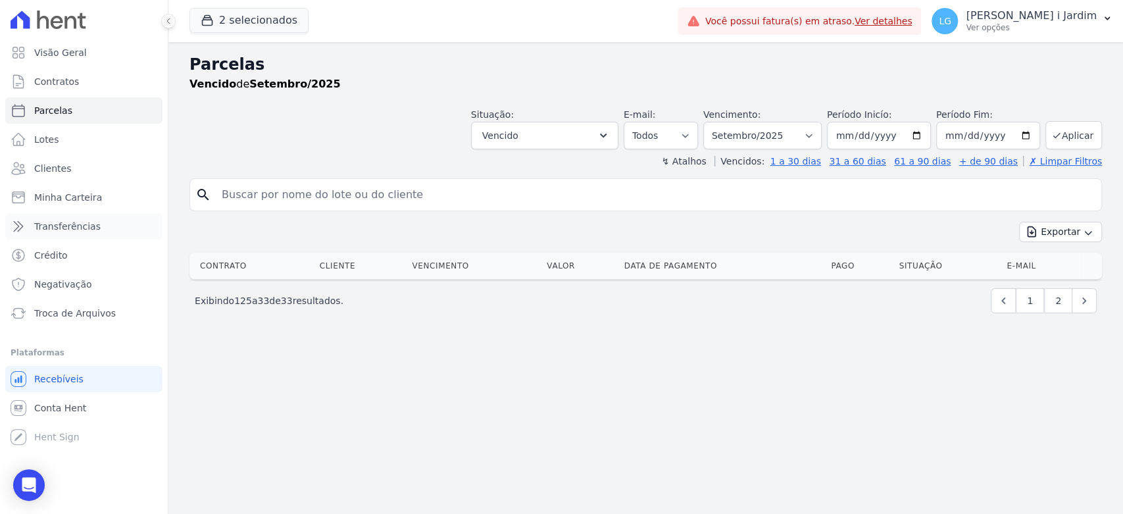
click at [75, 227] on span "Transferências" at bounding box center [67, 226] width 66 height 13
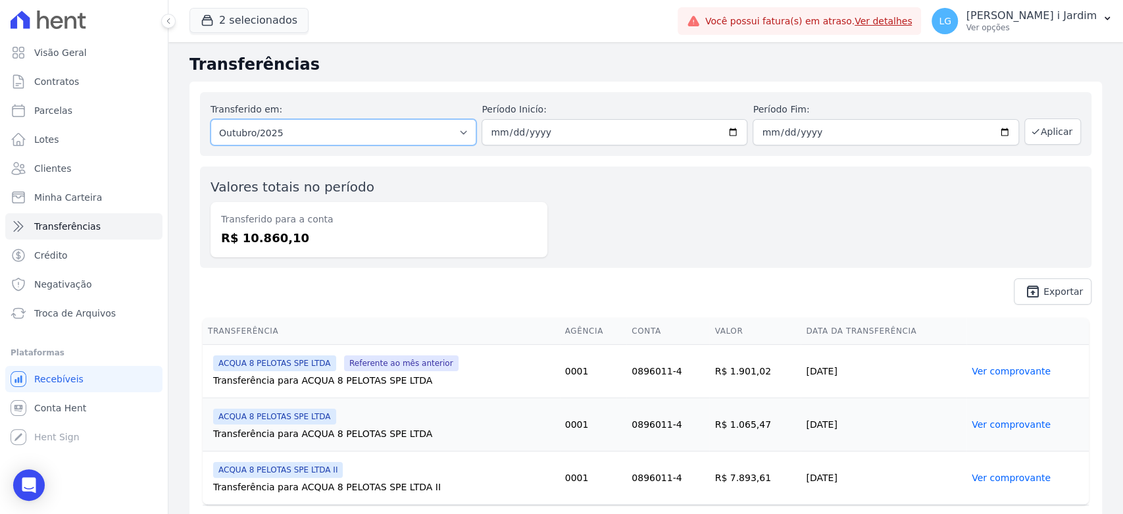
click at [326, 140] on select "Todos os meses Maio/2025 Junho/2025 Julho/2025 Agosto/2025 Setembro/2025 Outubr…" at bounding box center [344, 132] width 266 height 26
select select "09/2025"
click at [211, 119] on select "Todos os meses Maio/2025 Junho/2025 Julho/2025 Agosto/2025 Setembro/2025 Outubr…" at bounding box center [344, 132] width 266 height 26
click at [1046, 136] on button "Aplicar" at bounding box center [1053, 131] width 57 height 26
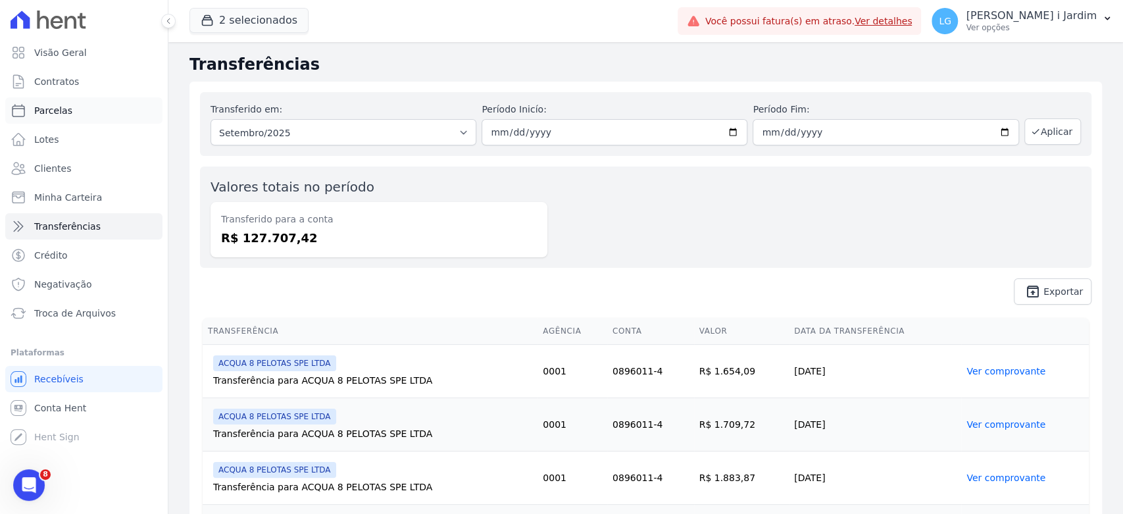
click at [115, 106] on link "Parcelas" at bounding box center [83, 110] width 157 height 26
select select
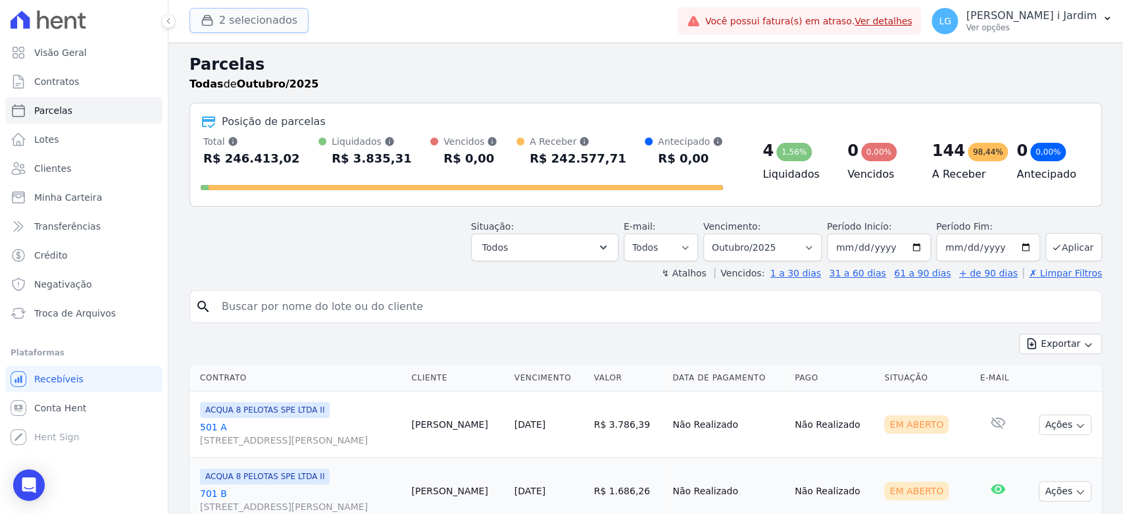
click at [240, 23] on button "2 selecionados" at bounding box center [249, 20] width 119 height 25
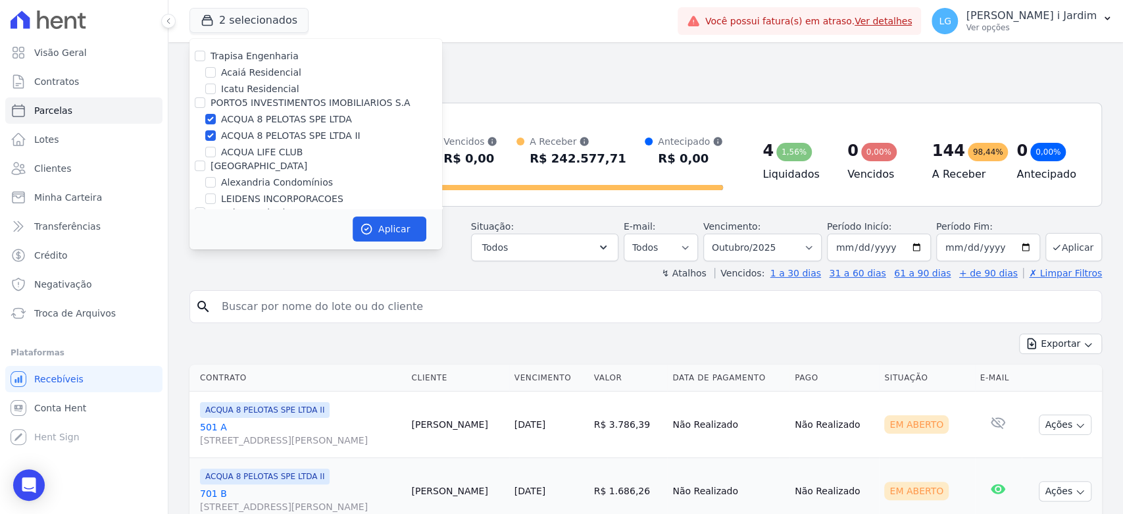
click at [265, 118] on label "ACQUA 8 PELOTAS SPE LTDA" at bounding box center [286, 120] width 131 height 14
click at [216, 118] on input "ACQUA 8 PELOTAS SPE LTDA" at bounding box center [210, 119] width 11 height 11
checkbox input "false"
click at [272, 141] on label "ACQUA 8 PELOTAS SPE LTDA II" at bounding box center [291, 136] width 140 height 14
click at [216, 141] on input "ACQUA 8 PELOTAS SPE LTDA II" at bounding box center [210, 135] width 11 height 11
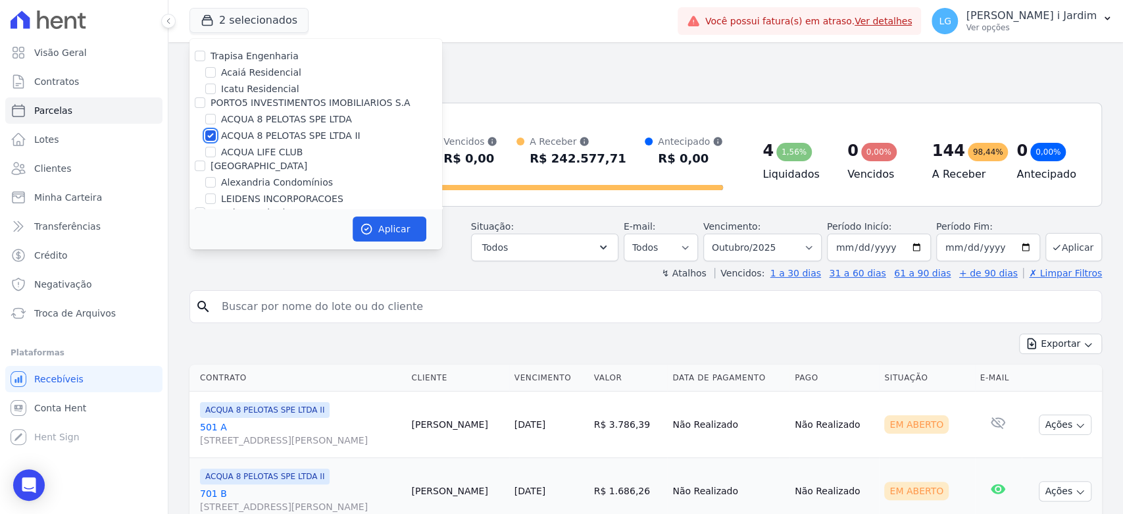
checkbox input "false"
click at [274, 152] on label "ACQUA LIFE CLUB" at bounding box center [262, 152] width 82 height 14
click at [216, 152] on input "ACQUA LIFE CLUB" at bounding box center [210, 152] width 11 height 11
checkbox input "true"
click at [405, 228] on button "Aplicar" at bounding box center [390, 229] width 74 height 25
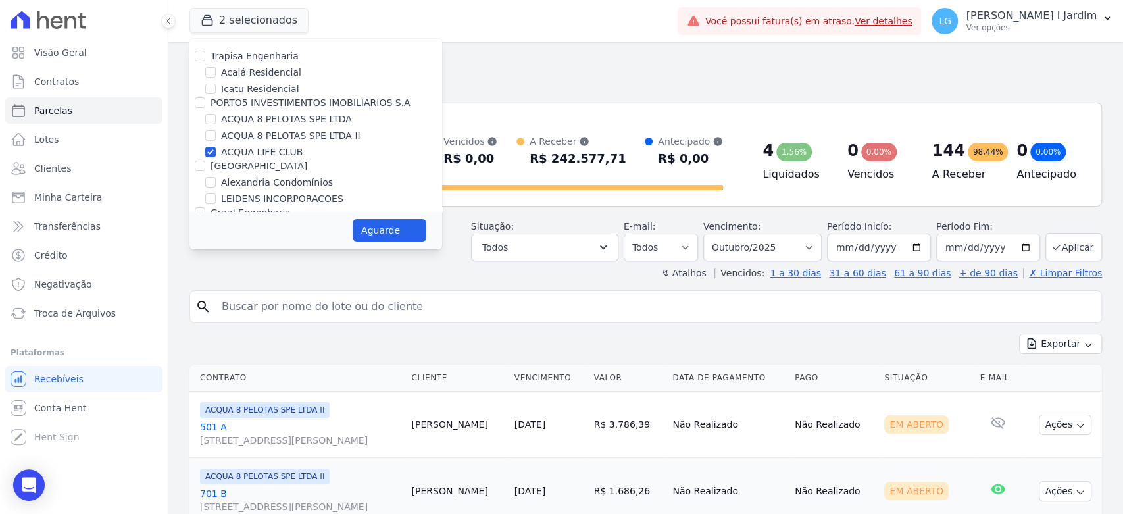
select select
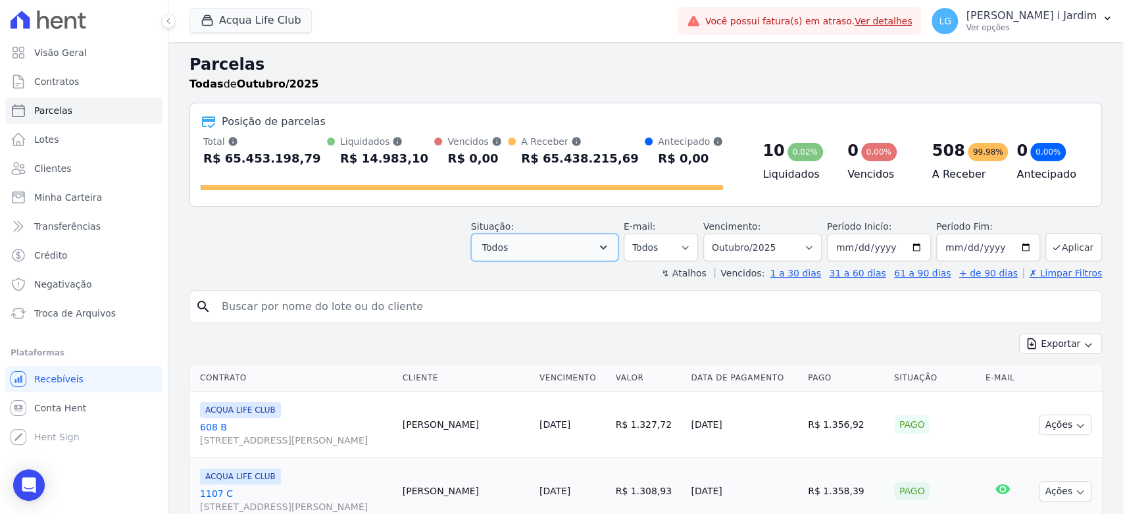
click at [576, 249] on button "Todos" at bounding box center [544, 248] width 147 height 28
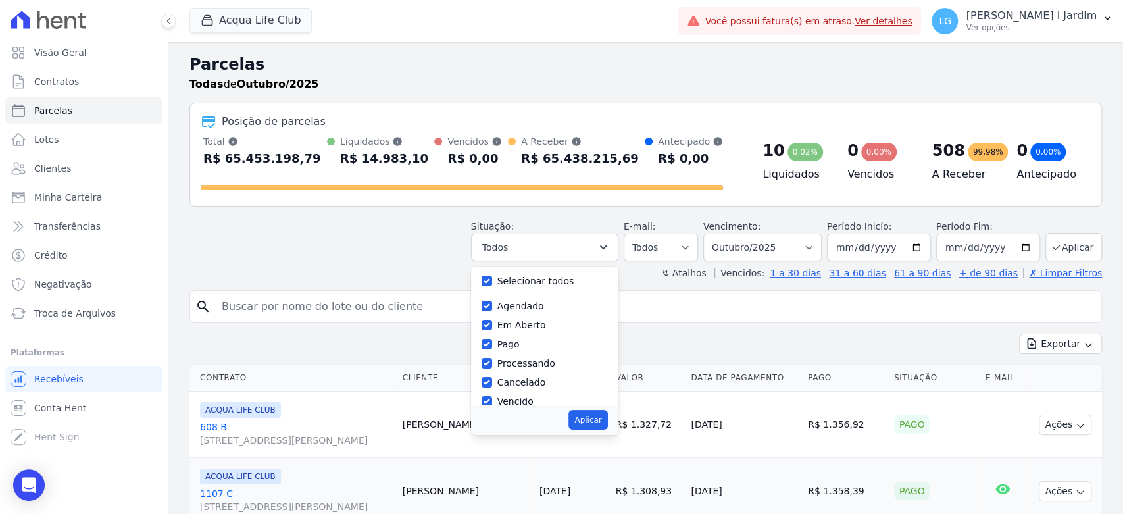
click at [548, 280] on label "Selecionar todos" at bounding box center [536, 281] width 77 height 11
click at [492, 280] on input "Selecionar todos" at bounding box center [487, 281] width 11 height 11
checkbox input "false"
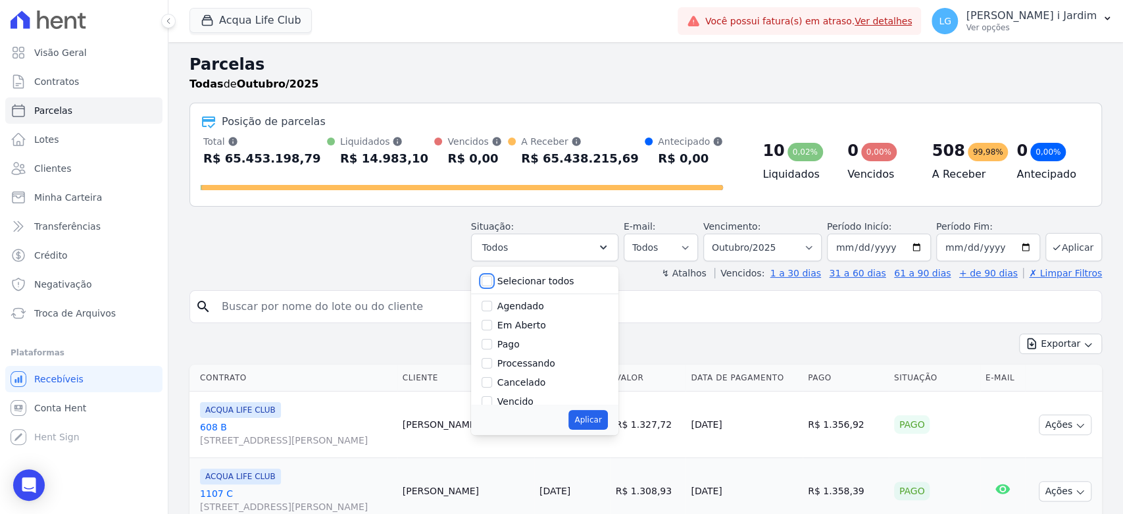
checkbox input "false"
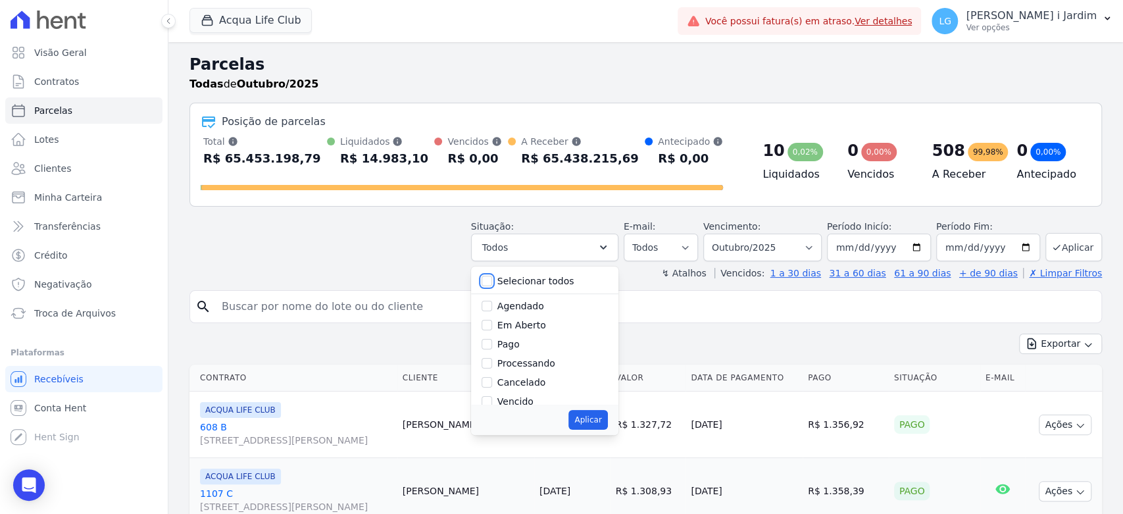
checkbox input "false"
click at [525, 311] on label "Vencido" at bounding box center [516, 314] width 36 height 11
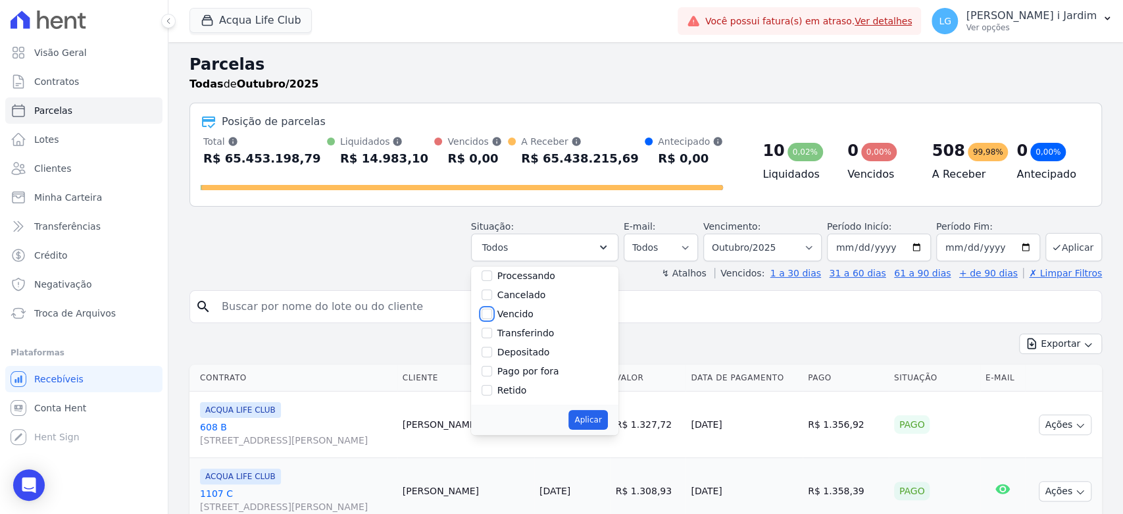
click at [492, 311] on input "Vencido" at bounding box center [487, 314] width 11 height 11
checkbox input "true"
click at [792, 239] on select "Filtrar por período ──────── Todos os meses Janeiro/2022 Fevereiro/2022 Março/2…" at bounding box center [763, 248] width 118 height 28
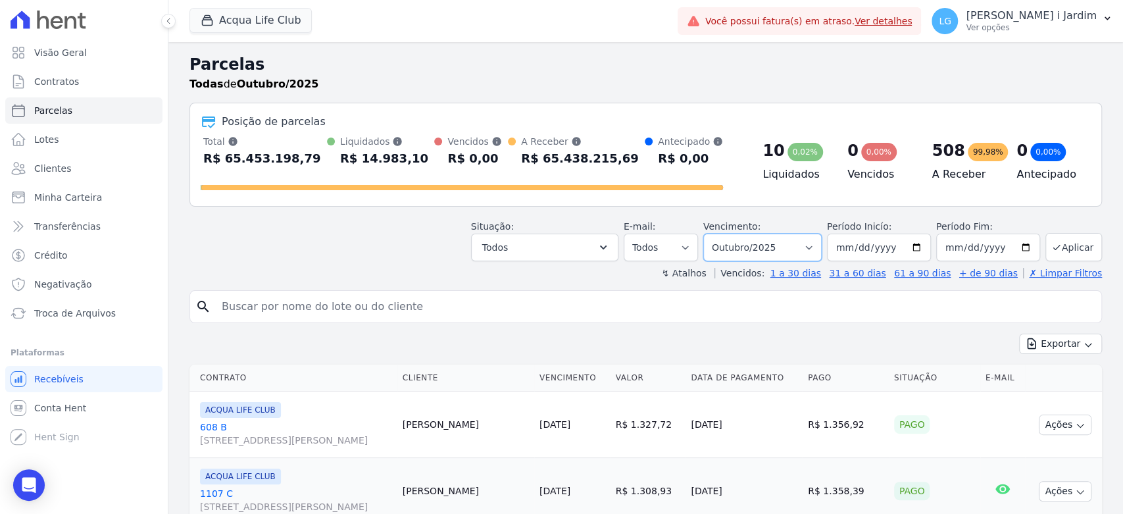
click at [711, 234] on select "Filtrar por período ──────── Todos os meses Janeiro/2022 Fevereiro/2022 Março/2…" at bounding box center [763, 248] width 118 height 28
click at [774, 240] on select "Filtrar por período ──────── Todos os meses Janeiro/2022 Fevereiro/2022 Março/2…" at bounding box center [763, 248] width 118 height 28
select select "09/2025"
click at [711, 234] on select "Filtrar por período ──────── Todos os meses Janeiro/2022 Fevereiro/2022 Março/2…" at bounding box center [763, 248] width 118 height 28
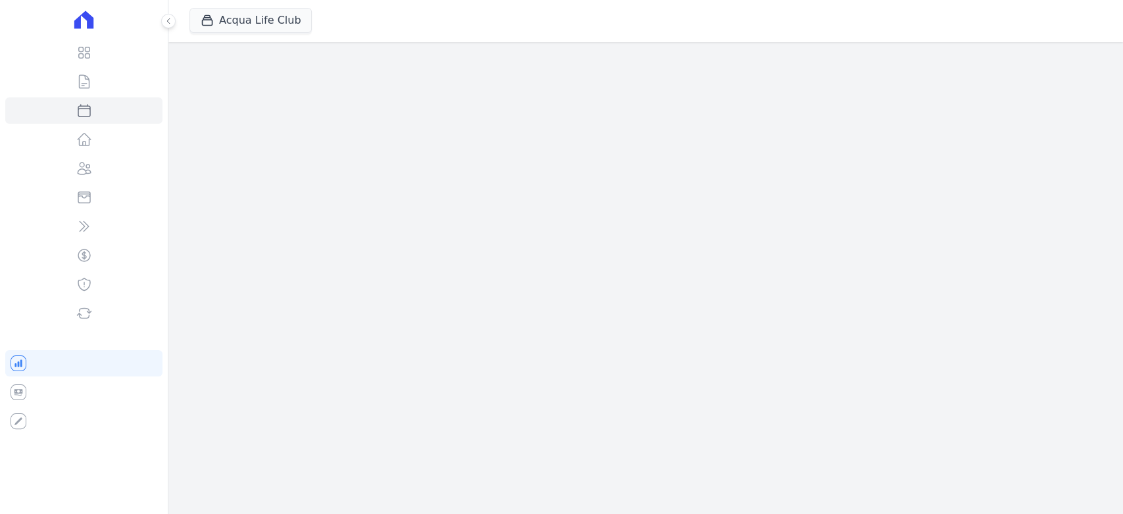
select select
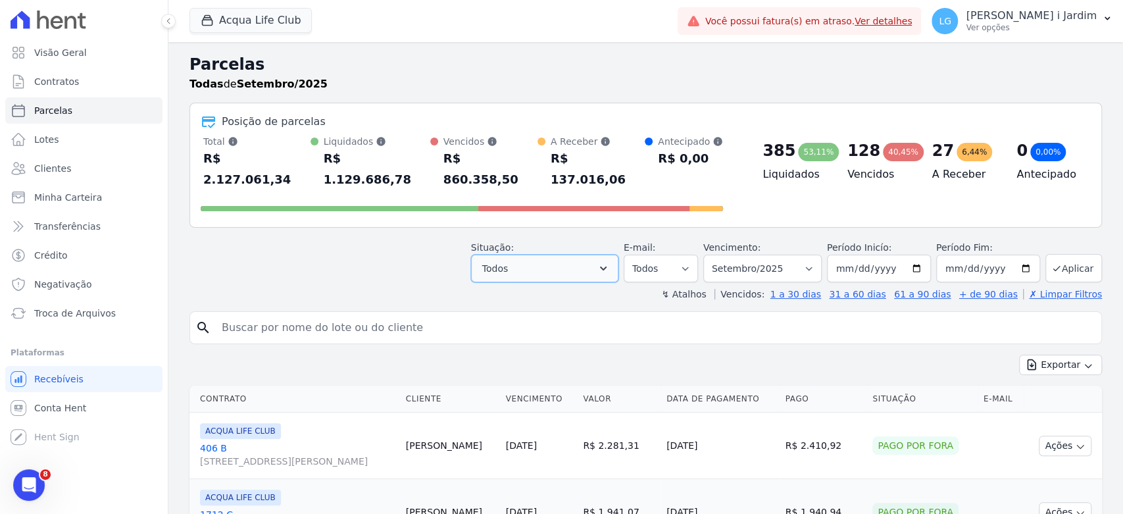
click at [551, 255] on button "Todos" at bounding box center [544, 269] width 147 height 28
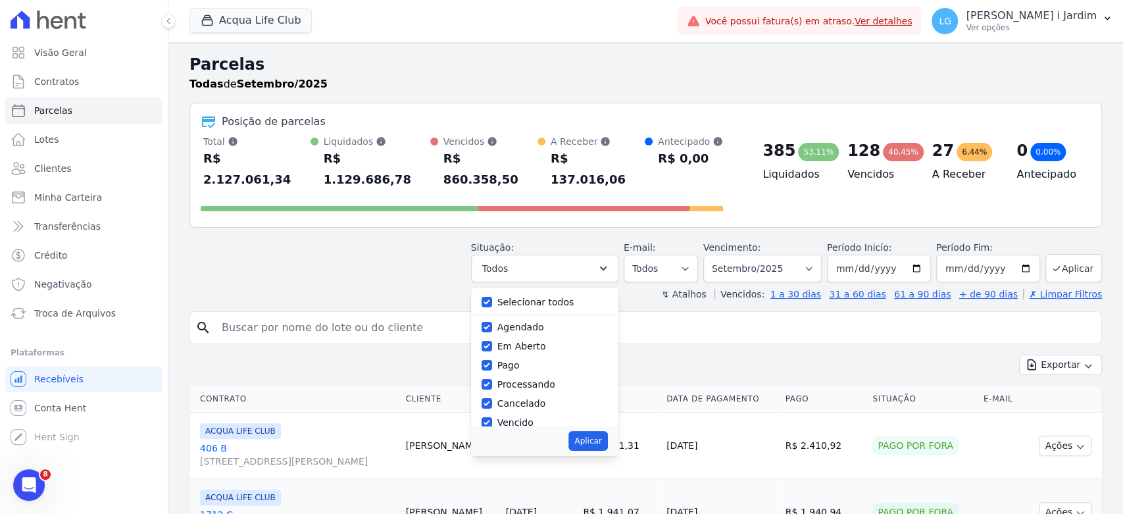
click at [510, 297] on label "Selecionar todos" at bounding box center [536, 302] width 77 height 11
click at [492, 297] on input "Selecionar todos" at bounding box center [487, 302] width 11 height 11
checkbox input "false"
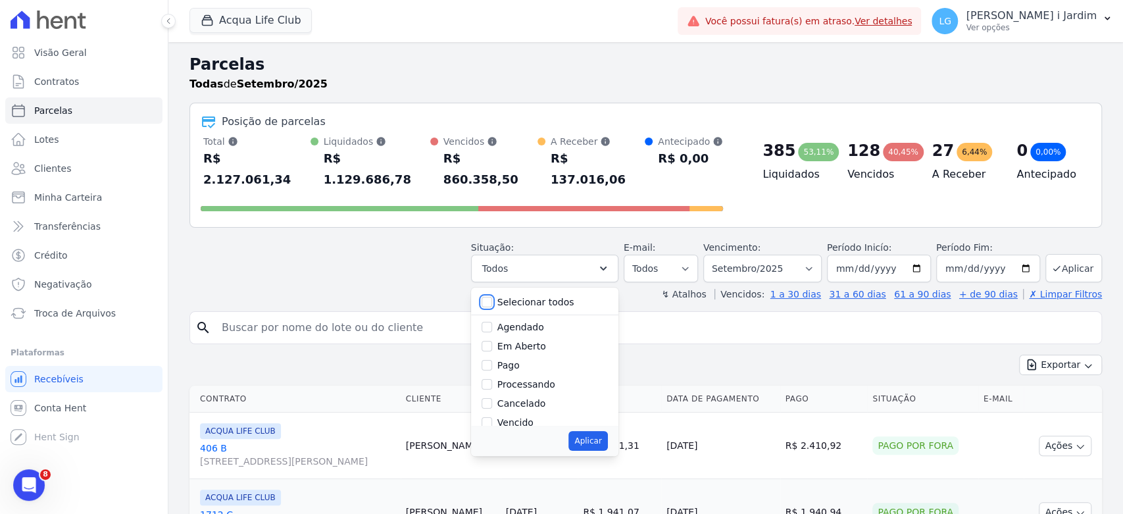
checkbox input "false"
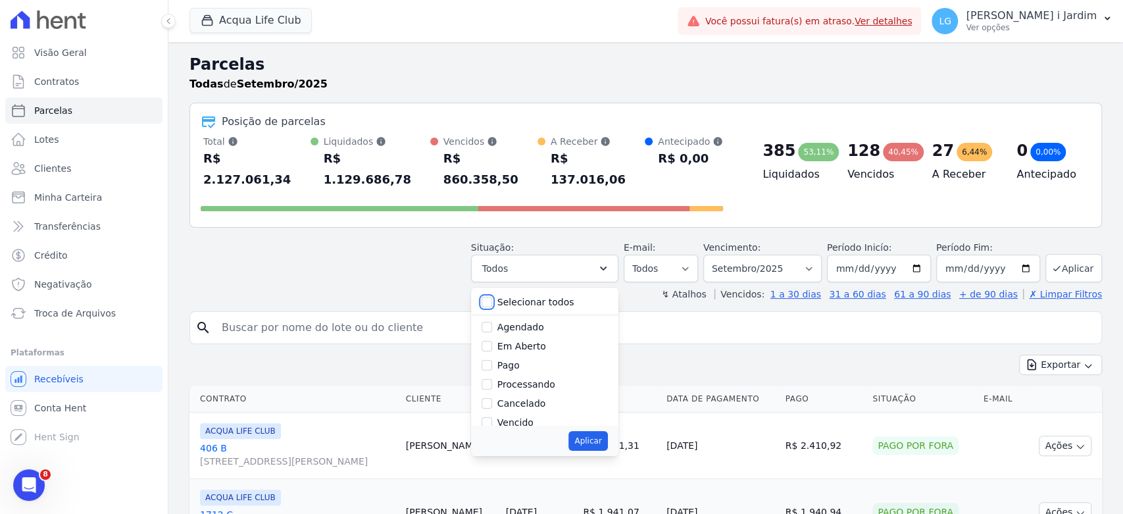
checkbox input "false"
click at [522, 417] on label "Vencido" at bounding box center [516, 422] width 36 height 11
click at [492, 417] on input "Vencido" at bounding box center [487, 422] width 11 height 11
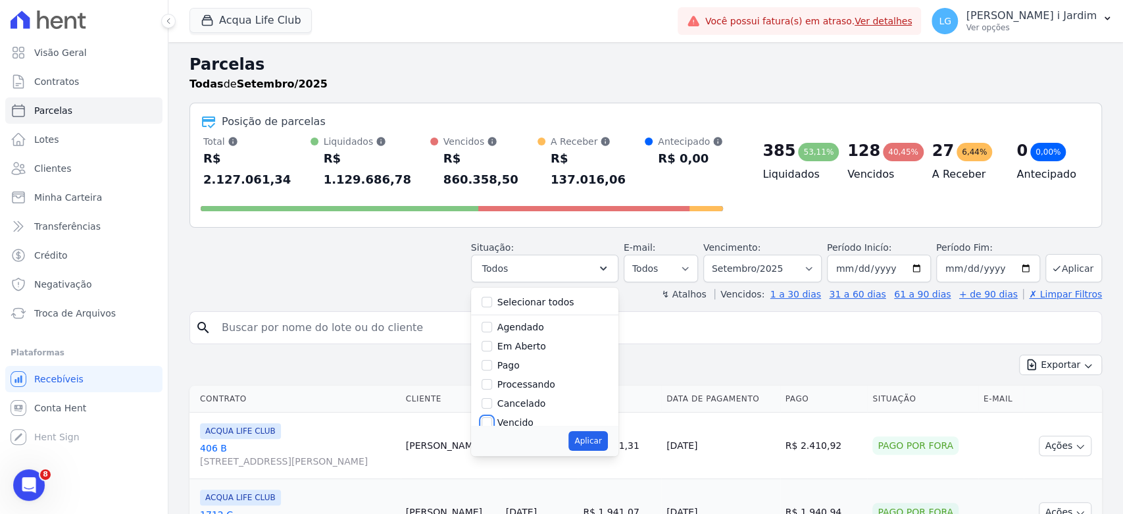
checkbox input "true"
click at [597, 431] on button "Aplicar" at bounding box center [588, 441] width 39 height 20
select select "overdue"
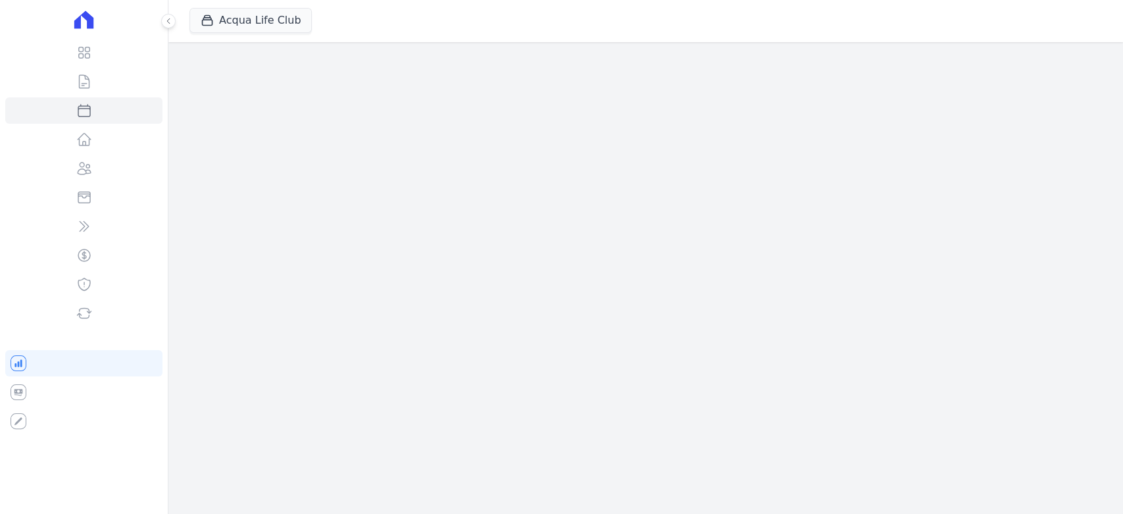
select select
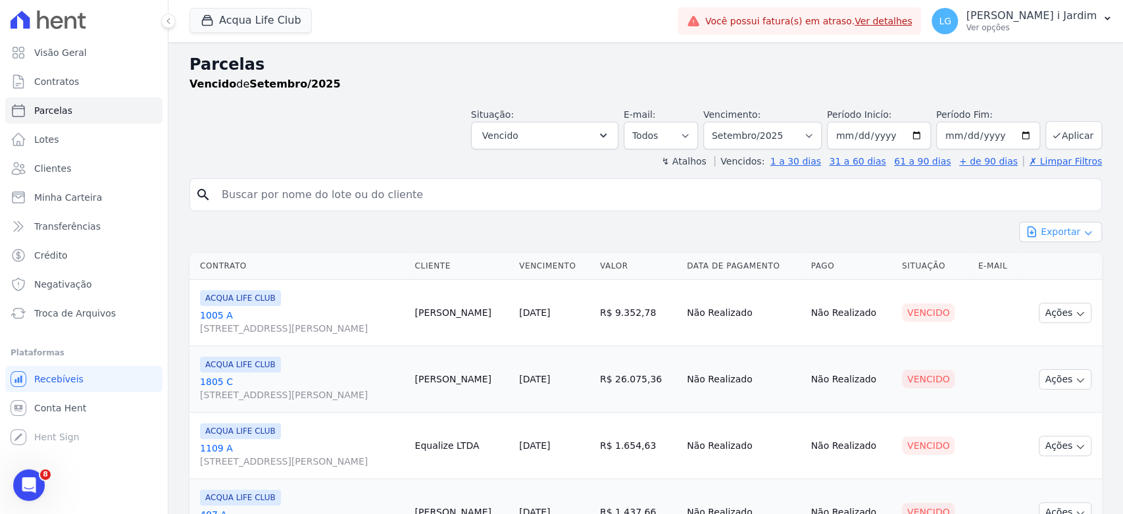
click at [1058, 238] on button "Exportar" at bounding box center [1060, 232] width 83 height 20
click at [1061, 272] on div "Exportar PDF" at bounding box center [1060, 264] width 83 height 22
click at [1064, 286] on span "Exportar CSV" at bounding box center [1060, 285] width 70 height 13
